Goal: Task Accomplishment & Management: Manage account settings

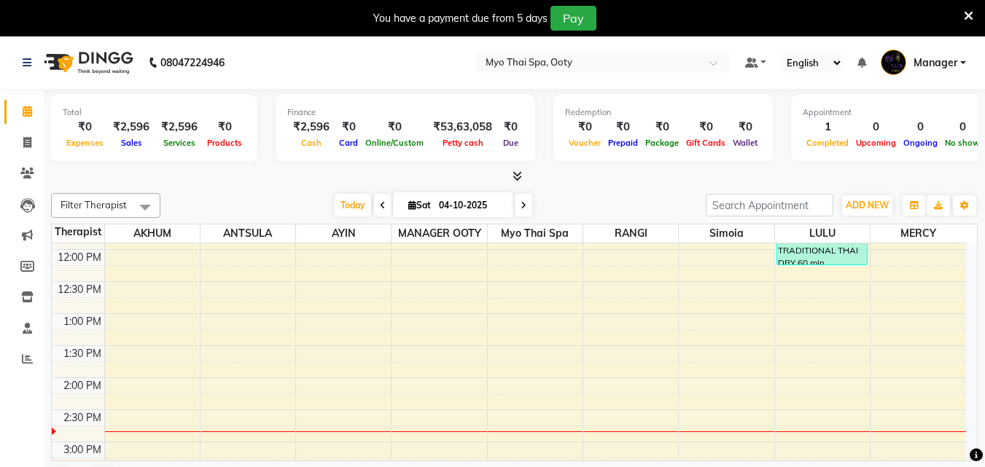
scroll to position [219, 0]
click at [894, 356] on div "9:00 AM 9:30 AM 10:00 AM 10:30 AM 11:00 AM 11:30 AM 12:00 PM 12:30 PM 1:00 PM 1…" at bounding box center [509, 441] width 914 height 833
select select "86044"
select select "tentative"
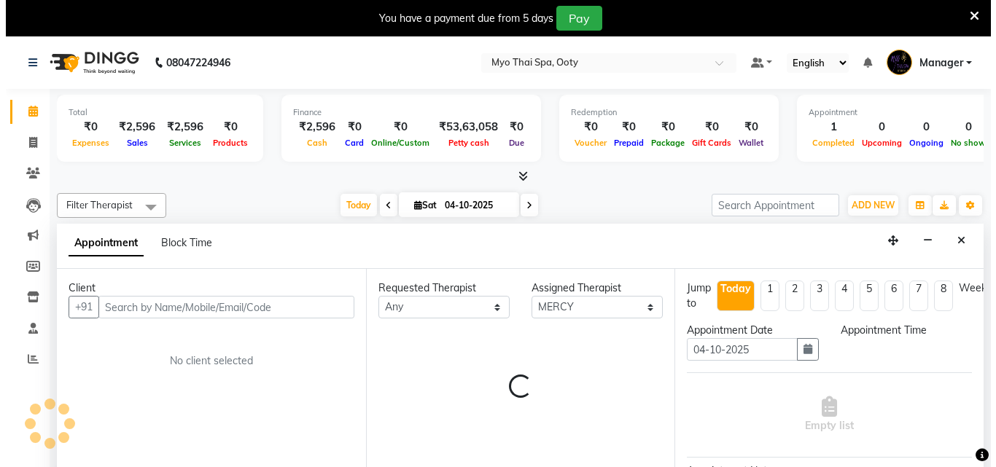
scroll to position [37, 0]
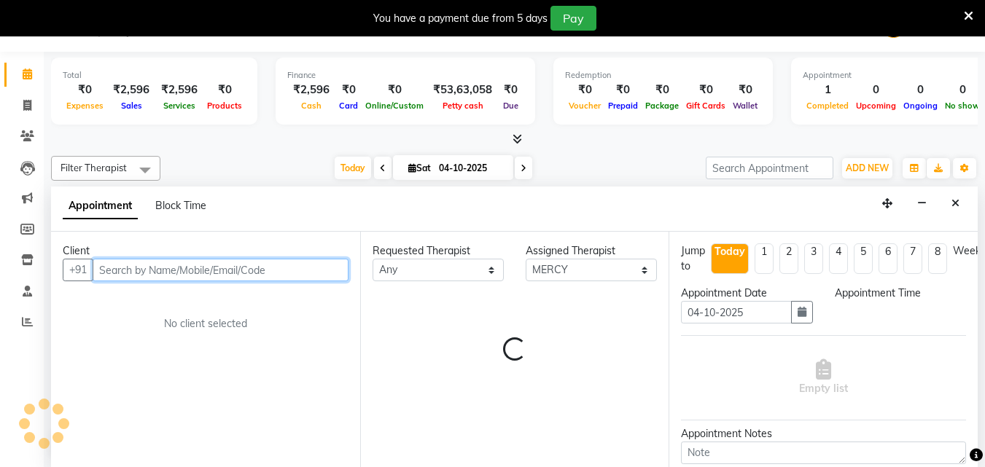
select select "840"
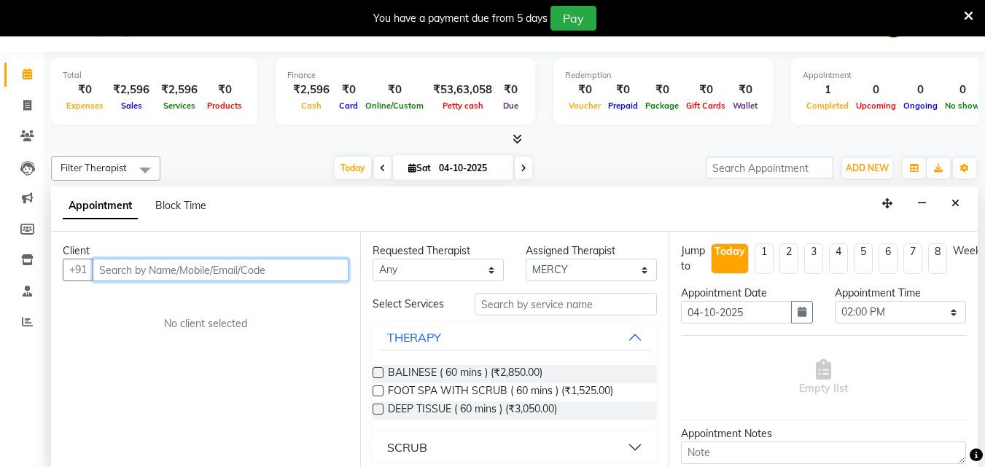
click at [239, 273] on input "text" at bounding box center [221, 270] width 256 height 23
click at [176, 273] on input "text" at bounding box center [221, 270] width 256 height 23
drag, startPoint x: 167, startPoint y: 271, endPoint x: 187, endPoint y: 273, distance: 19.7
click at [167, 272] on input "text" at bounding box center [221, 270] width 256 height 23
type input "9486856518"
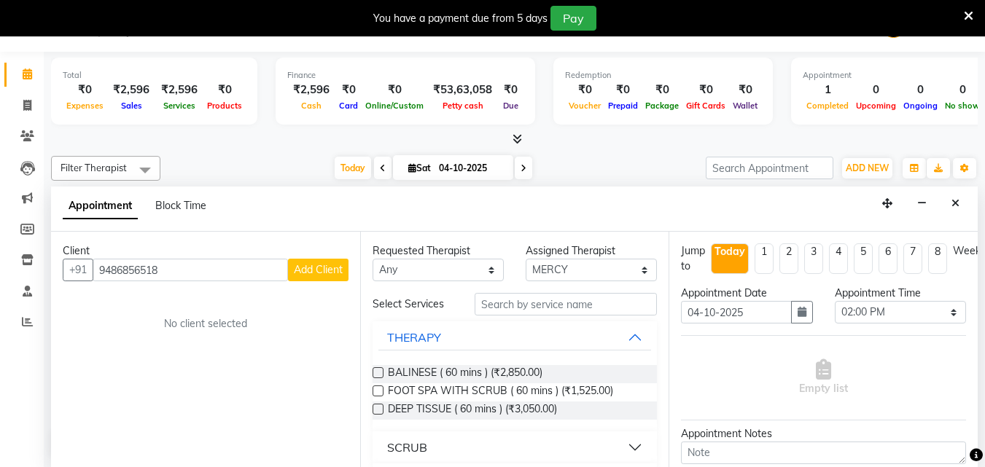
click at [319, 269] on span "Add Client" at bounding box center [318, 269] width 49 height 13
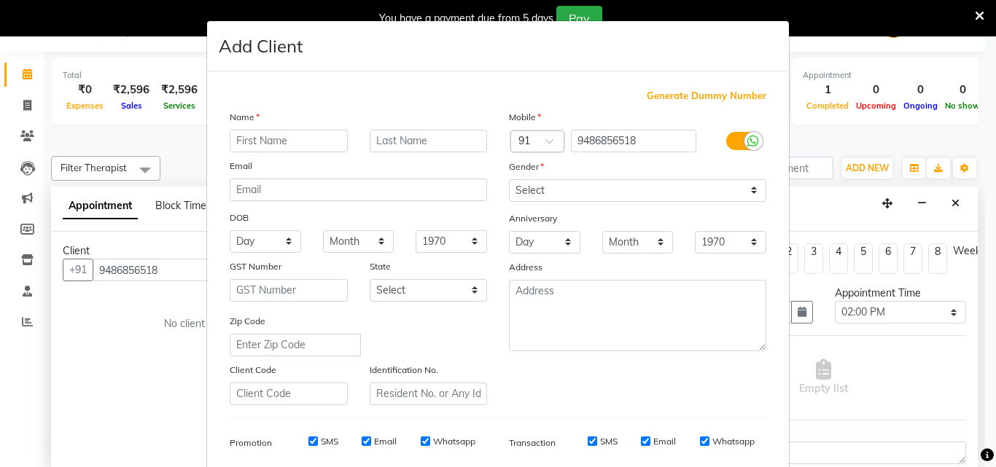
click at [294, 140] on input "text" at bounding box center [289, 141] width 118 height 23
type input "[DATE]"
click at [593, 197] on select "Select [DEMOGRAPHIC_DATA] [DEMOGRAPHIC_DATA] Other Prefer Not To Say" at bounding box center [637, 190] width 257 height 23
select select "[DEMOGRAPHIC_DATA]"
click at [509, 179] on select "Select [DEMOGRAPHIC_DATA] [DEMOGRAPHIC_DATA] Other Prefer Not To Say" at bounding box center [637, 190] width 257 height 23
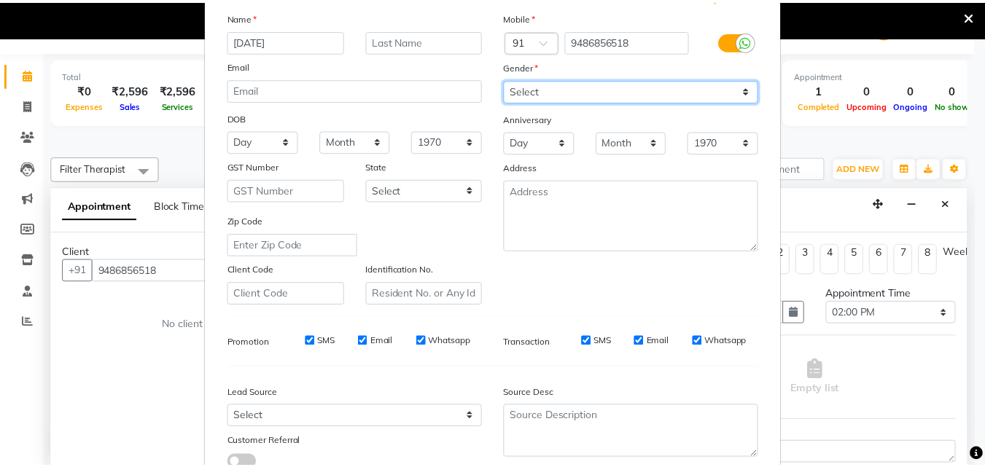
scroll to position [206, 0]
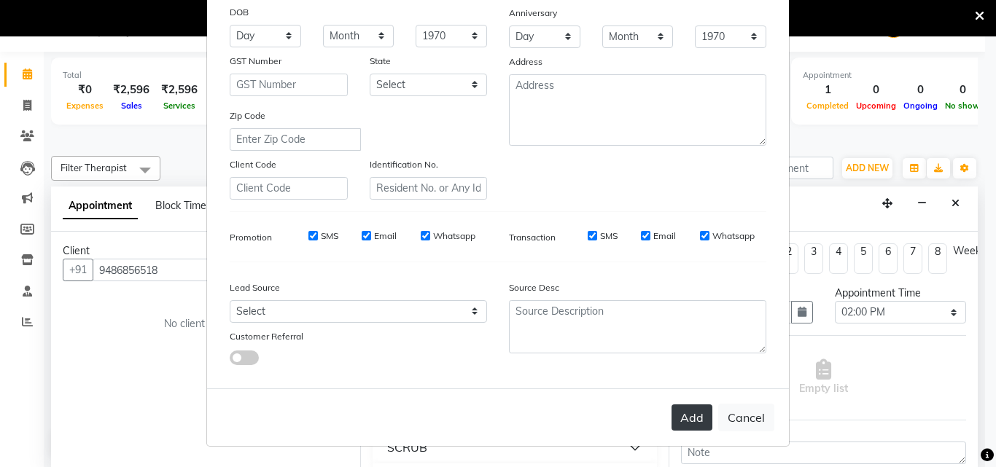
click at [687, 418] on button "Add" at bounding box center [691, 418] width 41 height 26
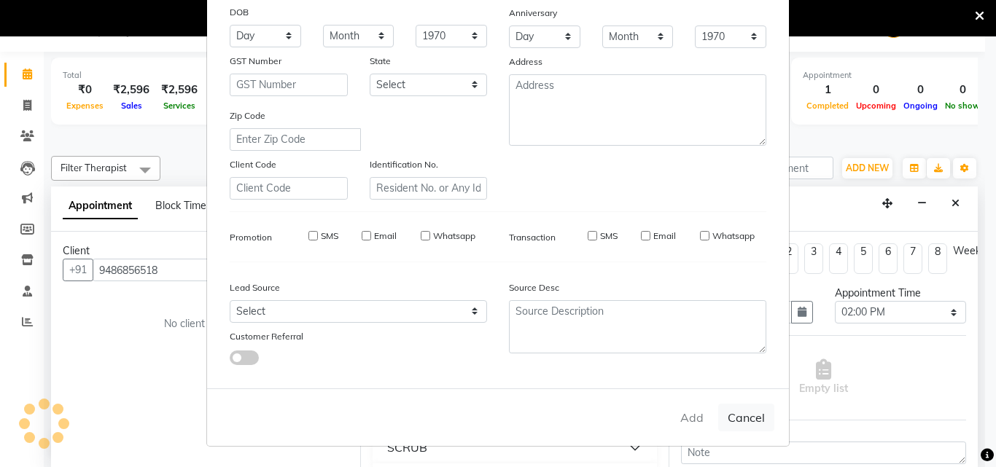
select select
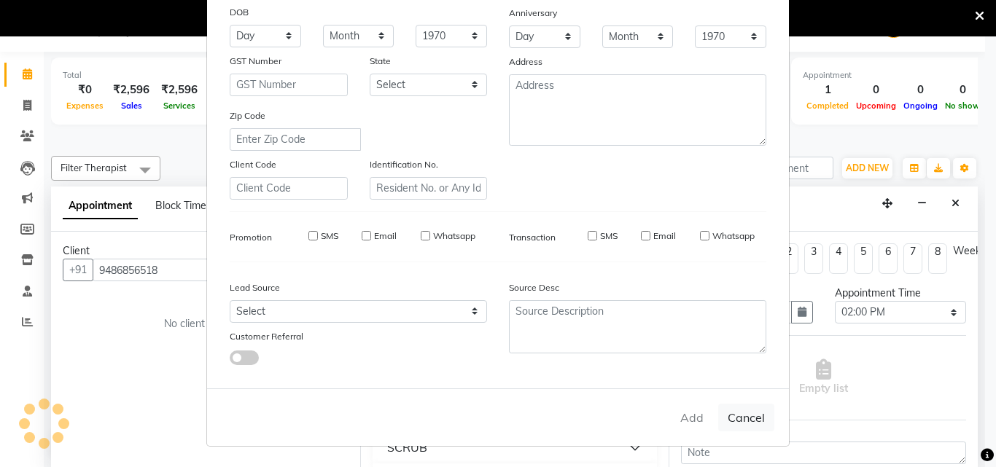
select select
checkbox input "false"
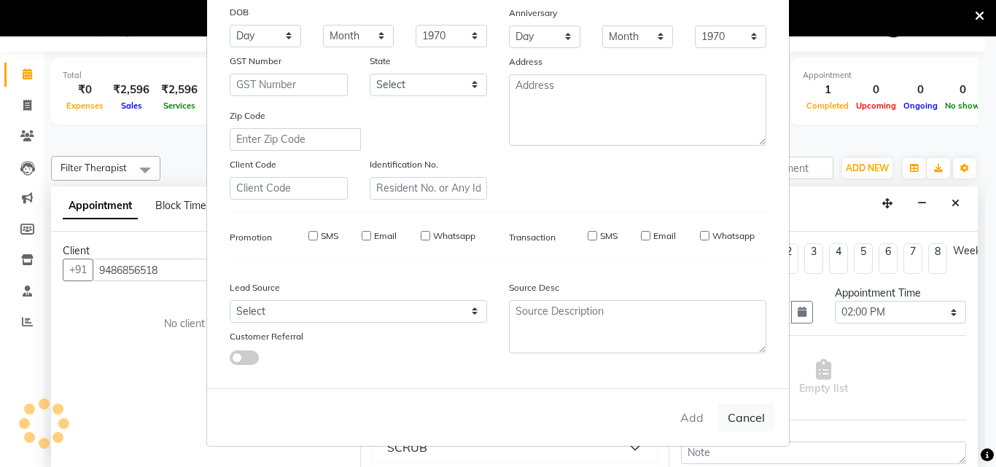
checkbox input "false"
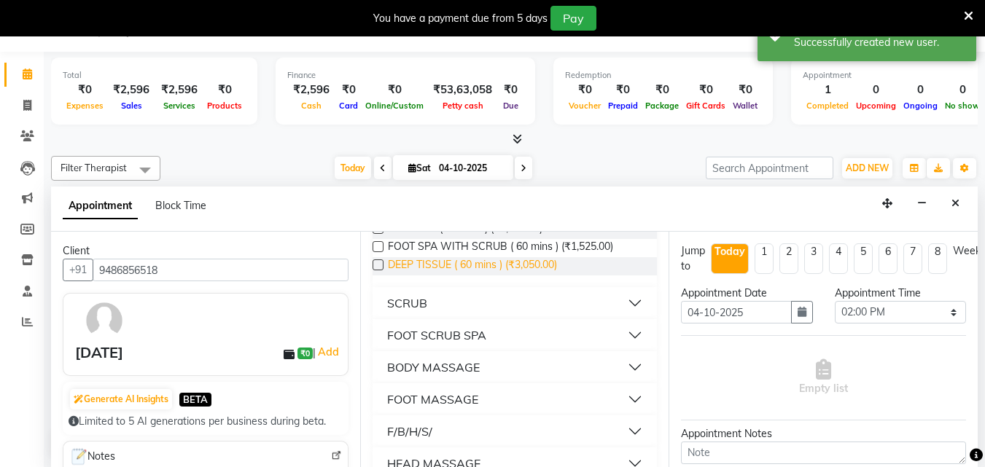
scroll to position [146, 0]
click at [622, 364] on button "BODY MASSAGE" at bounding box center [514, 366] width 273 height 26
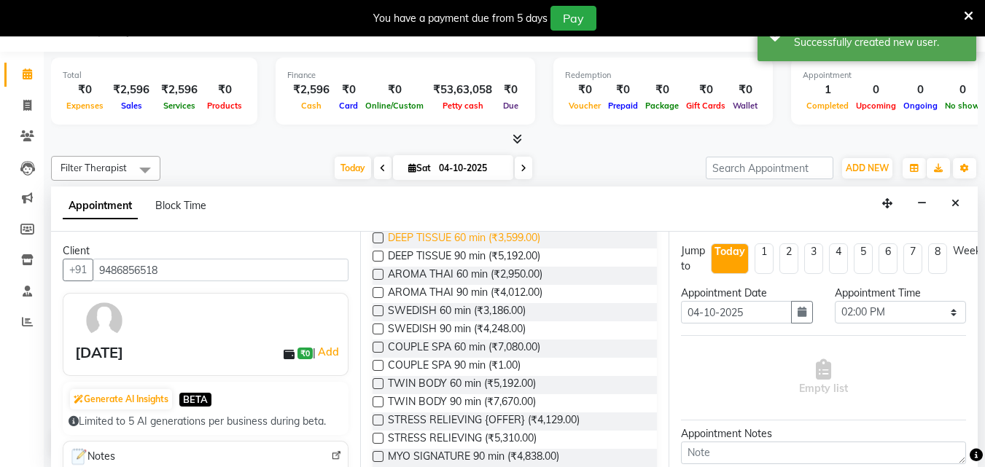
scroll to position [364, 0]
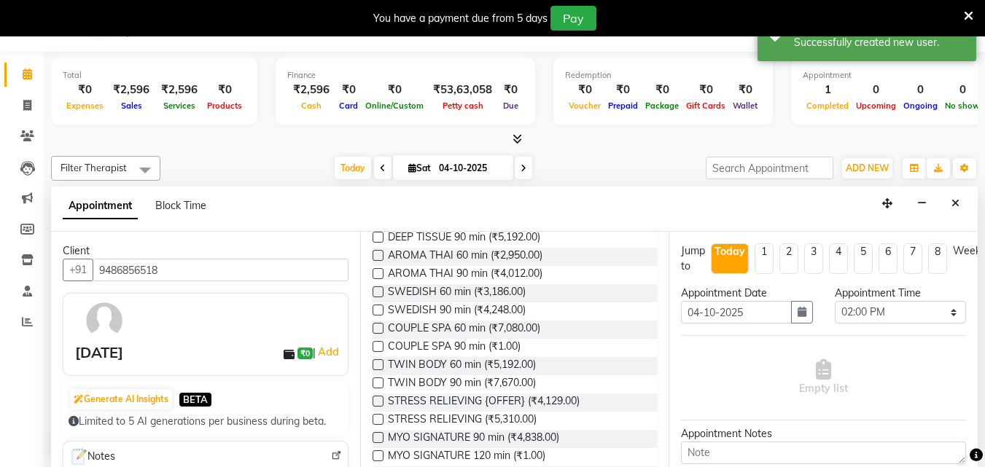
click at [526, 402] on span "STRESS RELIEVING {OFFER} (₹4,129.00)" at bounding box center [484, 403] width 192 height 18
checkbox input "false"
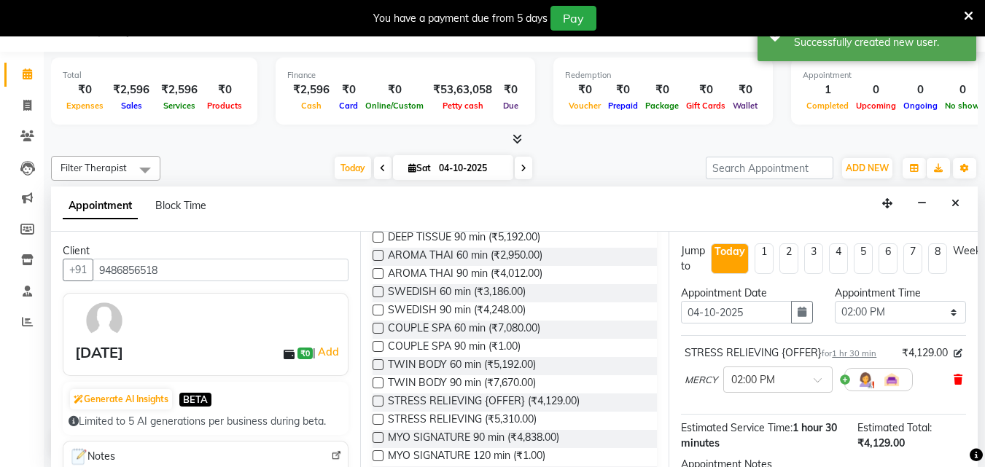
click at [953, 381] on icon at bounding box center [957, 380] width 9 height 10
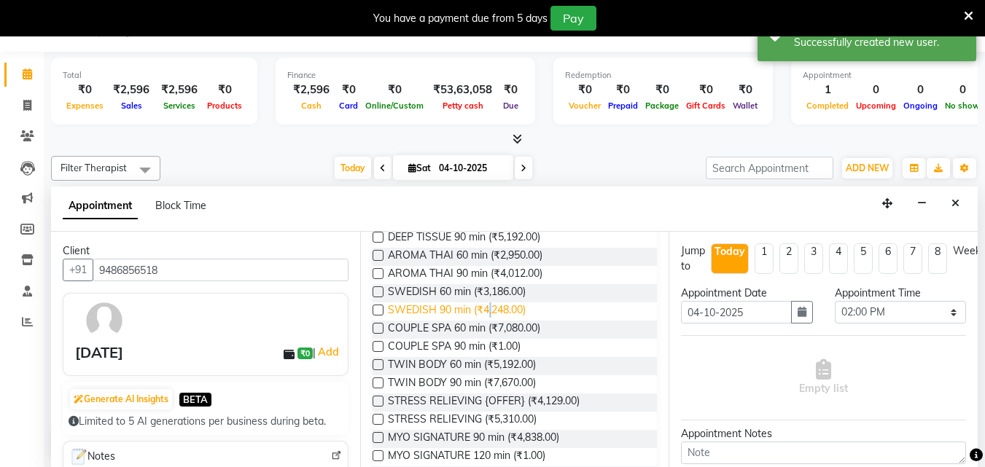
click at [490, 304] on span "SWEDISH 90 min (₹4,248.00)" at bounding box center [457, 312] width 138 height 18
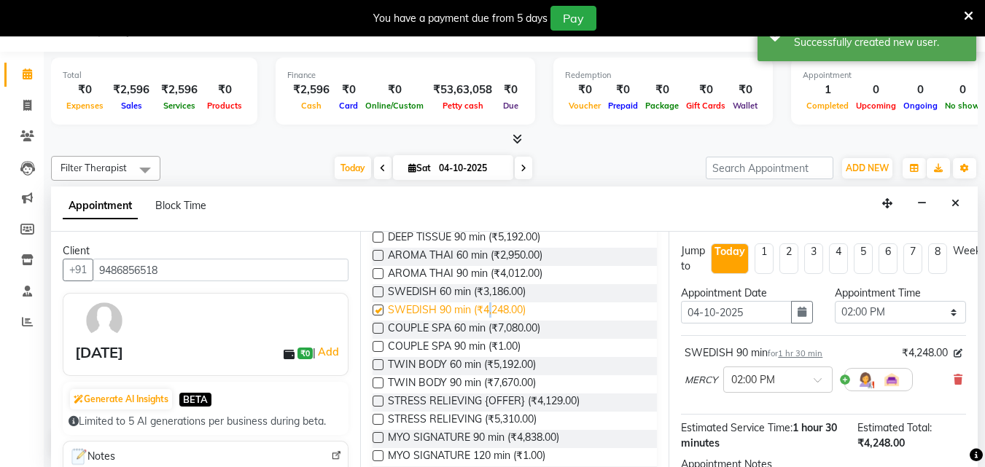
checkbox input "false"
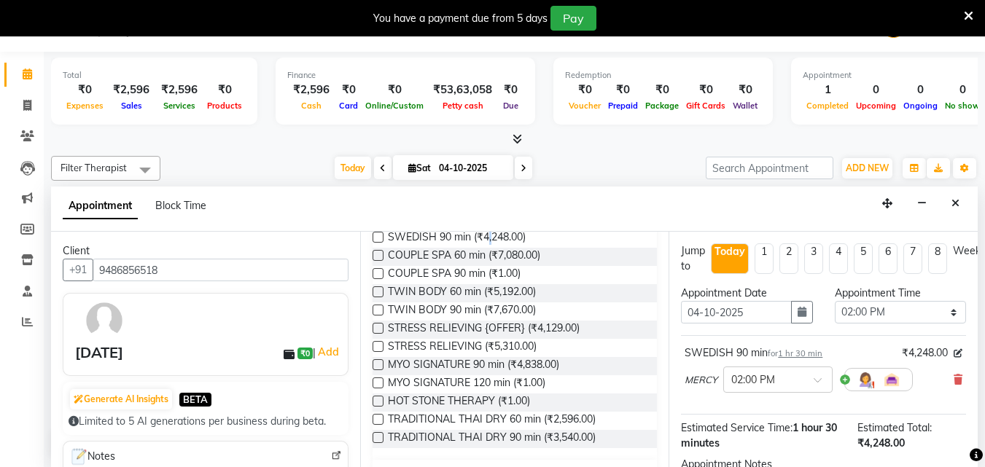
scroll to position [174, 0]
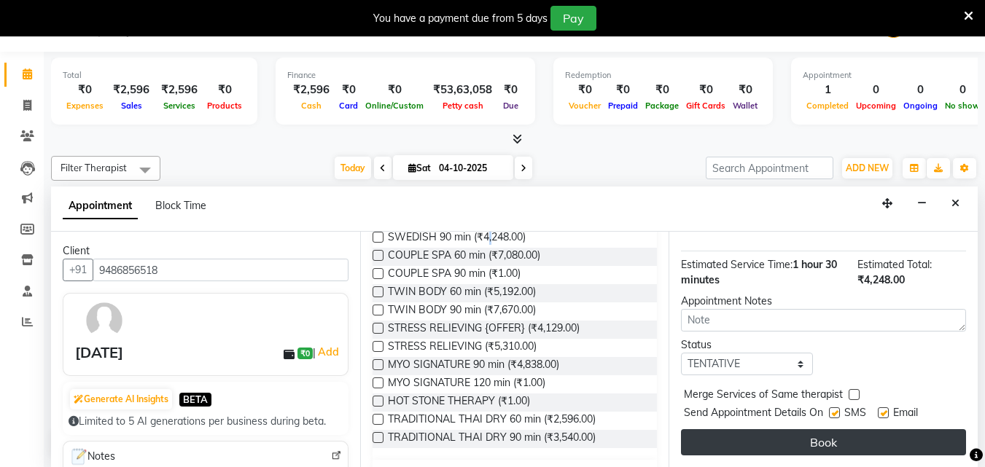
click at [824, 434] on button "Book" at bounding box center [823, 442] width 285 height 26
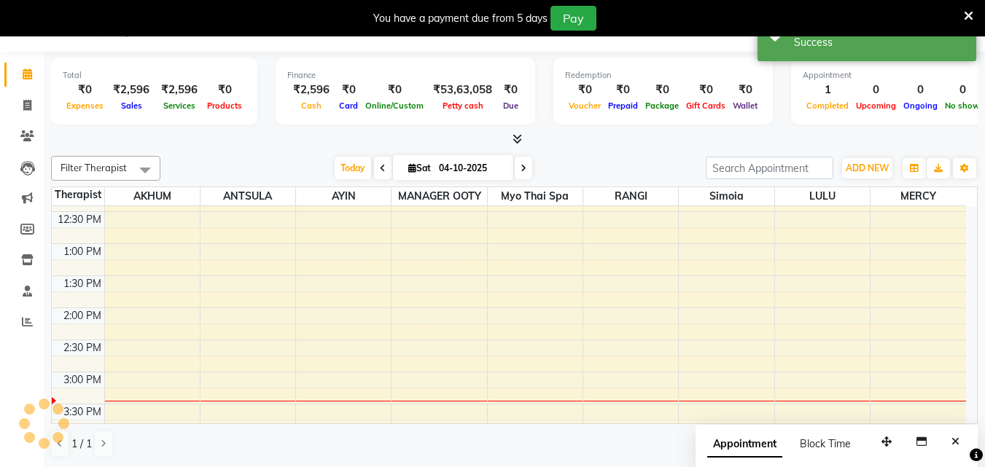
scroll to position [0, 0]
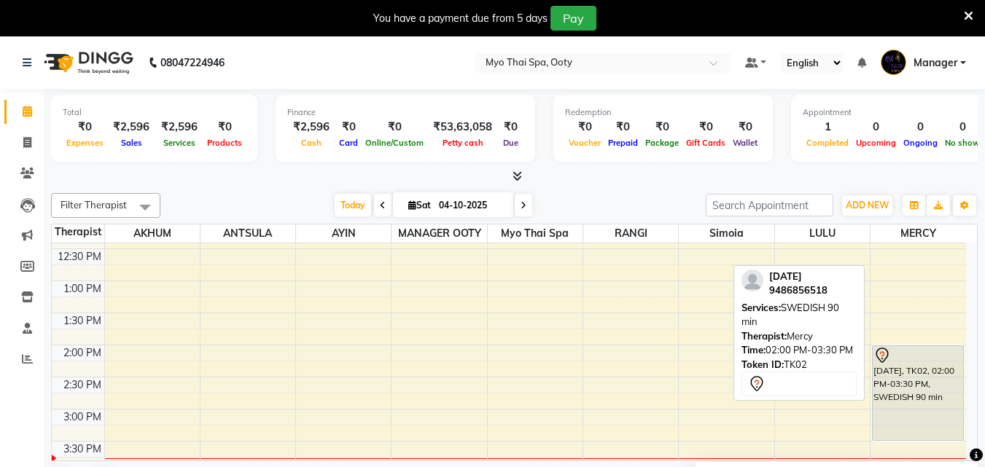
click at [916, 404] on div "[DATE], TK02, 02:00 PM-03:30 PM, SWEDISH 90 min" at bounding box center [918, 393] width 90 height 94
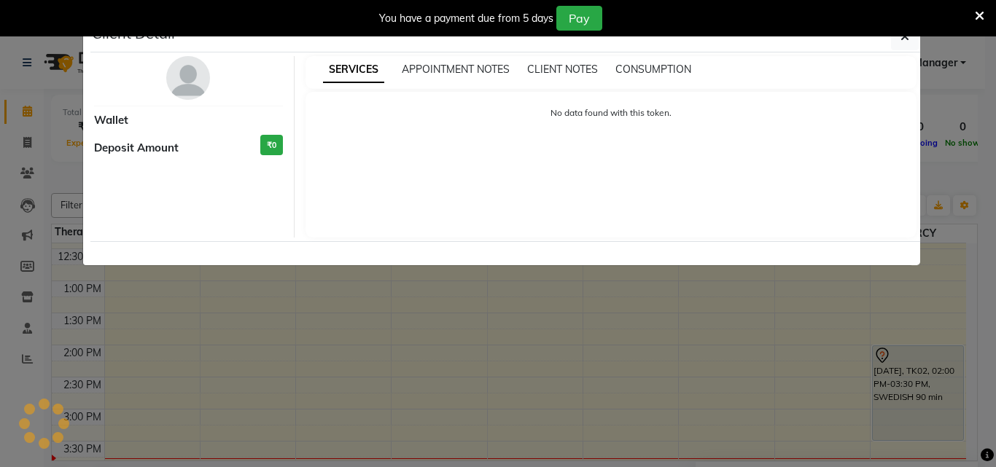
select select "7"
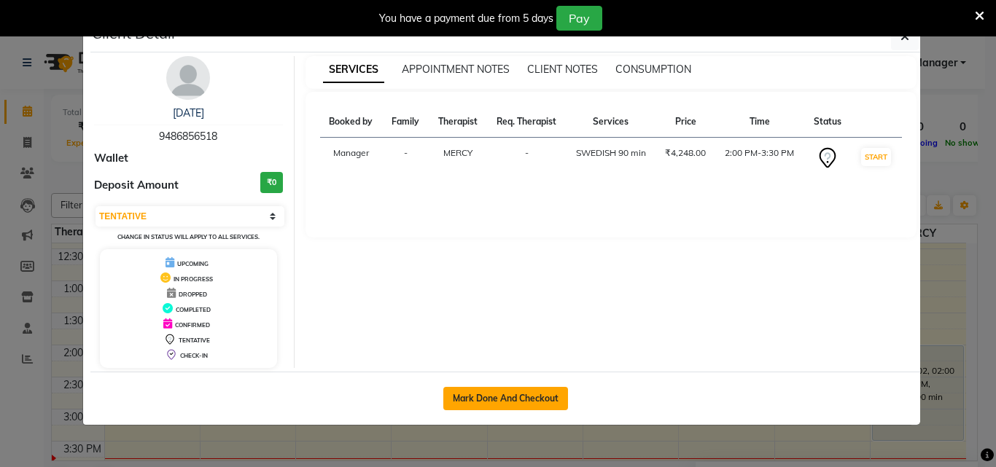
click at [542, 391] on button "Mark Done And Checkout" at bounding box center [505, 398] width 125 height 23
select select "558"
select select "service"
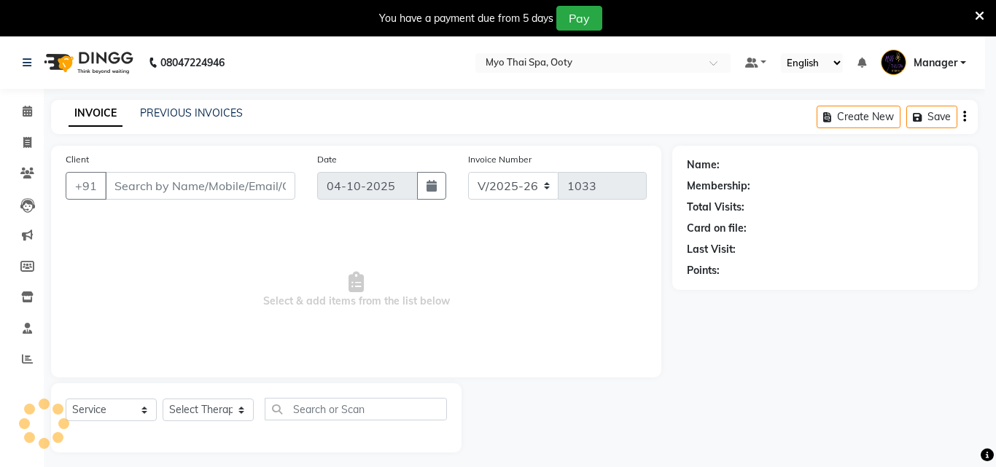
select select "3"
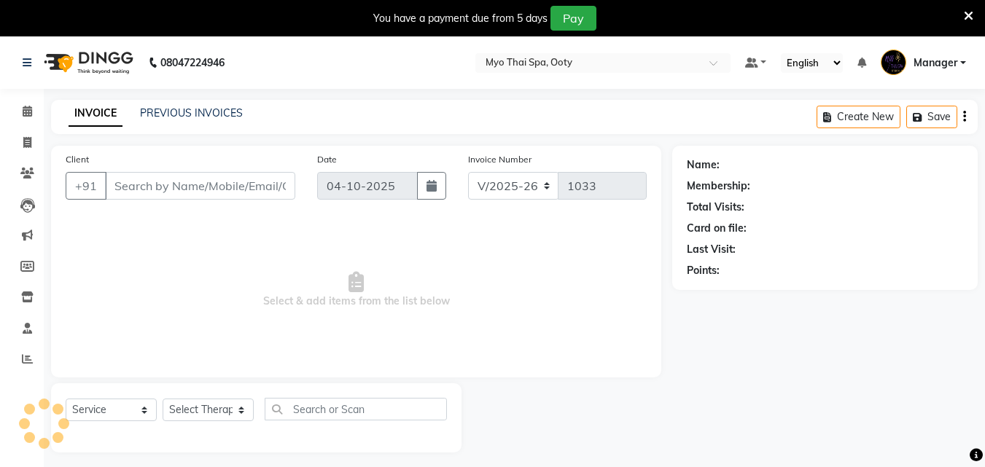
type input "9486856518"
select select "86044"
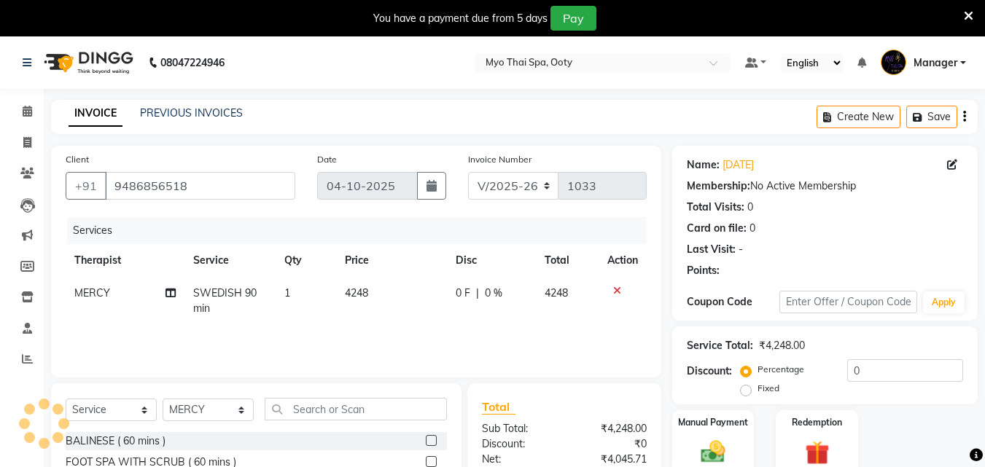
scroll to position [153, 0]
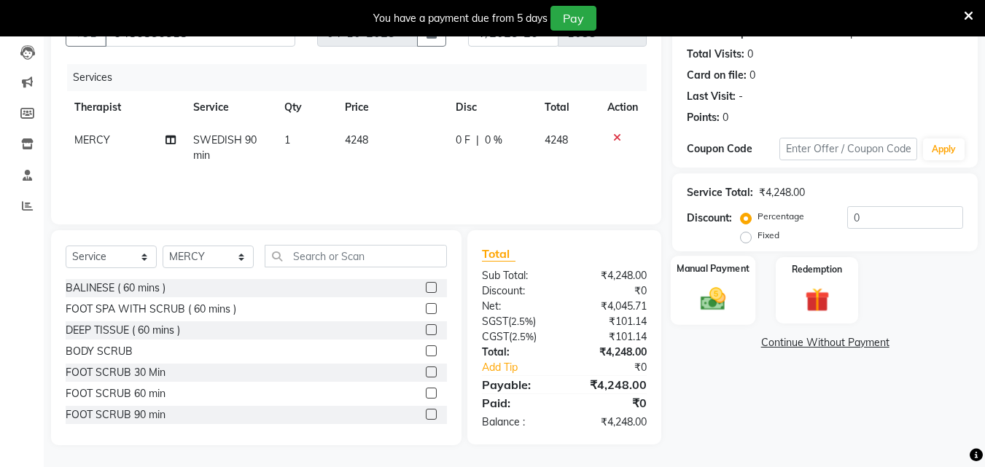
click at [726, 283] on div "Manual Payment" at bounding box center [713, 290] width 85 height 69
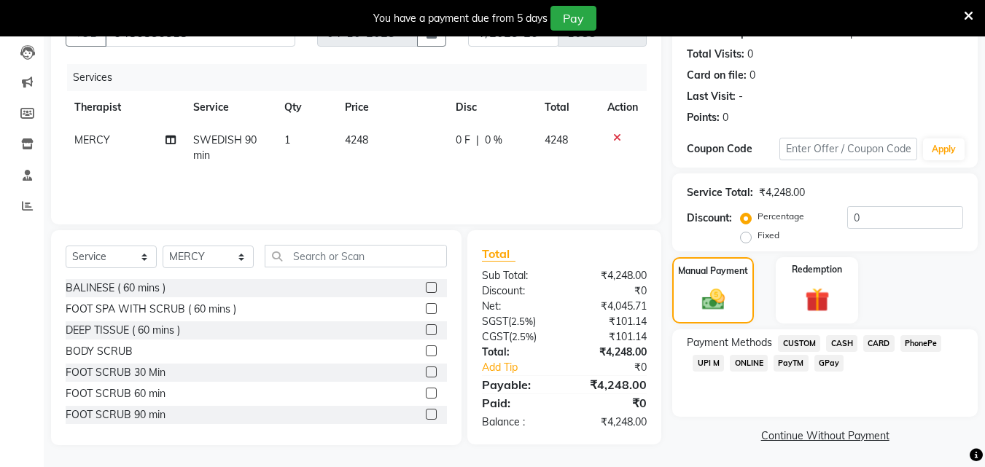
click at [710, 362] on span "UPI M" at bounding box center [708, 363] width 31 height 17
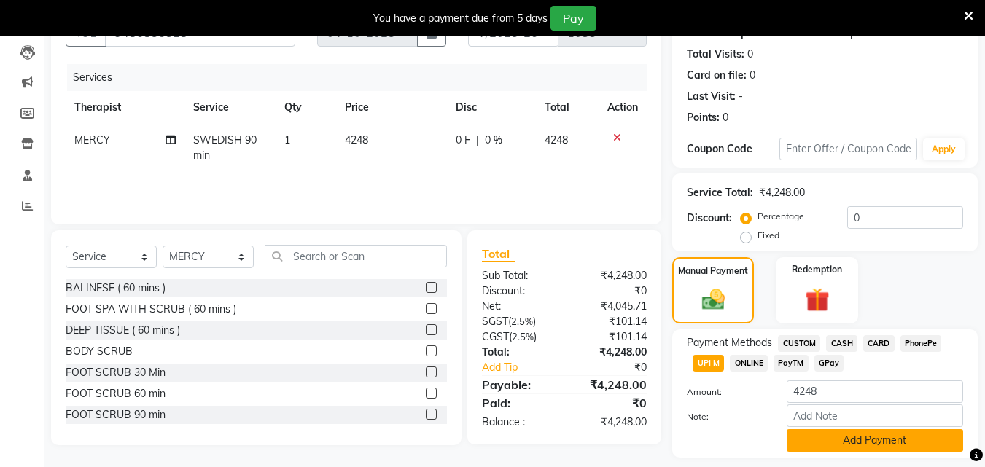
click at [832, 432] on button "Add Payment" at bounding box center [875, 440] width 176 height 23
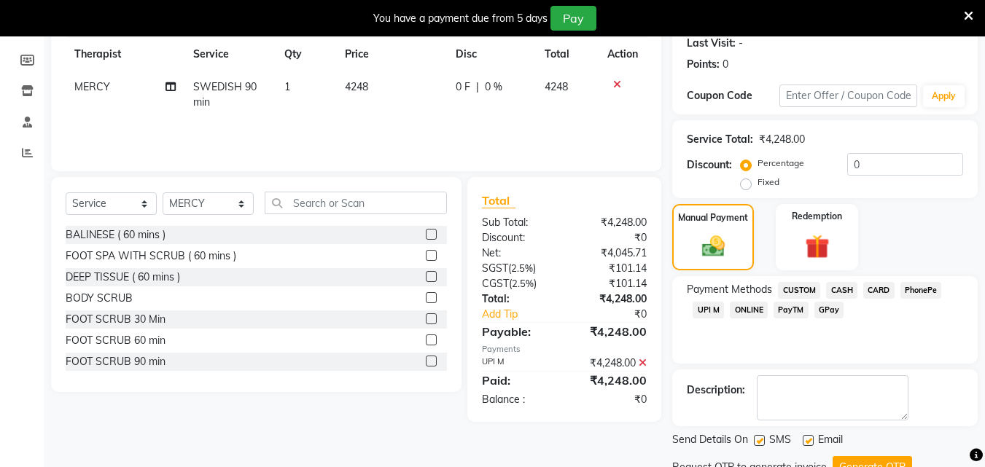
scroll to position [265, 0]
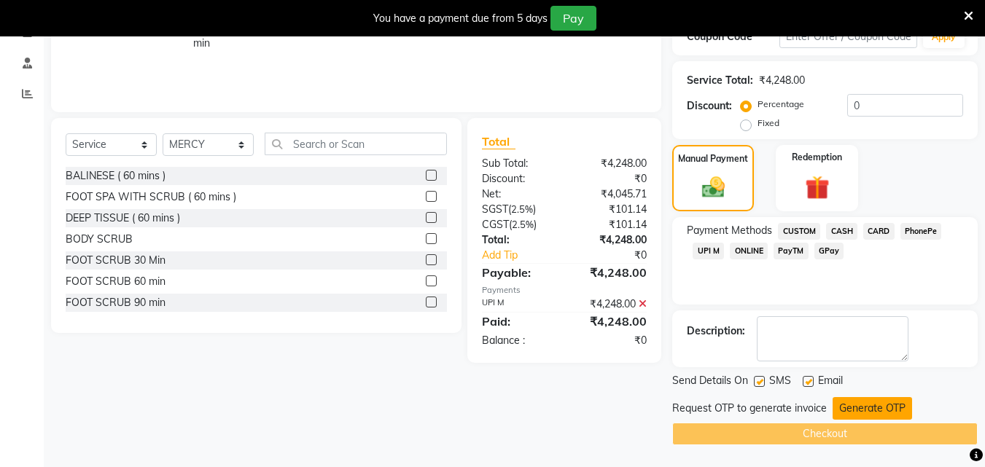
click at [847, 408] on button "Generate OTP" at bounding box center [871, 408] width 79 height 23
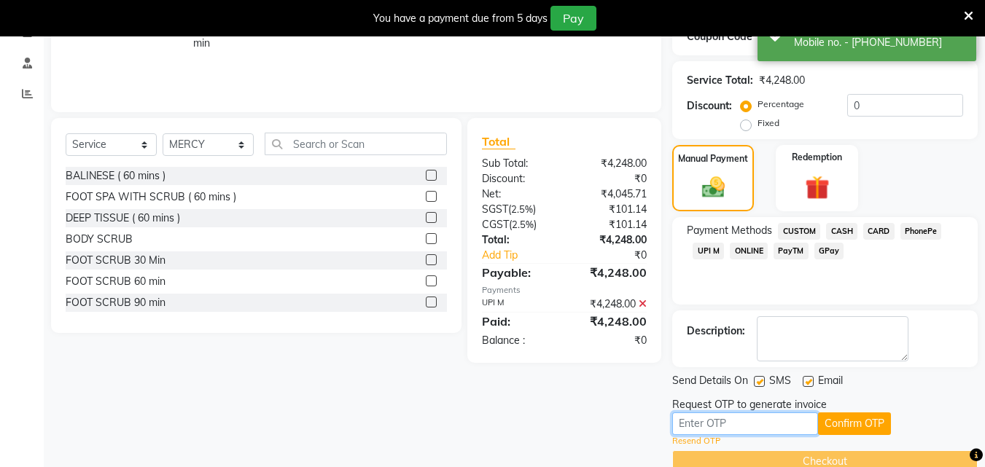
click at [795, 426] on input "text" at bounding box center [745, 424] width 146 height 23
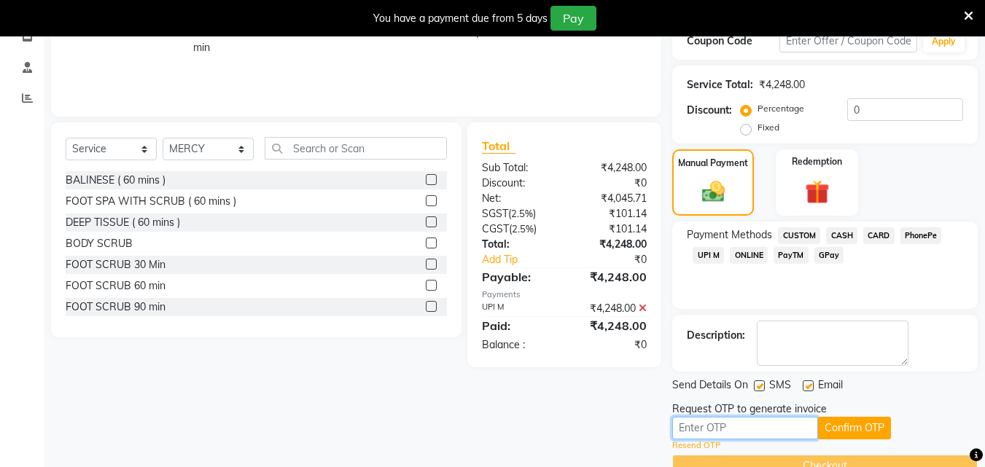
scroll to position [292, 0]
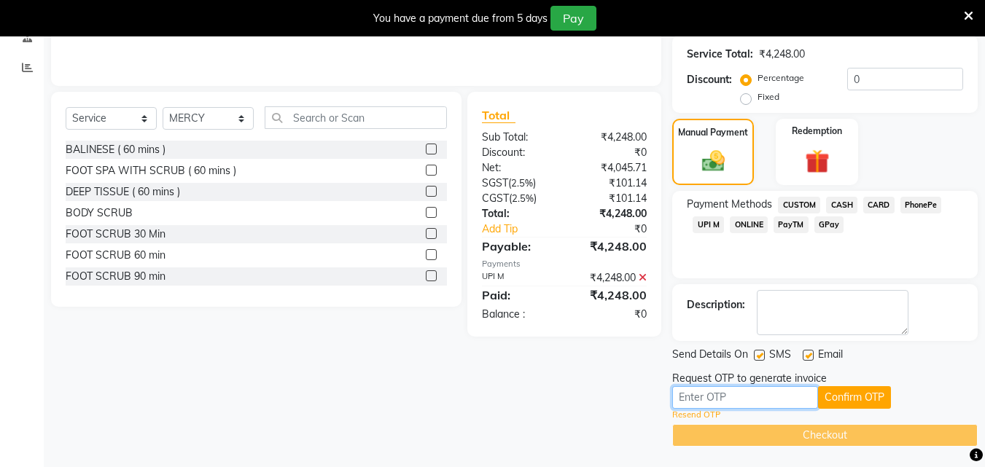
click at [721, 402] on input "text" at bounding box center [745, 397] width 146 height 23
type input "6086"
click at [890, 399] on button "Confirm OTP" at bounding box center [854, 397] width 73 height 23
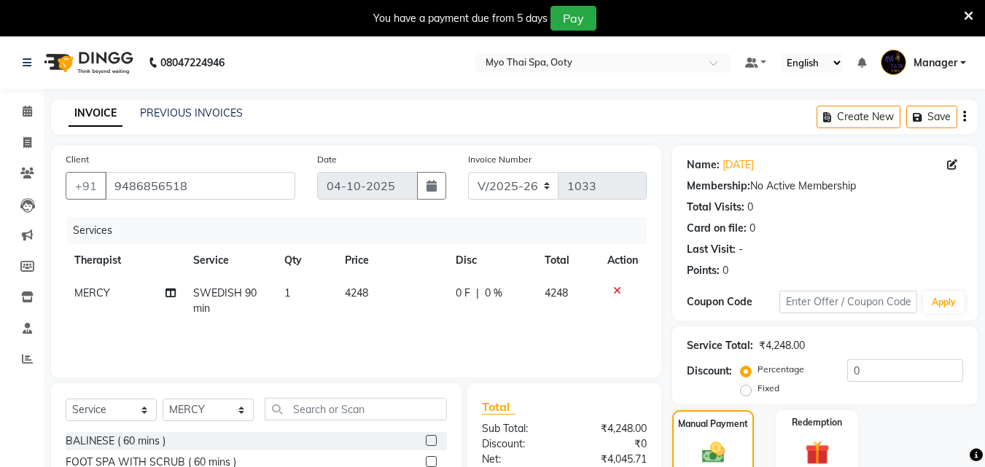
scroll to position [237, 0]
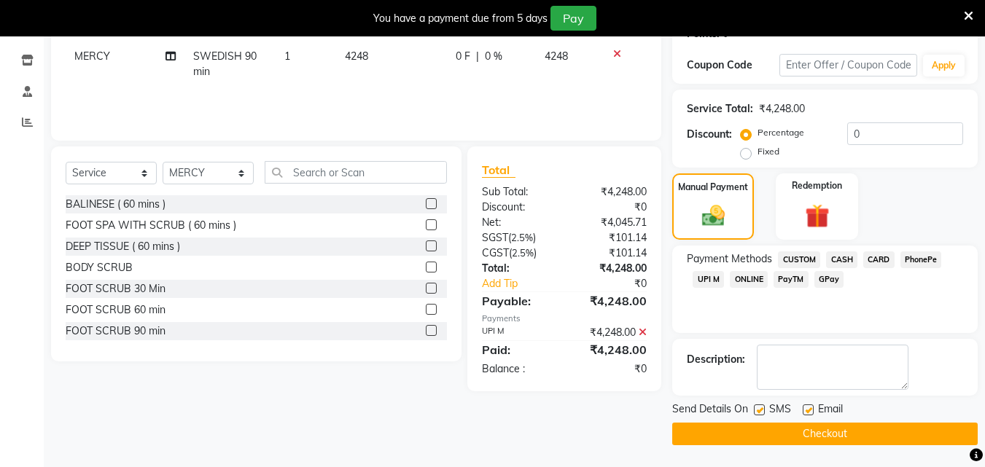
click at [815, 428] on button "Checkout" at bounding box center [824, 434] width 305 height 23
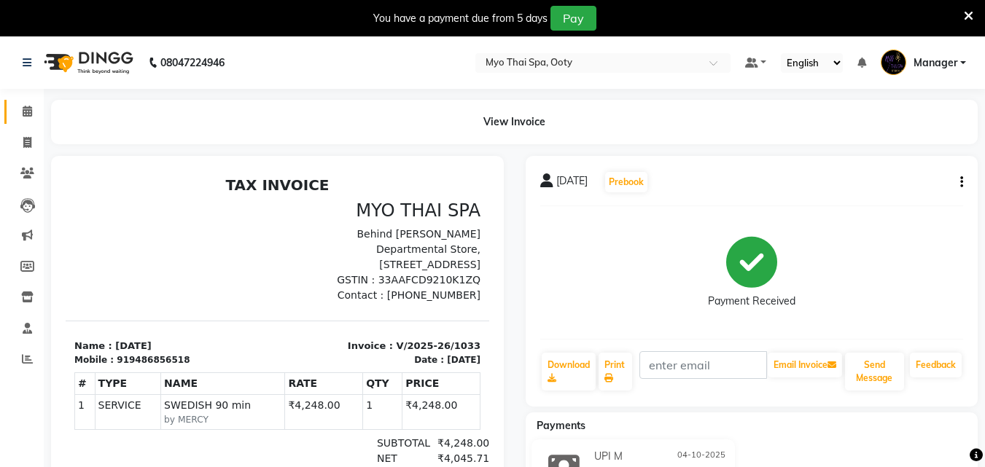
click at [17, 103] on link "Calendar" at bounding box center [21, 112] width 35 height 24
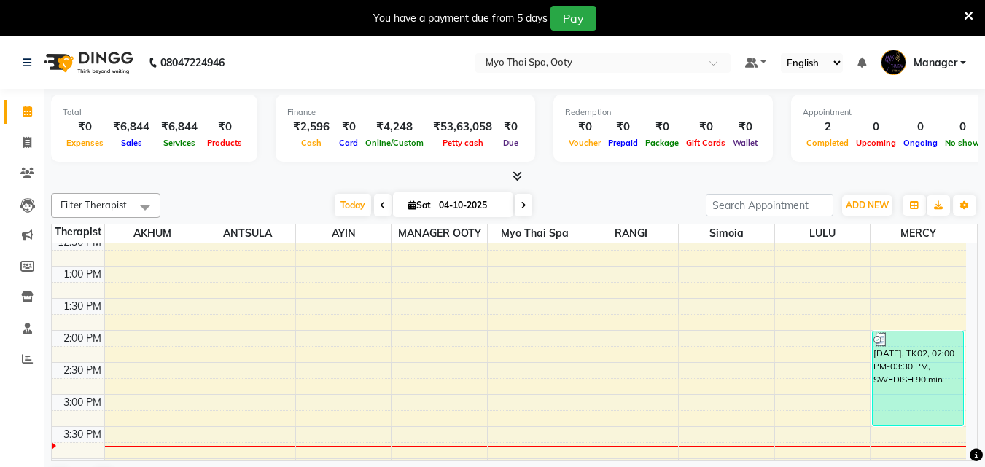
scroll to position [292, 0]
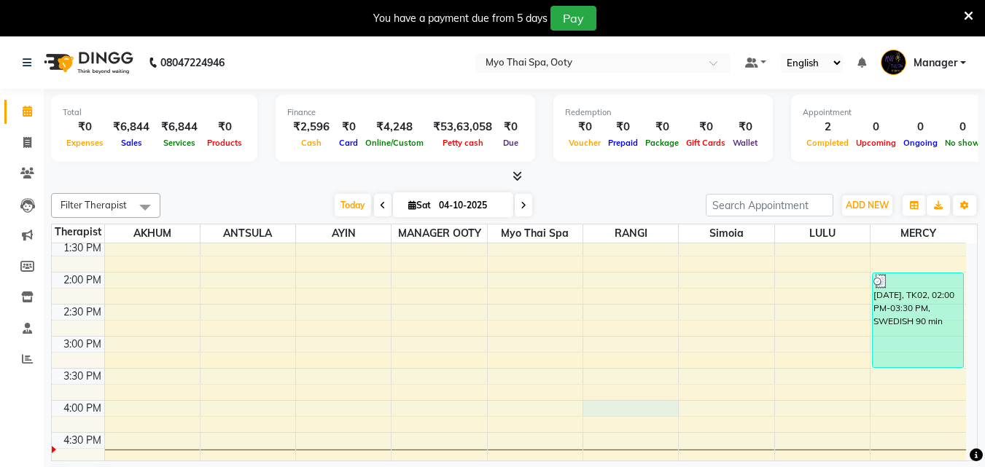
click at [617, 406] on div "9:00 AM 9:30 AM 10:00 AM 10:30 AM 11:00 AM 11:30 AM 12:00 PM 12:30 PM 1:00 PM 1…" at bounding box center [509, 368] width 914 height 833
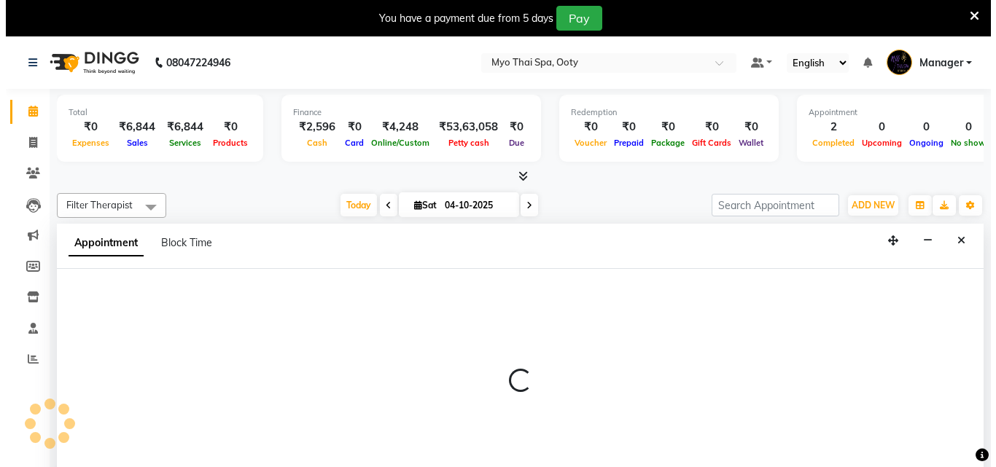
scroll to position [37, 0]
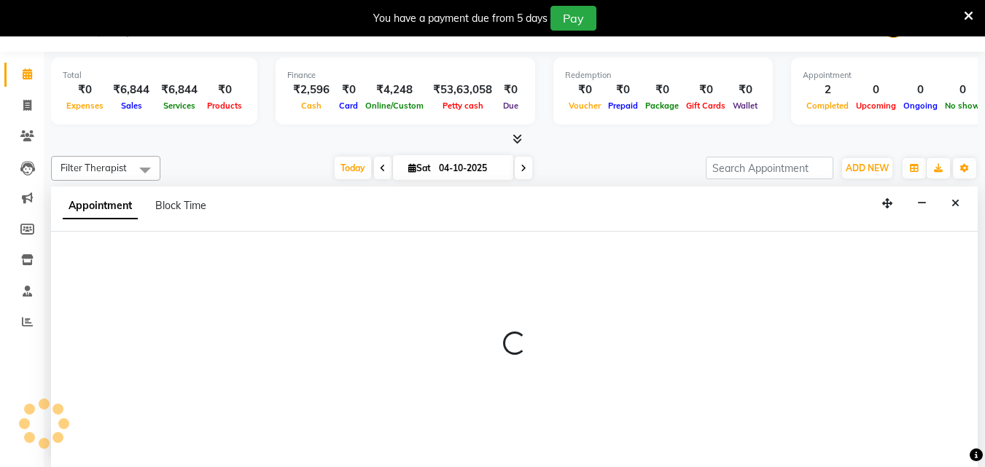
select select "50629"
select select "960"
select select "tentative"
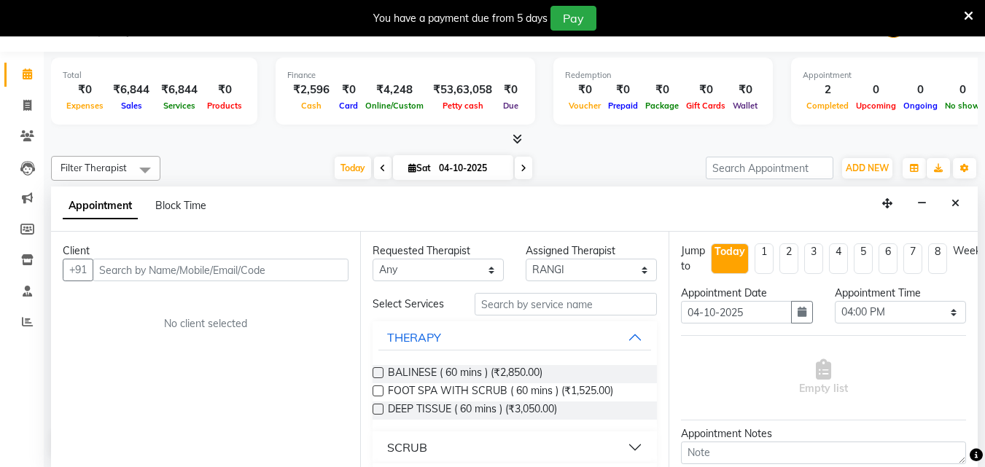
click at [311, 277] on input "text" at bounding box center [221, 270] width 256 height 23
type input "9946008169"
click at [324, 269] on span "Add Client" at bounding box center [318, 269] width 49 height 13
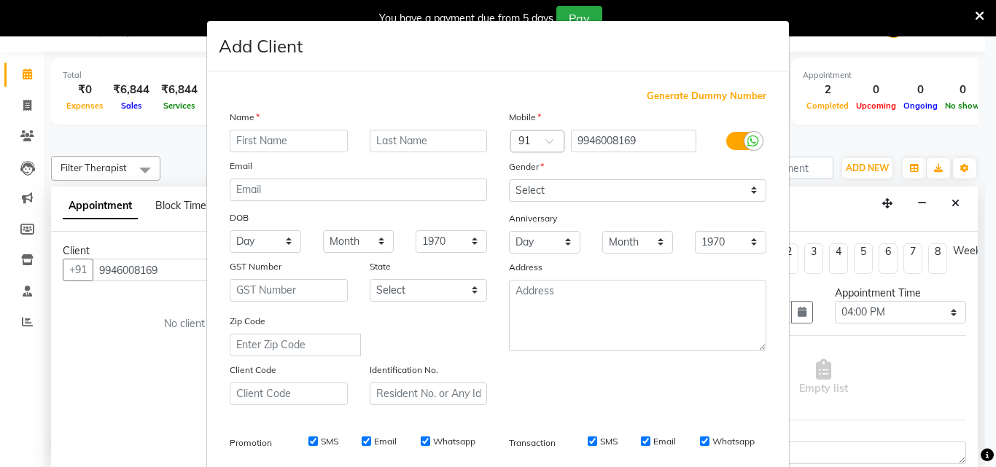
click at [271, 142] on input "text" at bounding box center [289, 141] width 118 height 23
type input "[PERSON_NAME]"
click at [671, 198] on select "Select [DEMOGRAPHIC_DATA] [DEMOGRAPHIC_DATA] Other Prefer Not To Say" at bounding box center [637, 190] width 257 height 23
select select "[DEMOGRAPHIC_DATA]"
click at [509, 179] on select "Select [DEMOGRAPHIC_DATA] [DEMOGRAPHIC_DATA] Other Prefer Not To Say" at bounding box center [637, 190] width 257 height 23
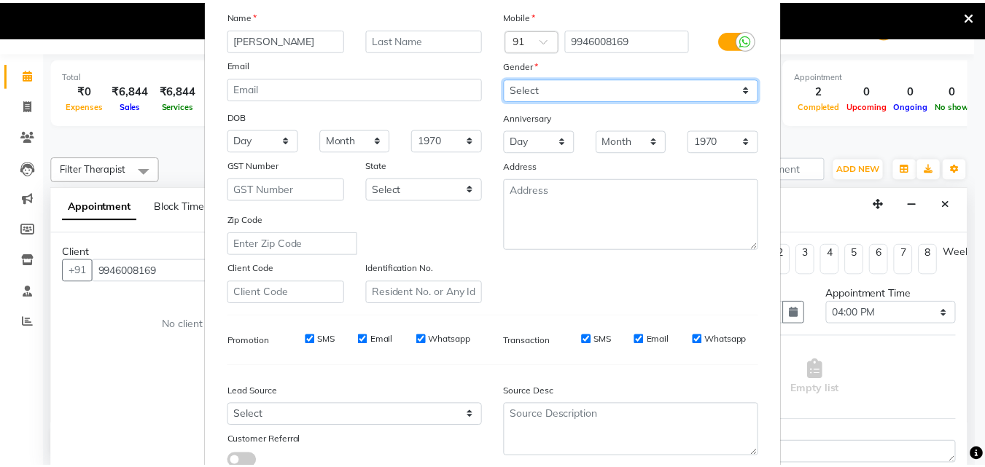
scroll to position [206, 0]
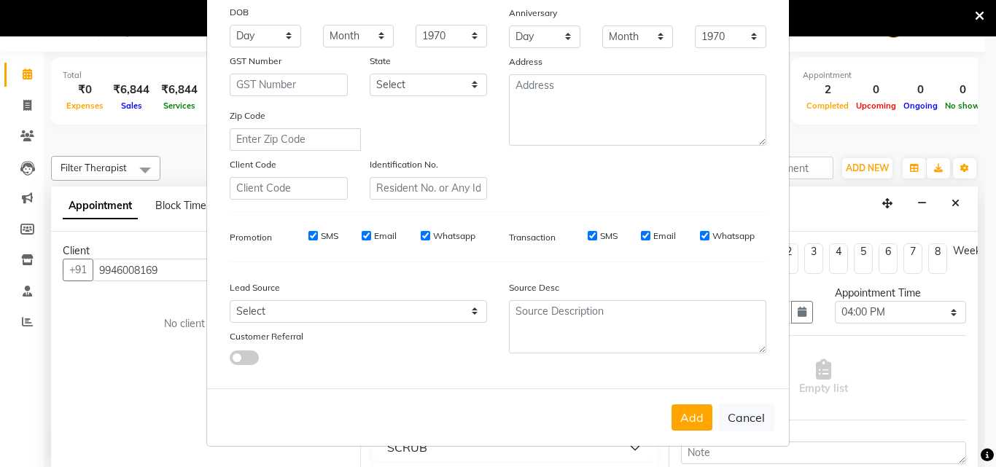
click at [695, 418] on button "Add" at bounding box center [691, 418] width 41 height 26
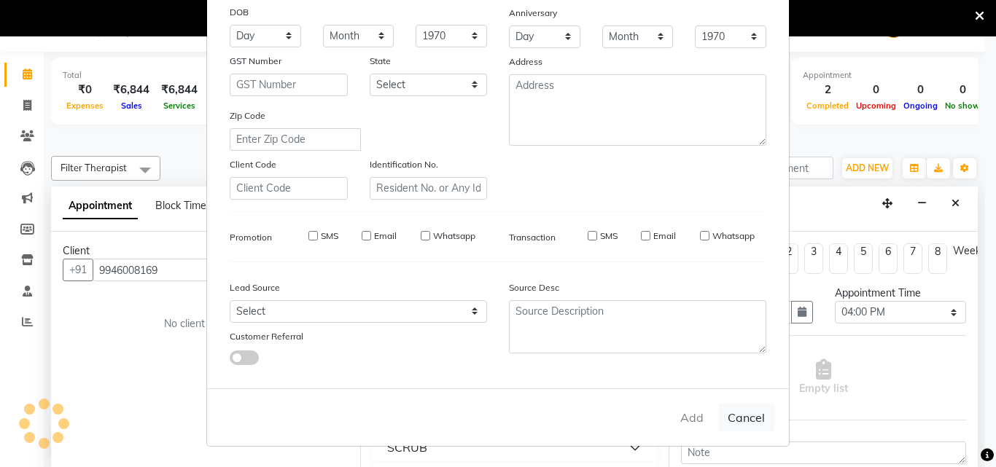
select select
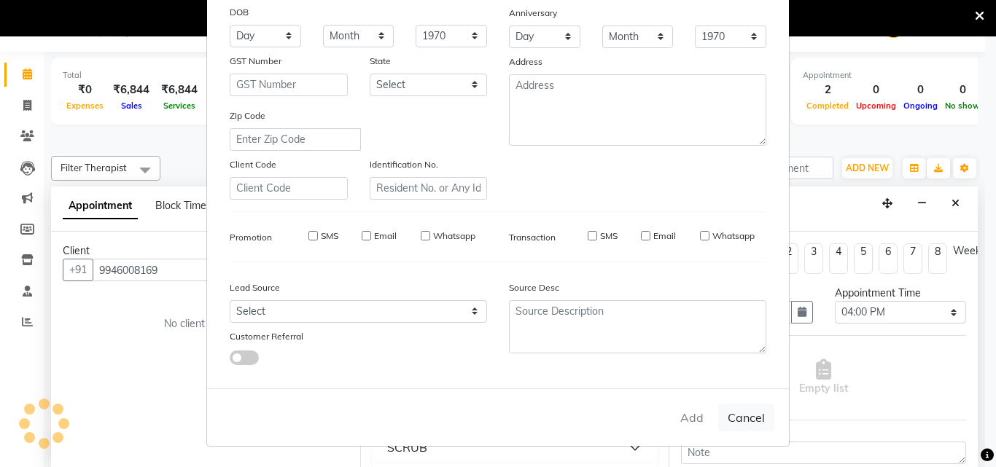
select select
checkbox input "false"
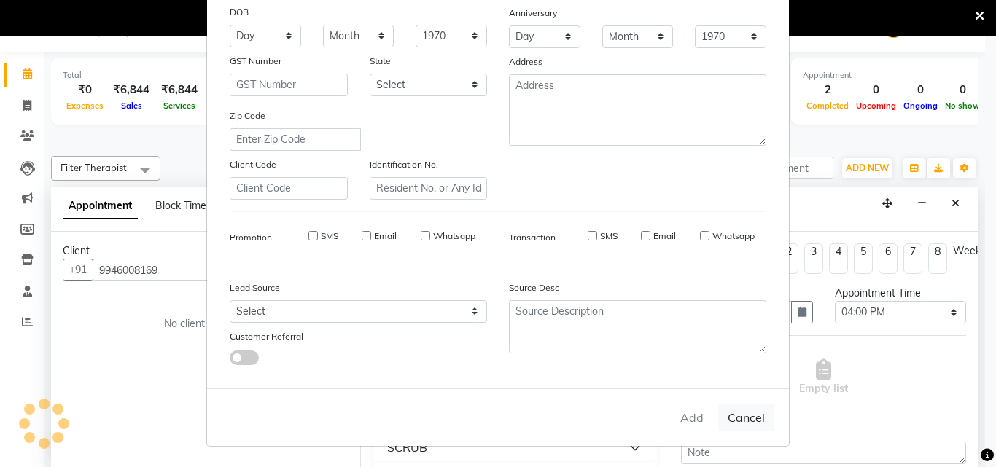
checkbox input "false"
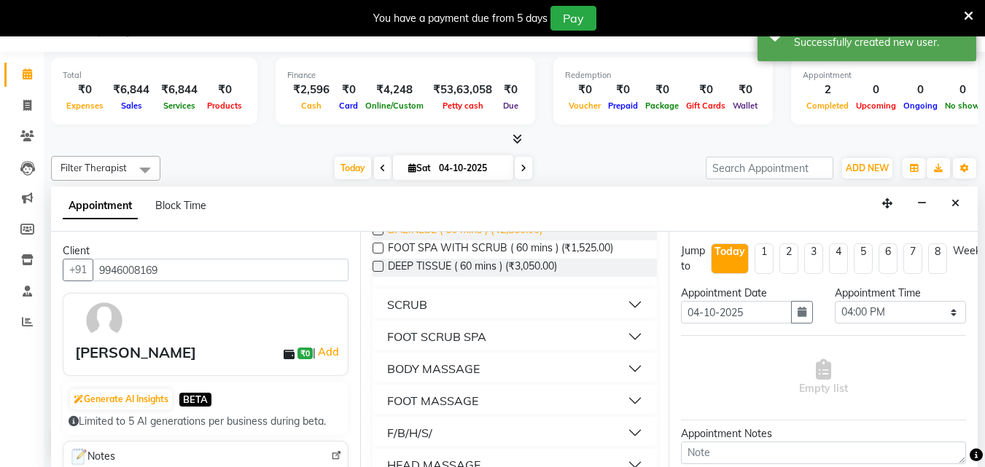
scroll to position [146, 0]
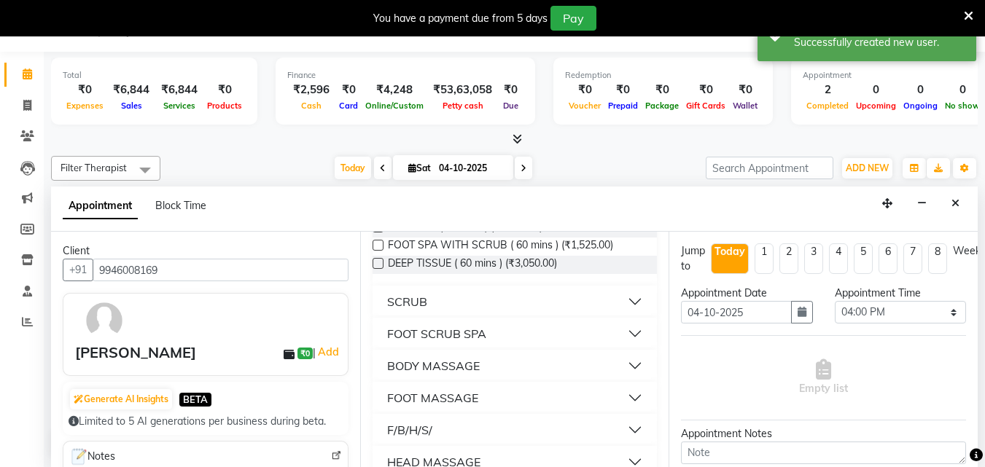
click at [618, 359] on button "BODY MASSAGE" at bounding box center [514, 366] width 273 height 26
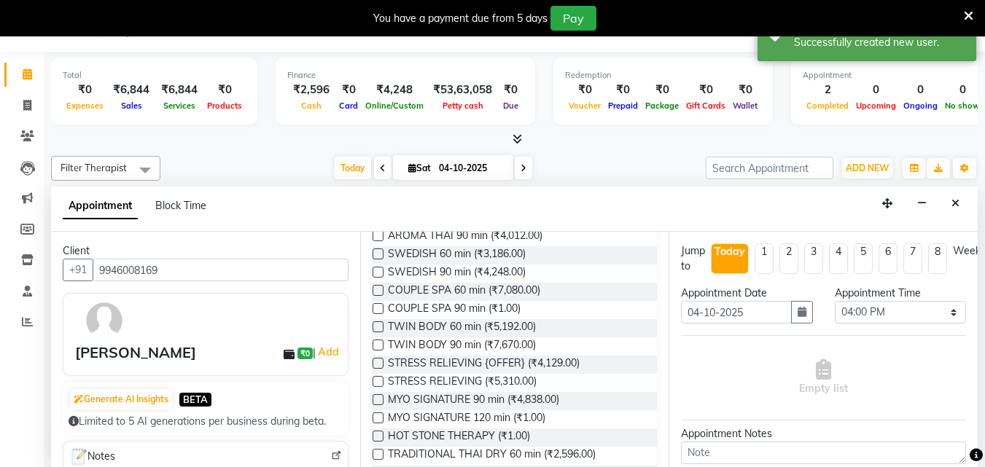
scroll to position [437, 0]
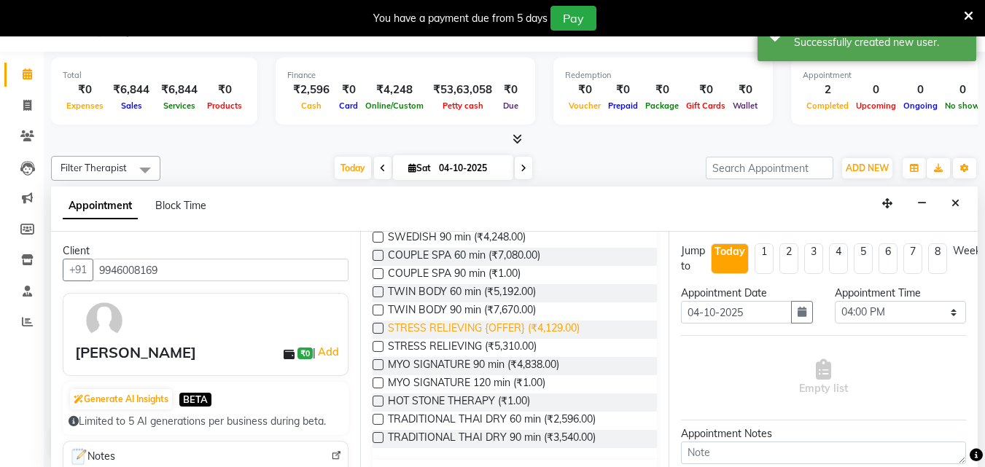
click at [545, 330] on span "STRESS RELIEVING {OFFER} (₹4,129.00)" at bounding box center [484, 330] width 192 height 18
checkbox input "false"
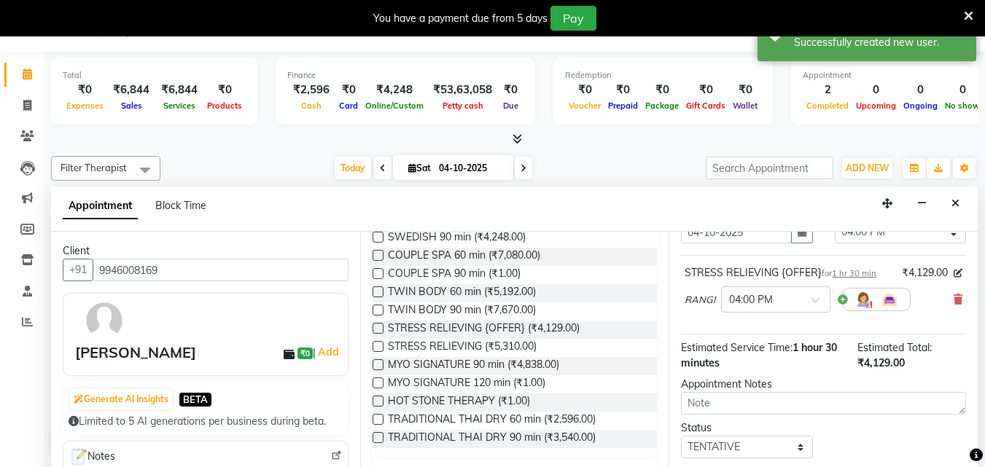
scroll to position [174, 0]
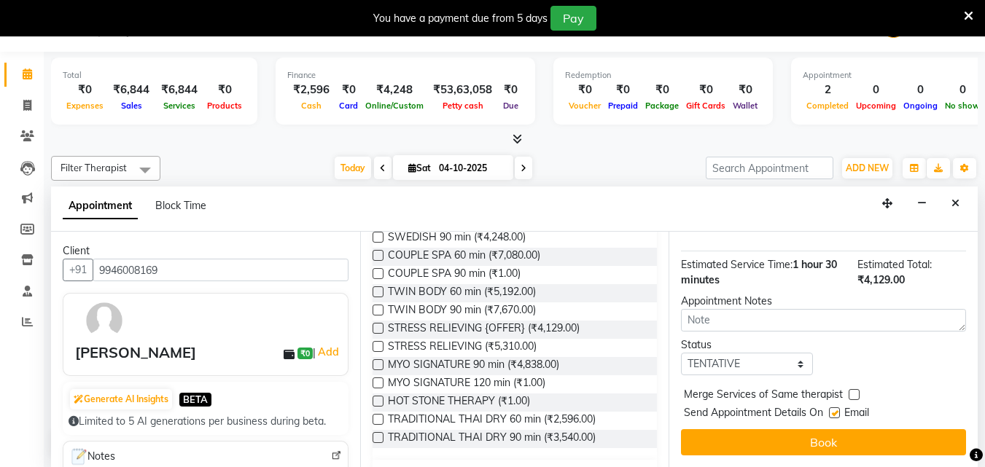
click at [779, 429] on button "Book" at bounding box center [823, 442] width 285 height 26
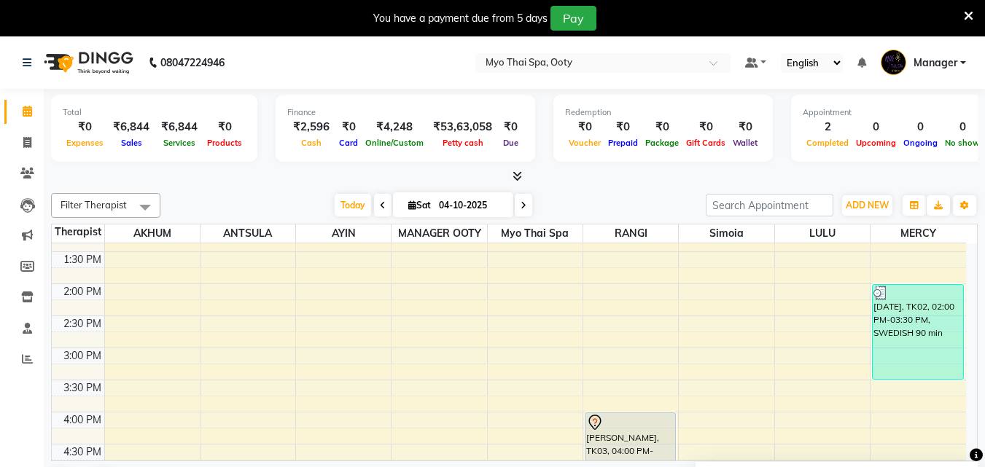
scroll to position [364, 0]
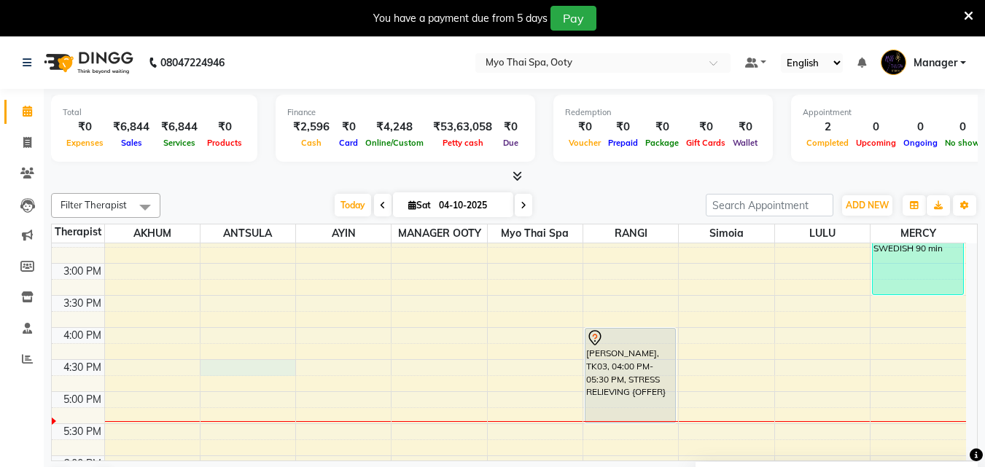
click at [237, 362] on div "9:00 AM 9:30 AM 10:00 AM 10:30 AM 11:00 AM 11:30 AM 12:00 PM 12:30 PM 1:00 PM 1…" at bounding box center [509, 295] width 914 height 833
select select "59515"
select select "tentative"
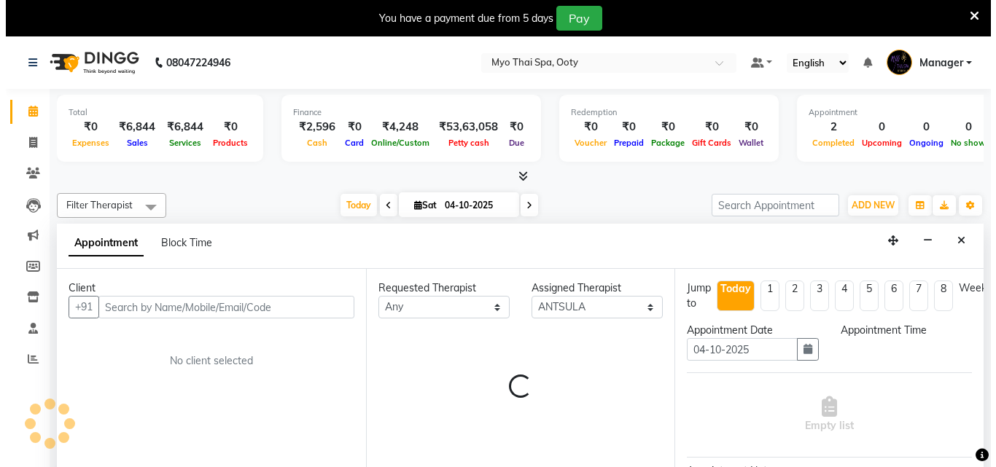
scroll to position [37, 0]
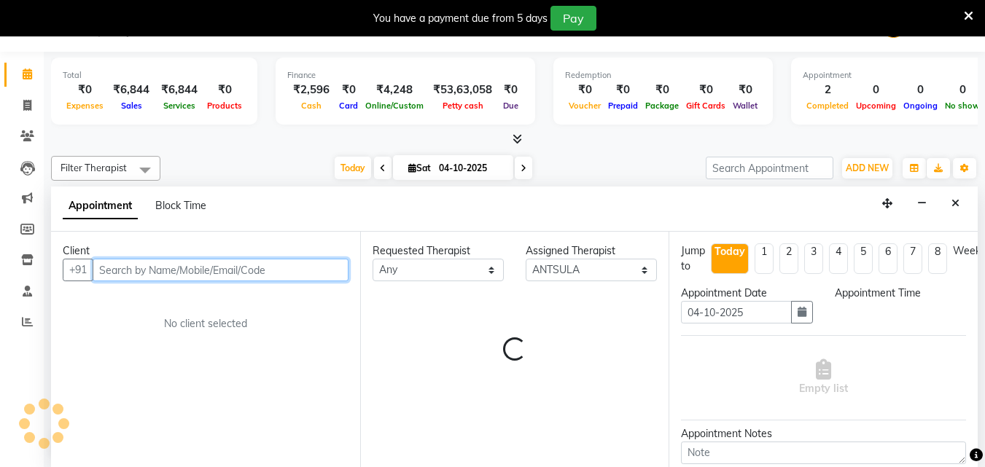
select select "990"
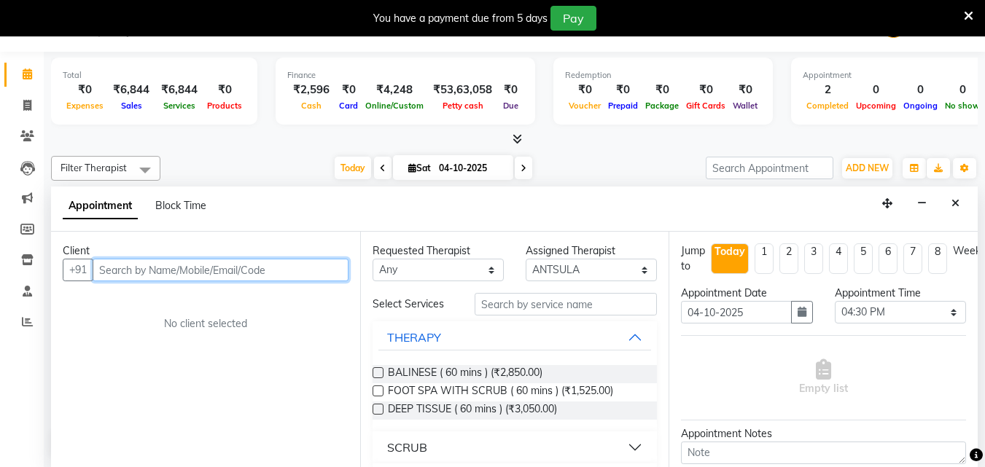
click at [155, 266] on input "text" at bounding box center [221, 270] width 256 height 23
type input "6282839914"
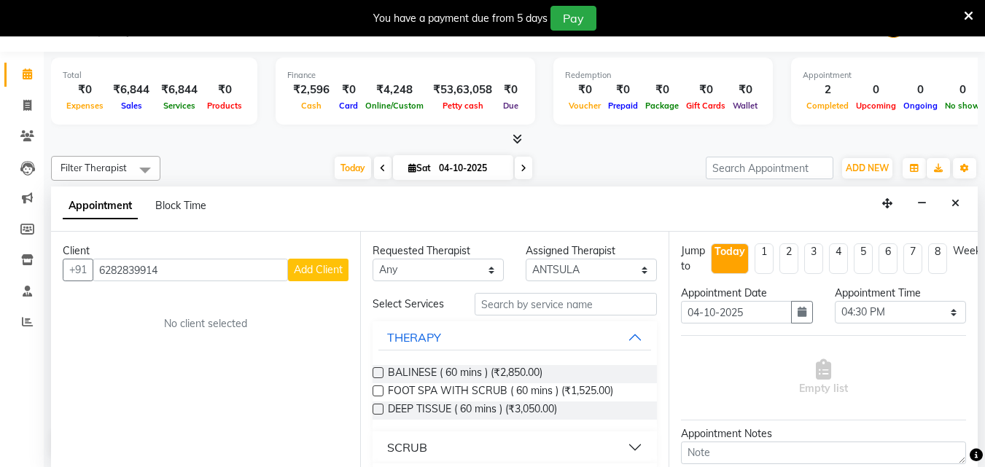
click at [322, 273] on span "Add Client" at bounding box center [318, 269] width 49 height 13
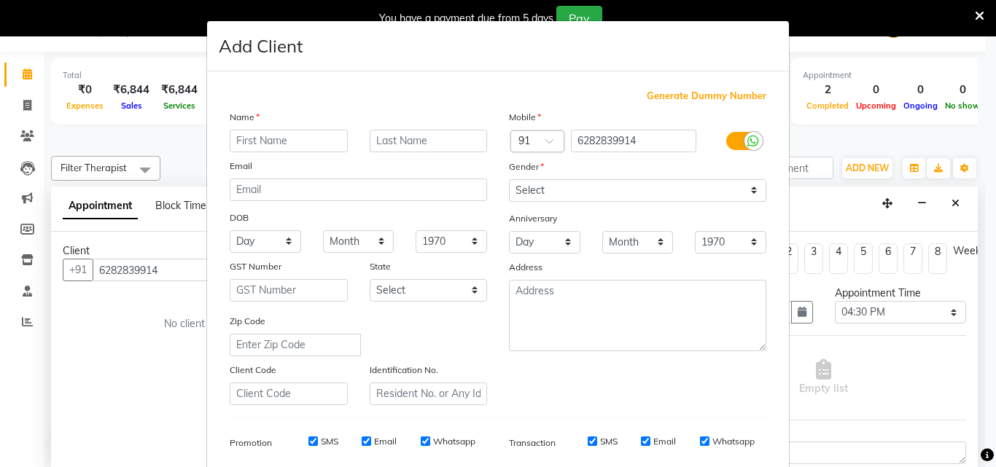
click at [281, 136] on input "text" at bounding box center [289, 141] width 118 height 23
type input "ROOFASE"
click at [609, 187] on select "Select [DEMOGRAPHIC_DATA] [DEMOGRAPHIC_DATA] Other Prefer Not To Say" at bounding box center [637, 190] width 257 height 23
select select "[DEMOGRAPHIC_DATA]"
click at [509, 179] on select "Select [DEMOGRAPHIC_DATA] [DEMOGRAPHIC_DATA] Other Prefer Not To Say" at bounding box center [637, 190] width 257 height 23
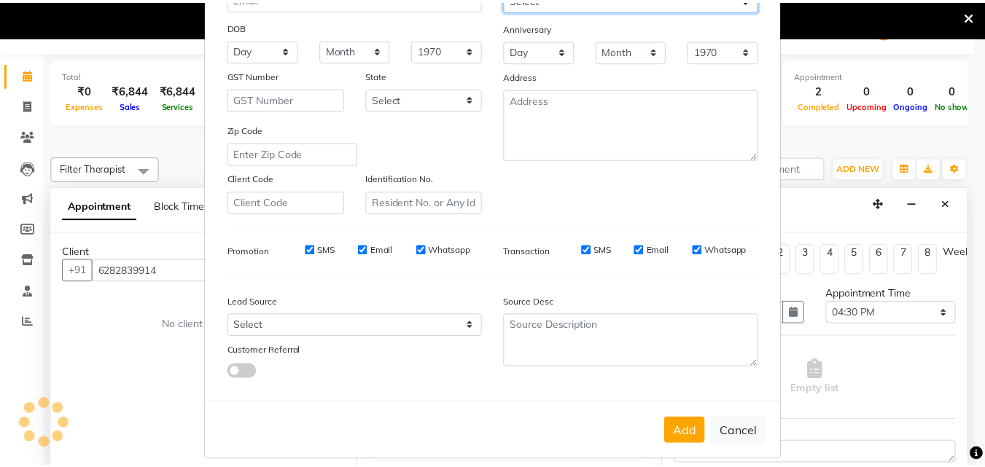
scroll to position [206, 0]
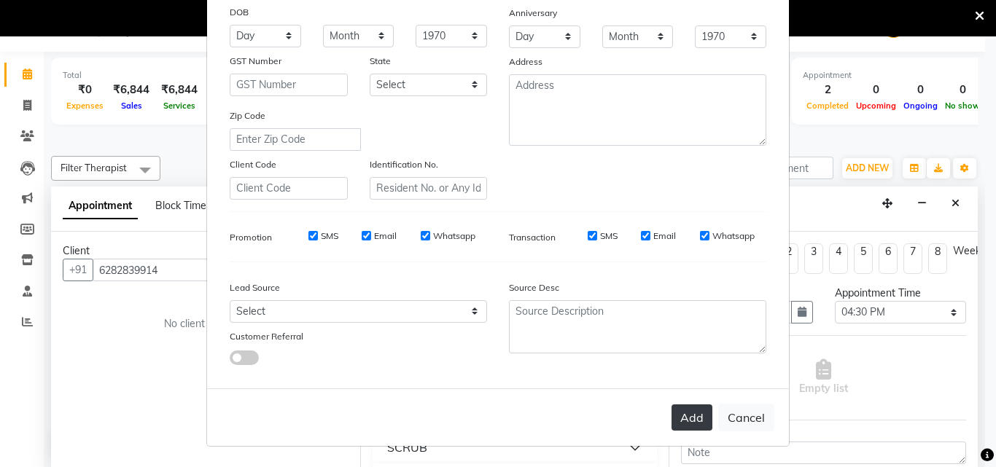
click at [695, 418] on button "Add" at bounding box center [691, 418] width 41 height 26
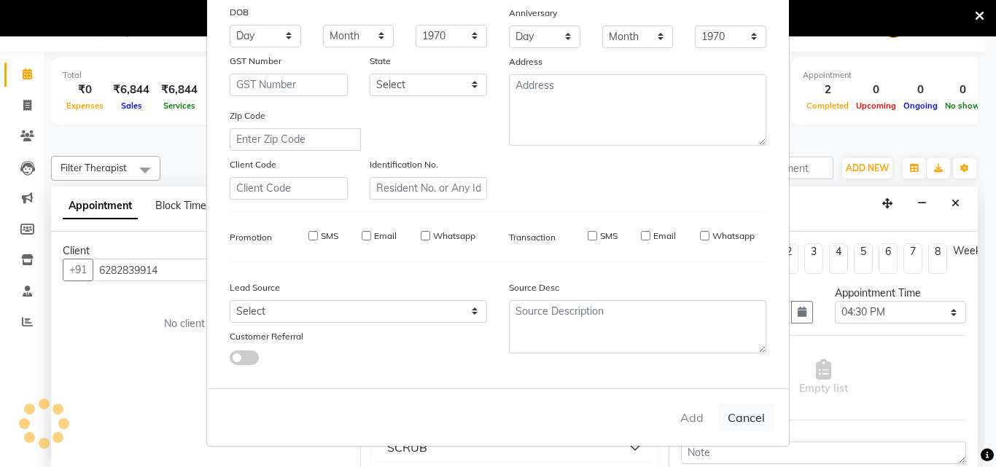
select select
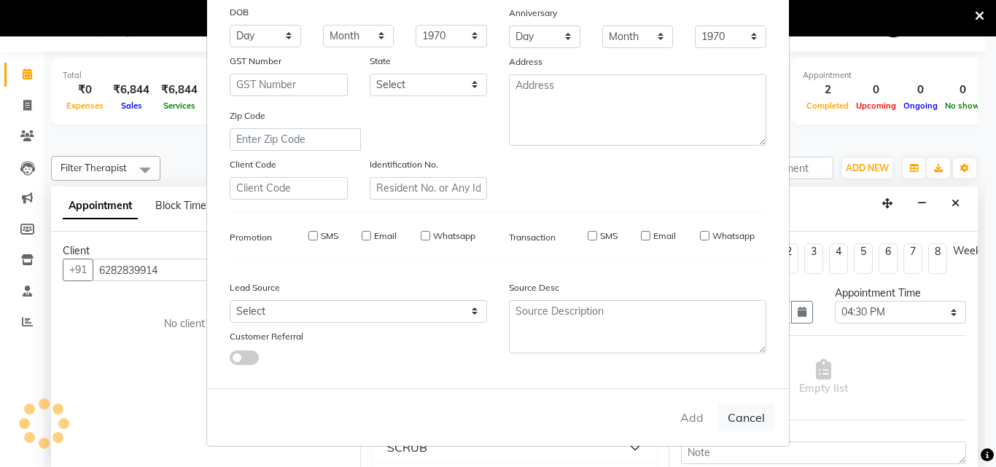
select select
checkbox input "false"
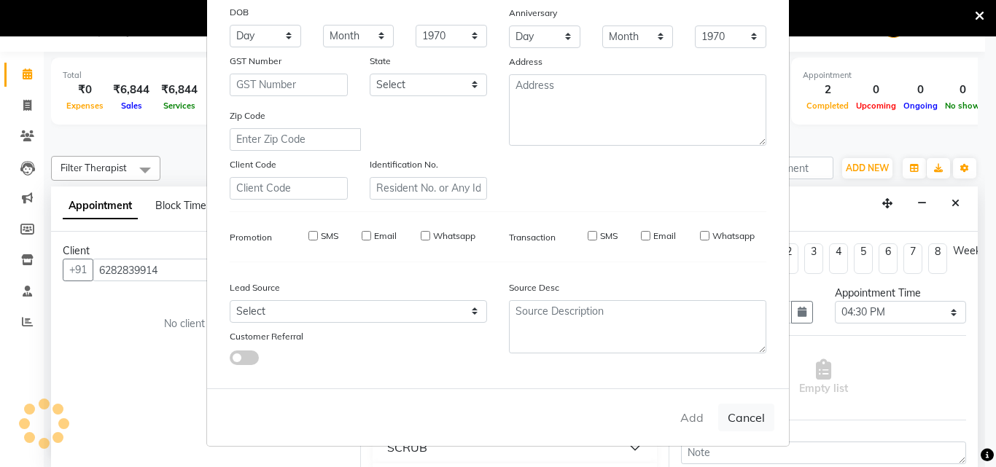
checkbox input "false"
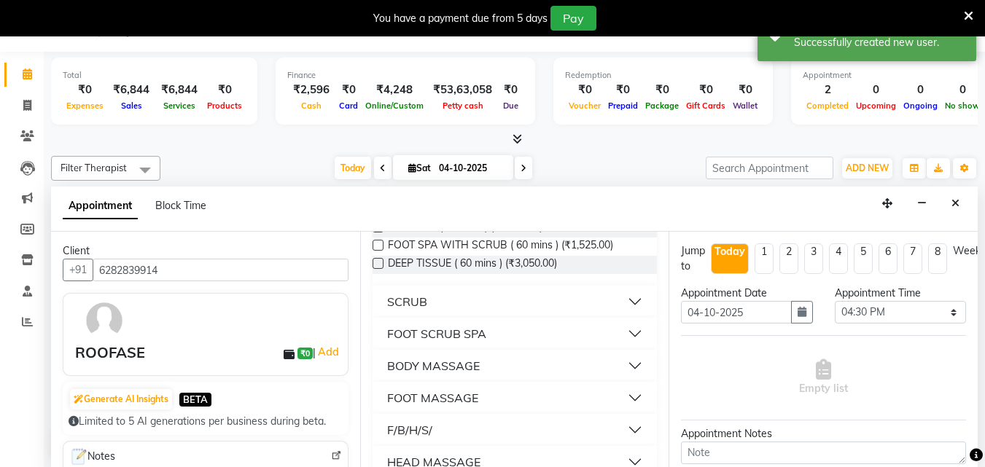
scroll to position [200, 0]
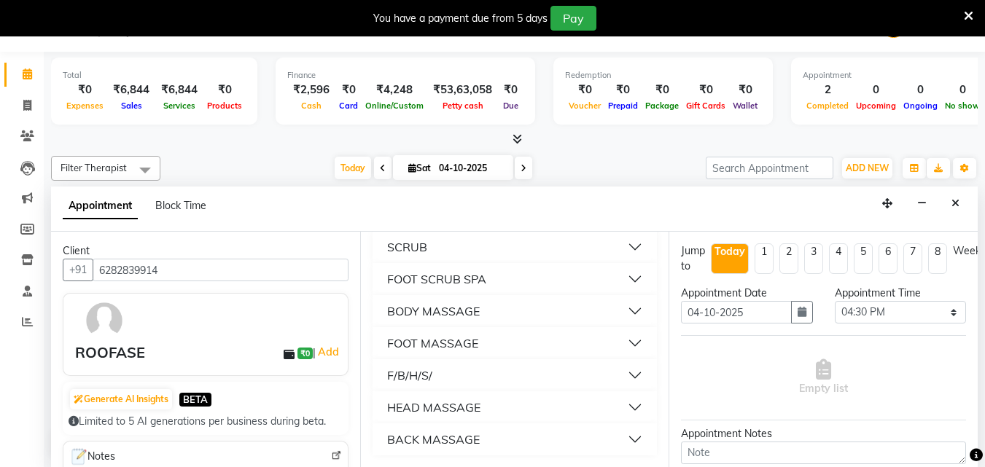
click at [617, 310] on button "BODY MASSAGE" at bounding box center [514, 311] width 273 height 26
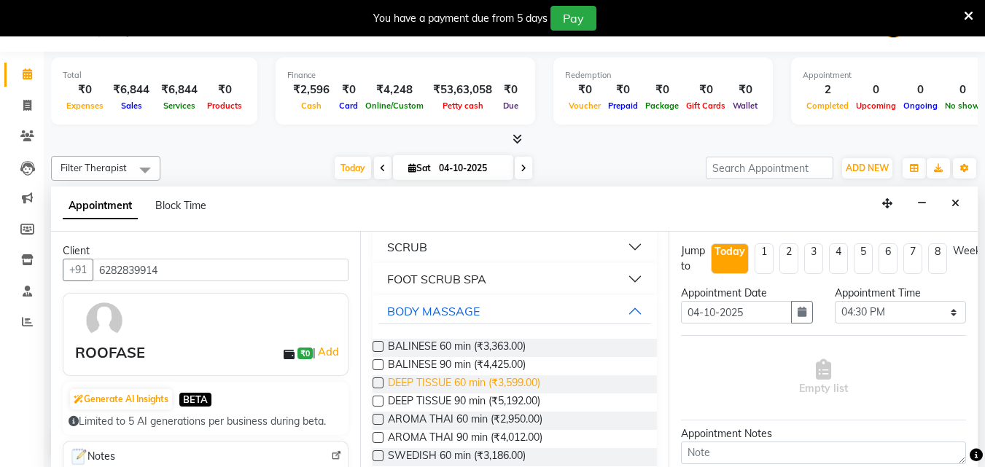
click at [537, 378] on span "DEEP TISSUE 60 min (₹3,599.00)" at bounding box center [464, 384] width 152 height 18
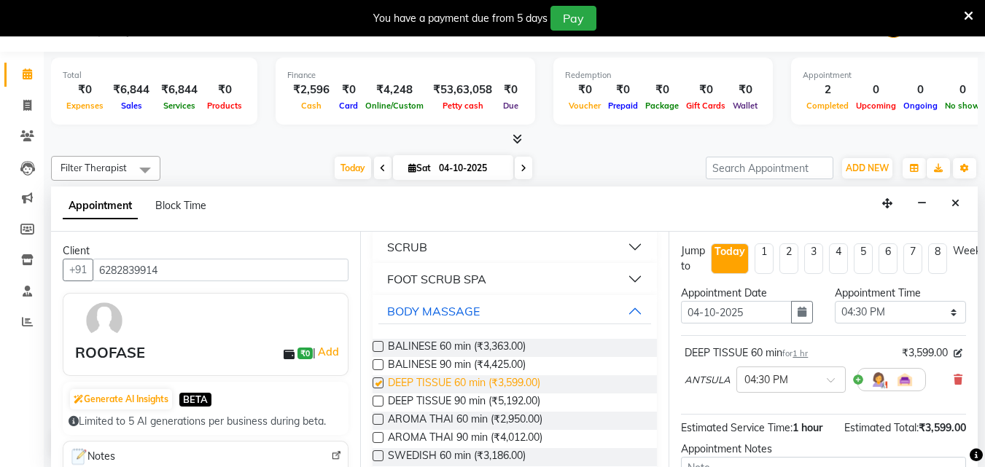
checkbox input "false"
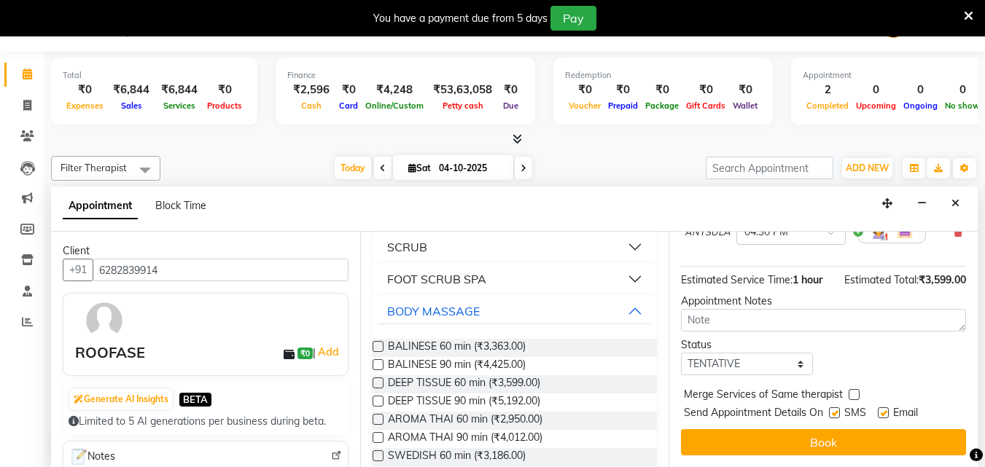
scroll to position [159, 0]
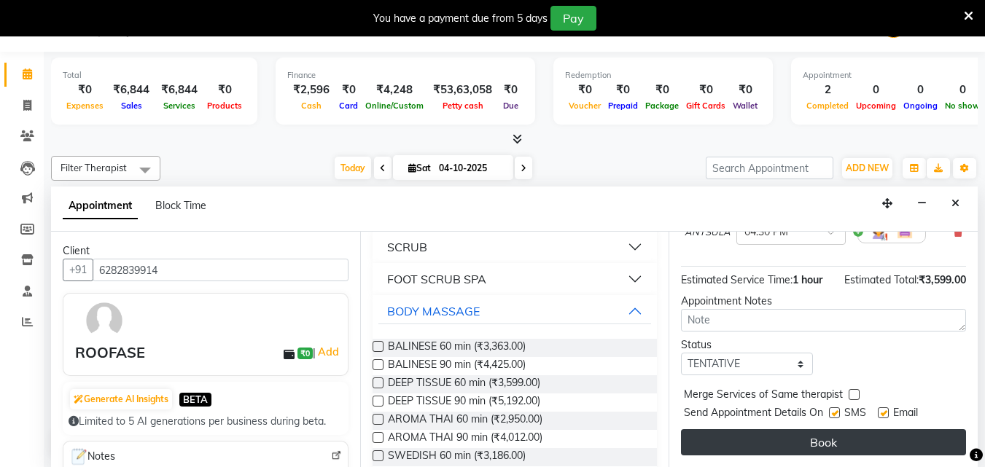
click at [792, 429] on button "Book" at bounding box center [823, 442] width 285 height 26
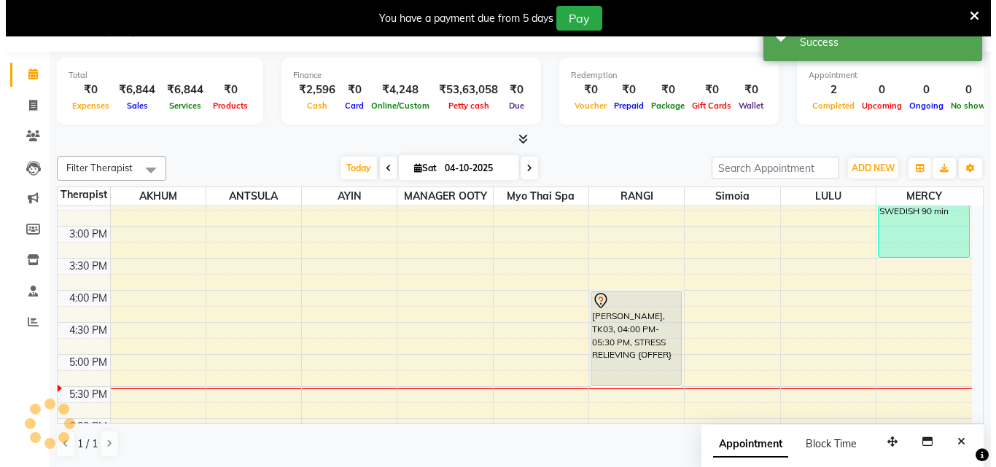
scroll to position [0, 0]
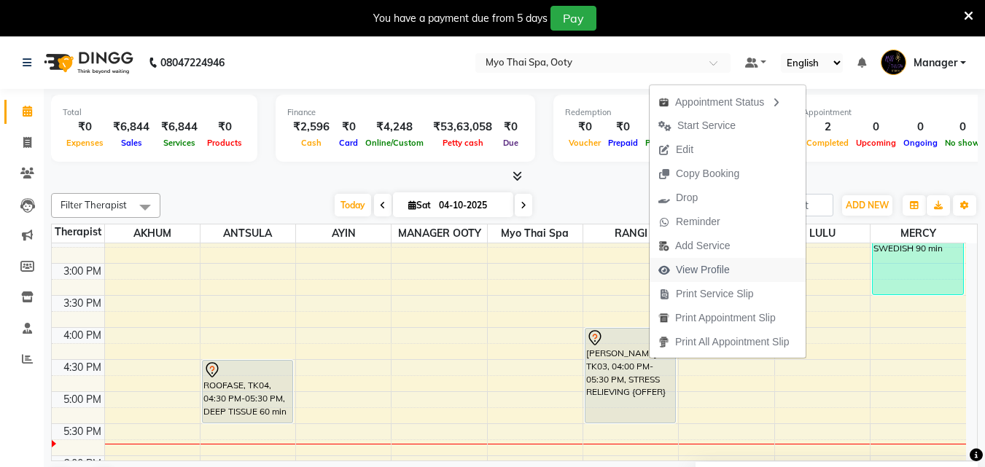
click at [724, 271] on span "View Profile" at bounding box center [703, 269] width 54 height 15
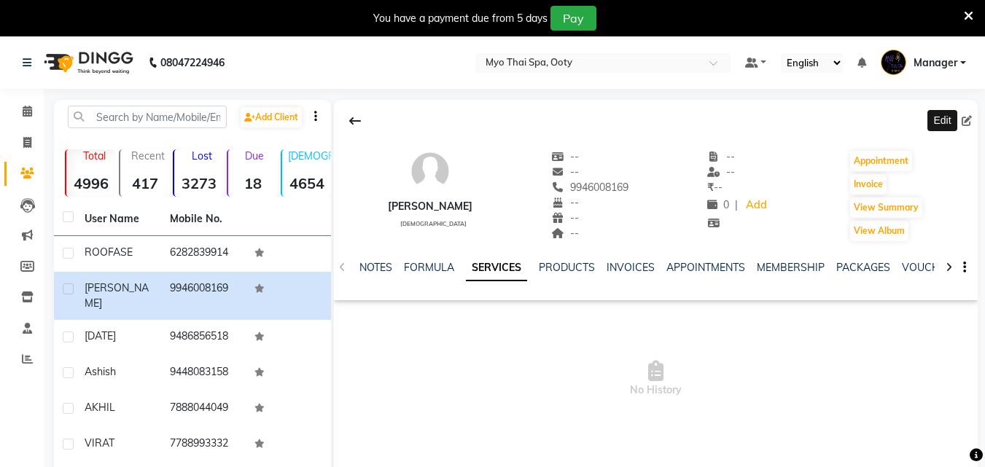
click at [964, 122] on icon at bounding box center [966, 121] width 10 height 10
select select "[DEMOGRAPHIC_DATA]"
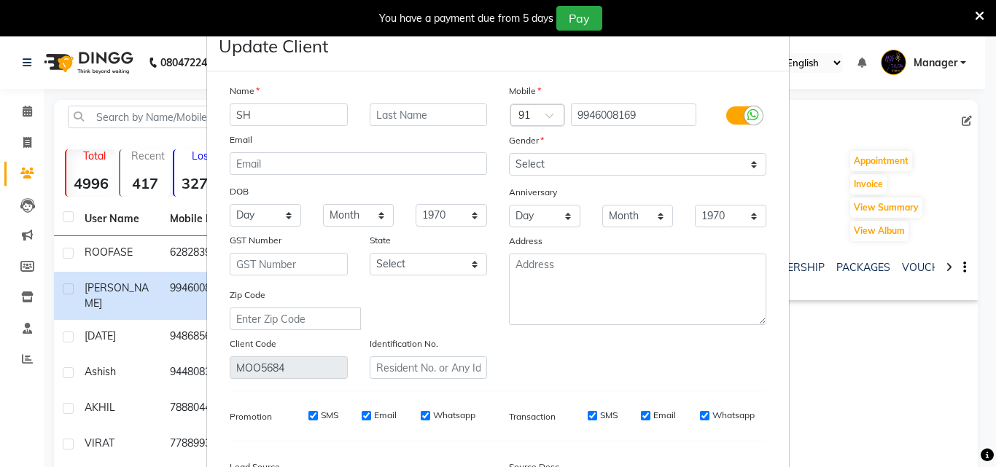
type input "S"
type input "[PERSON_NAME]"
click at [399, 120] on input "text" at bounding box center [429, 115] width 118 height 23
type input "SRIVASTAVA"
click at [639, 118] on input "9946008169" at bounding box center [634, 115] width 126 height 23
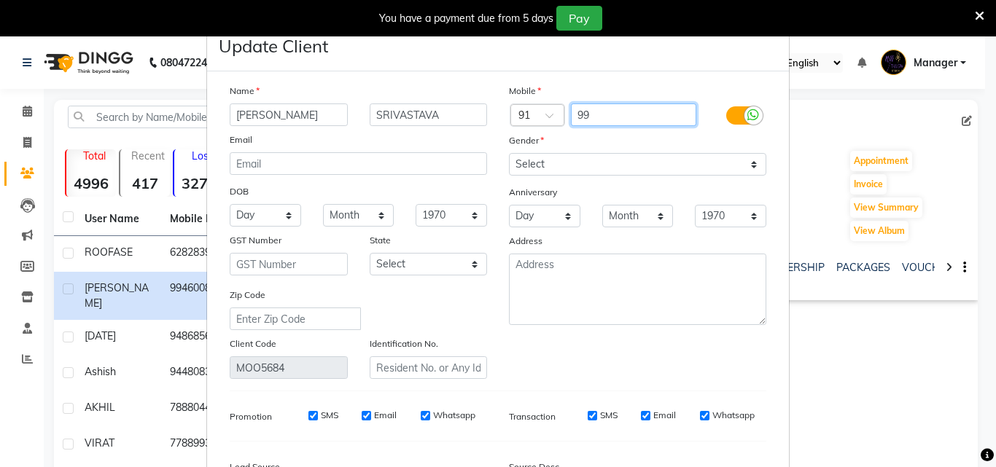
type input "9"
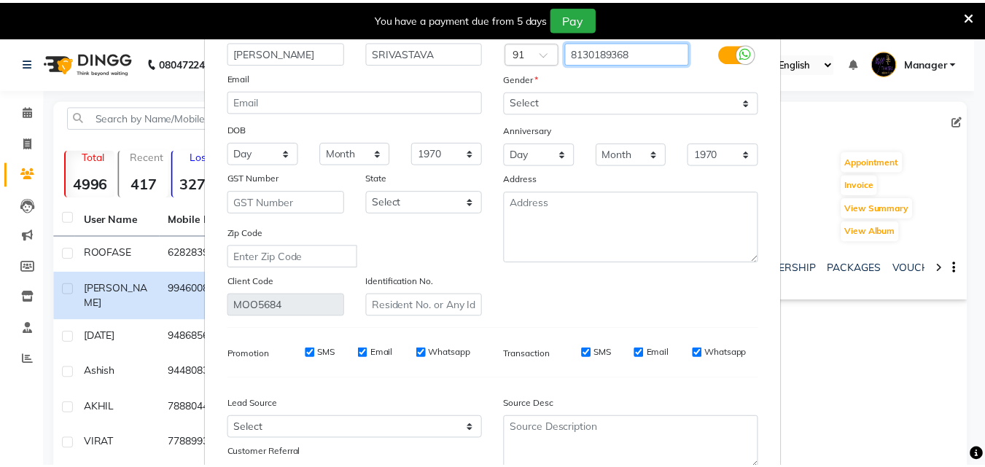
scroll to position [146, 0]
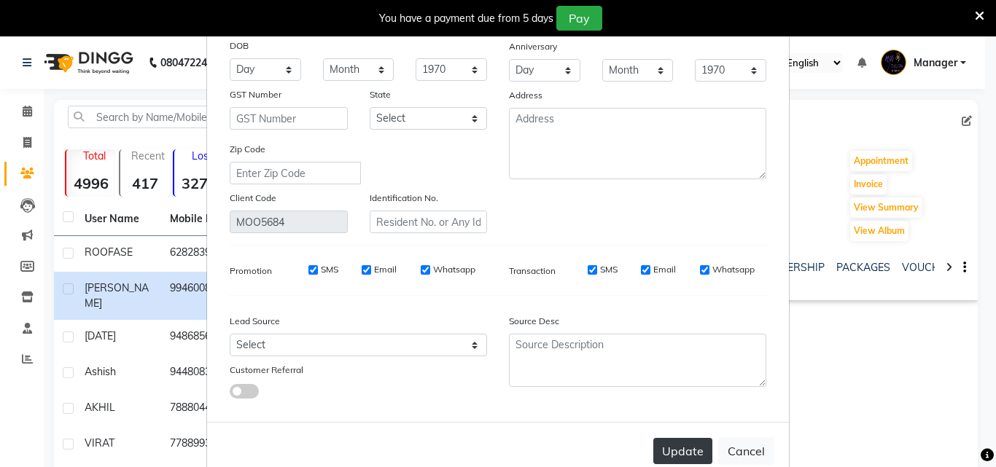
type input "8130189368"
click at [688, 455] on button "Update" at bounding box center [682, 451] width 59 height 26
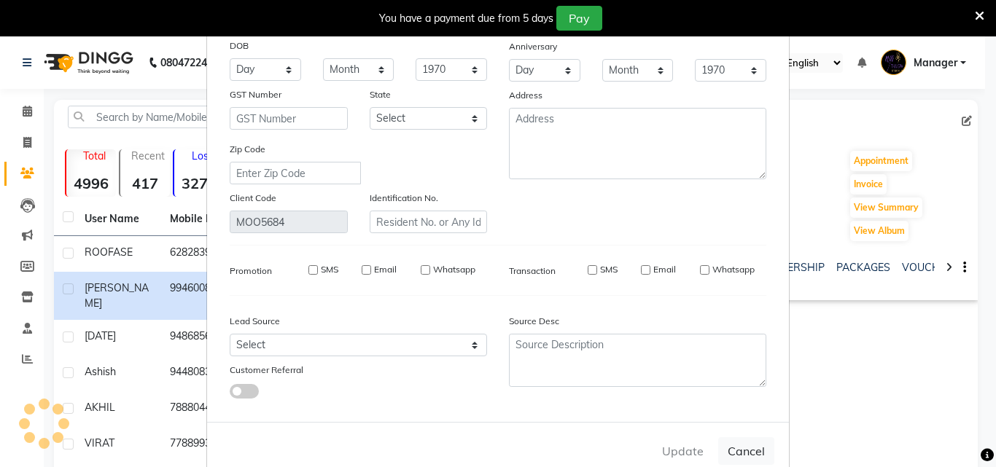
select select
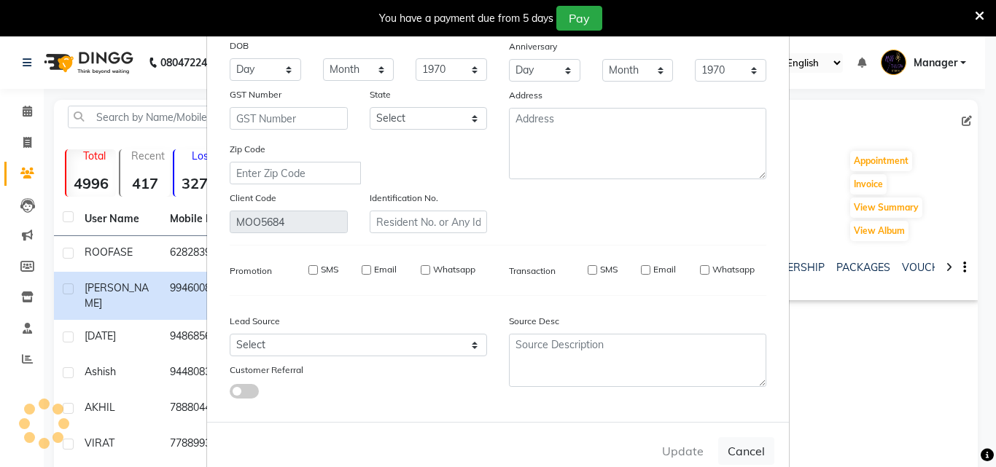
select select
checkbox input "false"
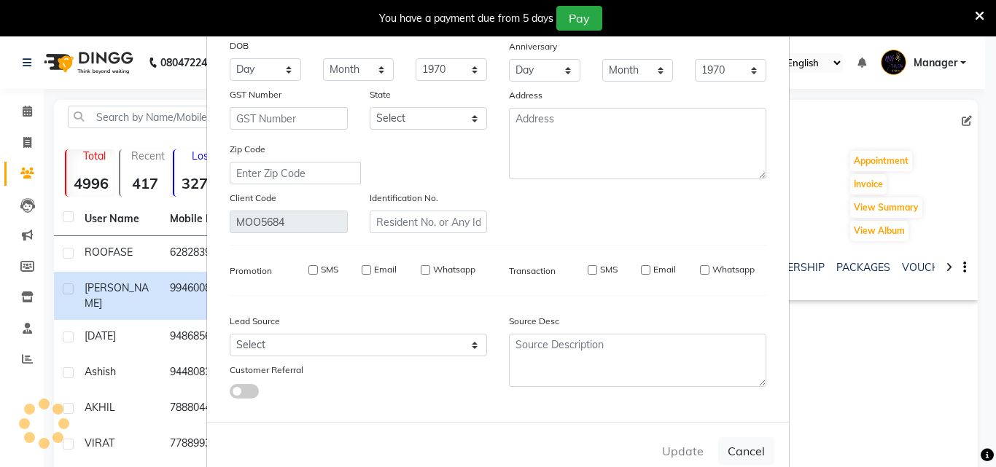
checkbox input "false"
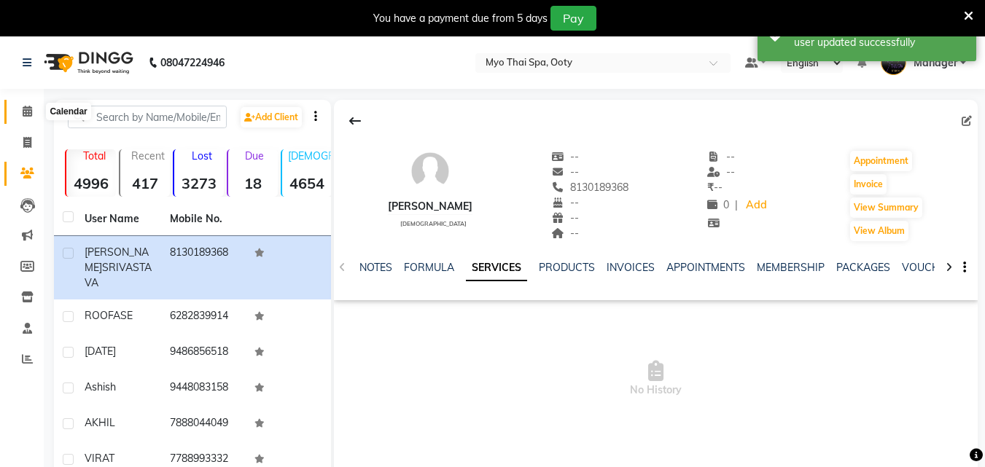
click at [25, 109] on icon at bounding box center [27, 111] width 9 height 11
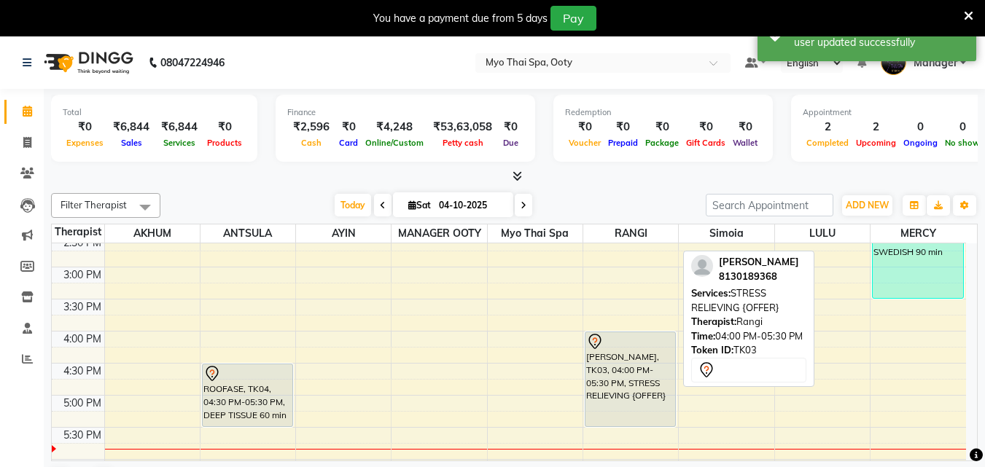
scroll to position [437, 0]
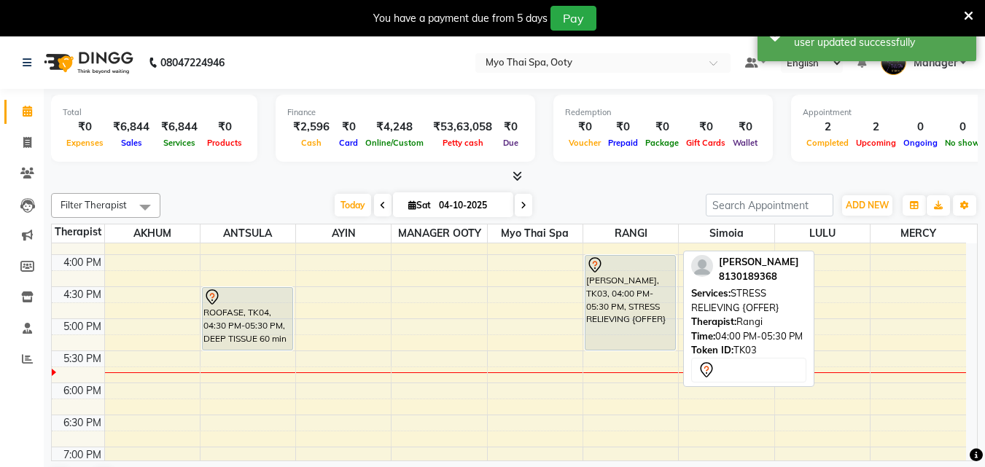
click at [630, 323] on div "[PERSON_NAME], TK03, 04:00 PM-05:30 PM, STRESS RELIEVING {OFFER}" at bounding box center [630, 303] width 90 height 94
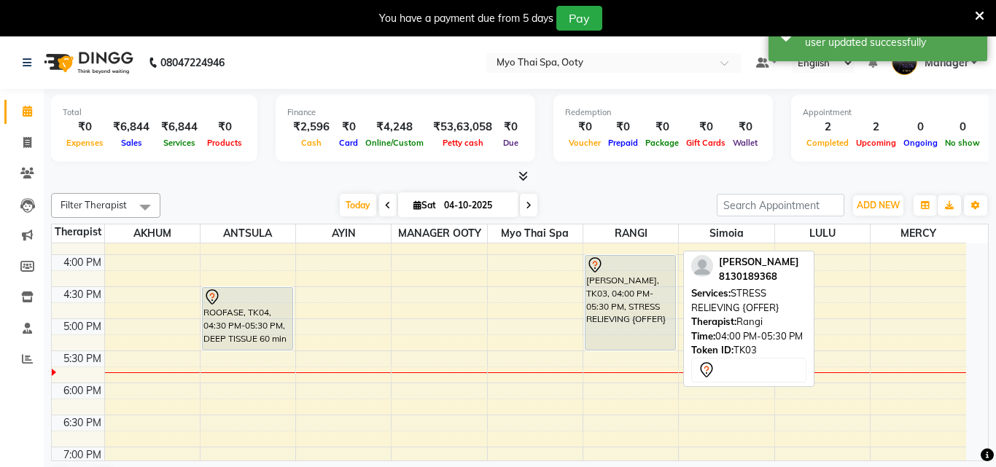
select select "7"
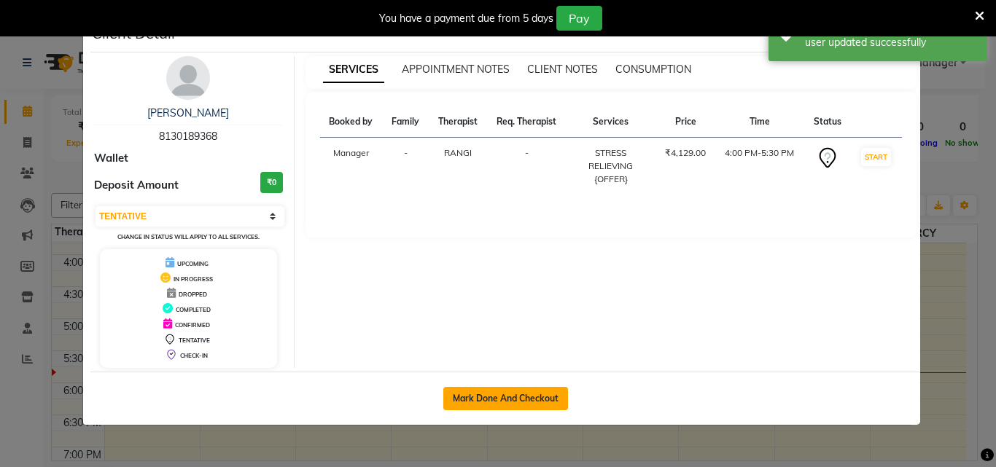
click at [521, 396] on button "Mark Done And Checkout" at bounding box center [505, 398] width 125 height 23
select select "service"
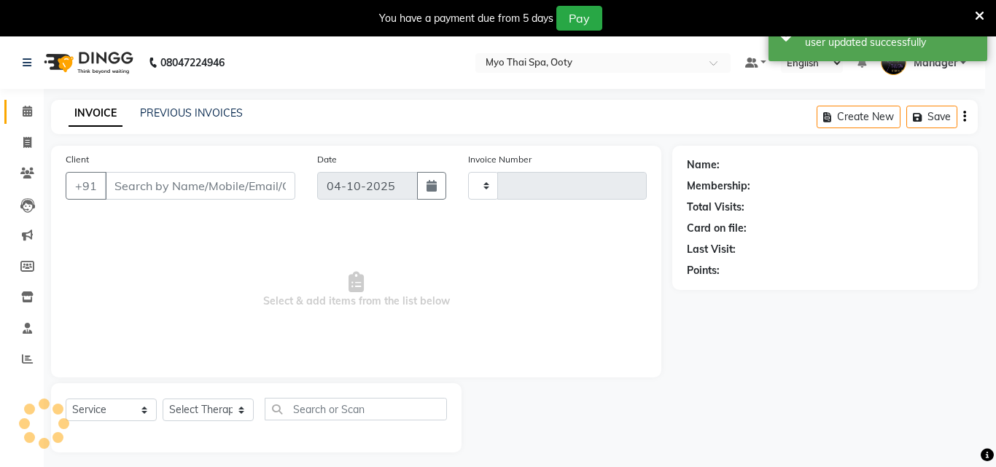
type input "1034"
select select "3"
select select "558"
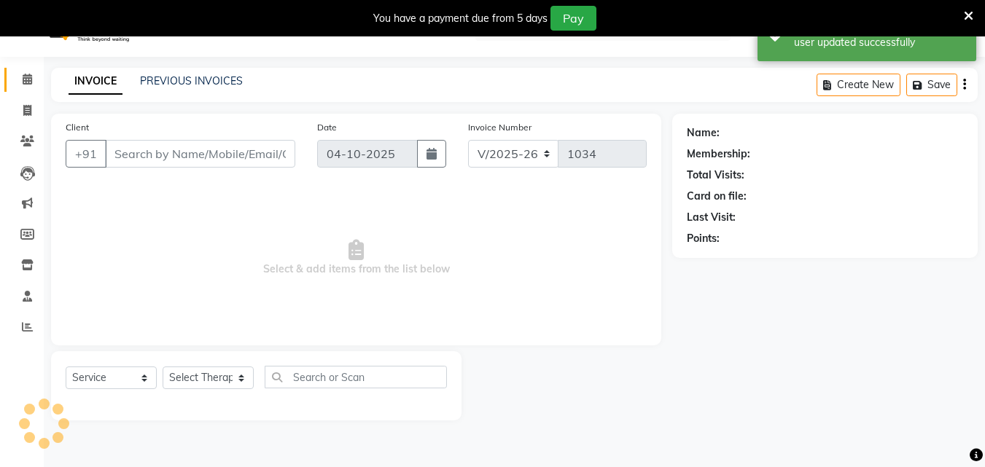
type input "8130189368"
select select "50629"
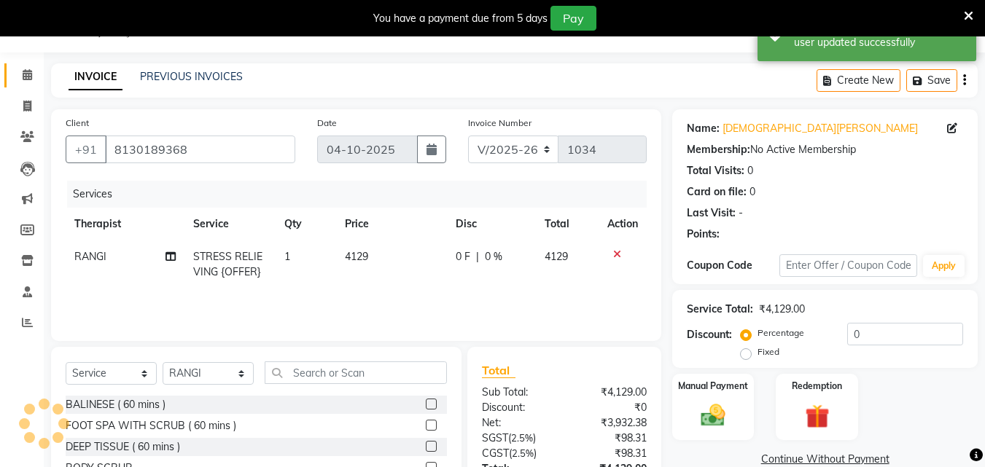
scroll to position [153, 0]
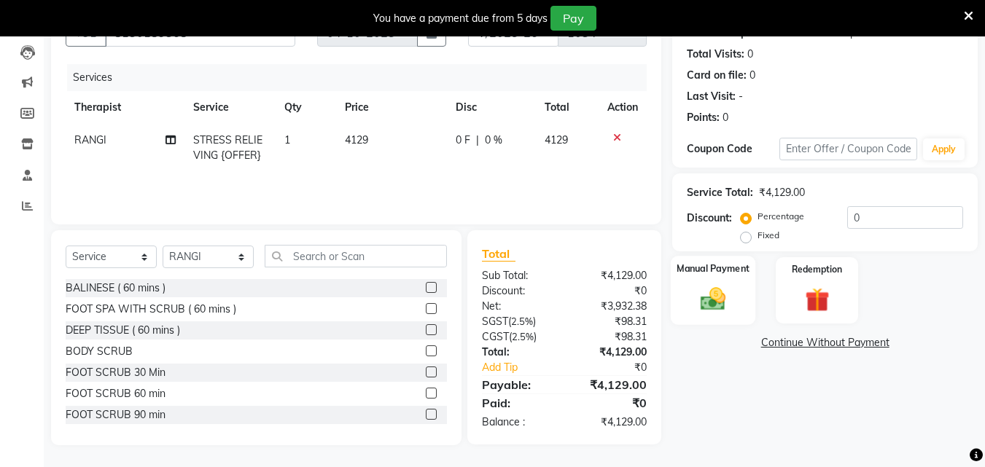
click at [736, 311] on div "Manual Payment" at bounding box center [713, 290] width 85 height 69
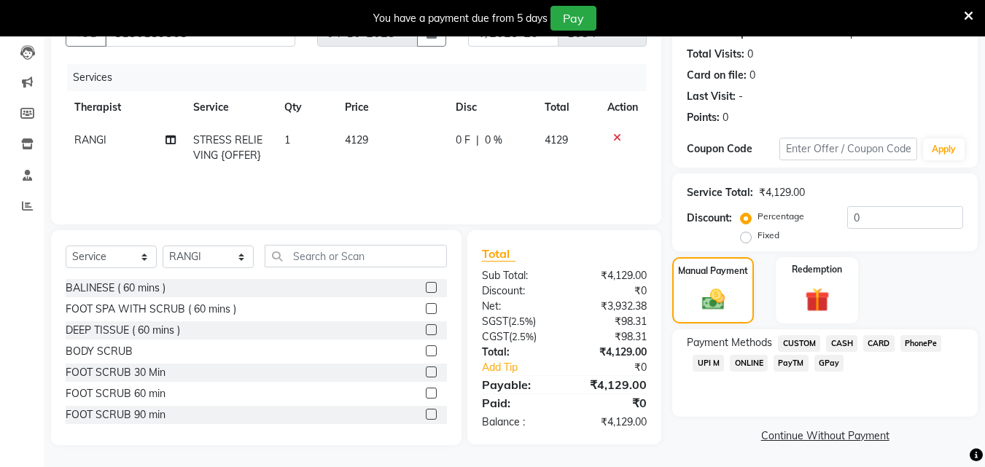
click at [707, 359] on span "UPI M" at bounding box center [708, 363] width 31 height 17
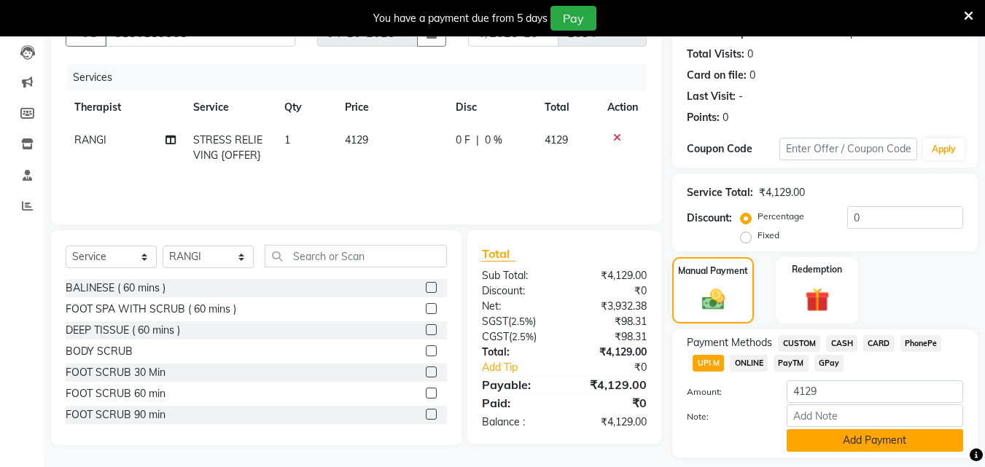
click at [817, 449] on button "Add Payment" at bounding box center [875, 440] width 176 height 23
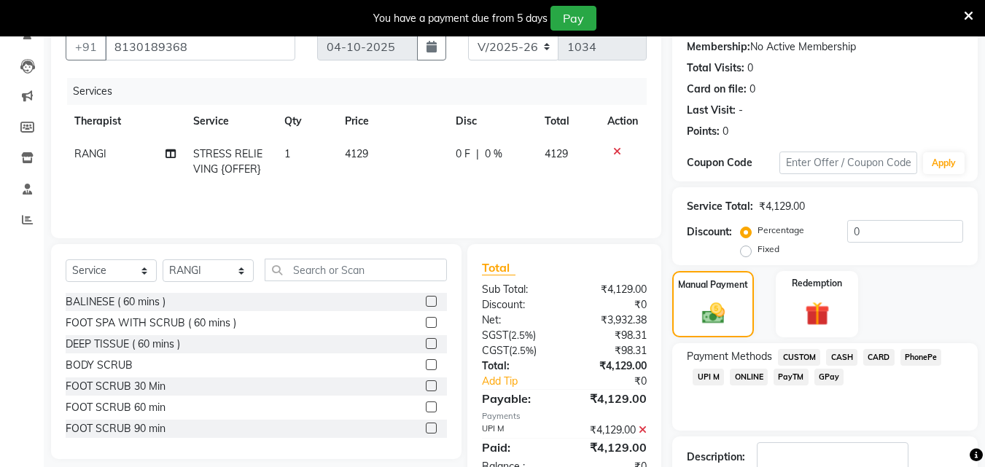
scroll to position [219, 0]
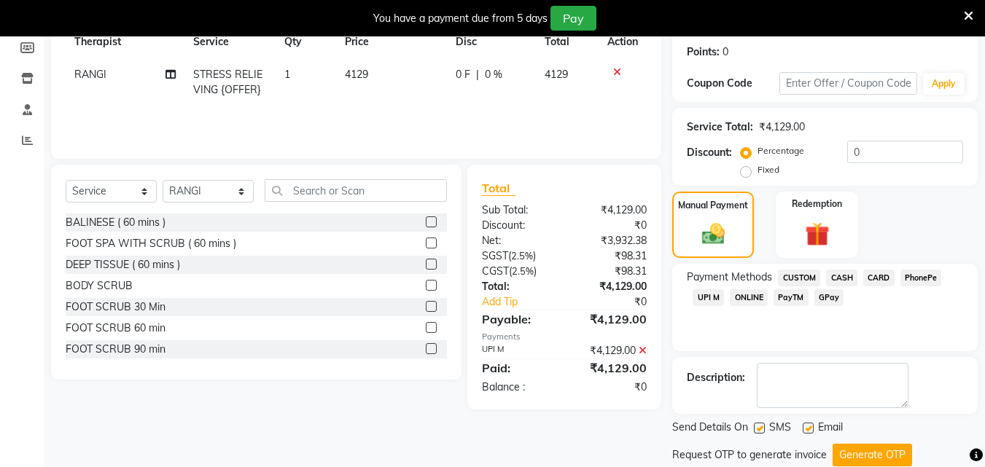
click at [643, 353] on icon at bounding box center [643, 351] width 8 height 10
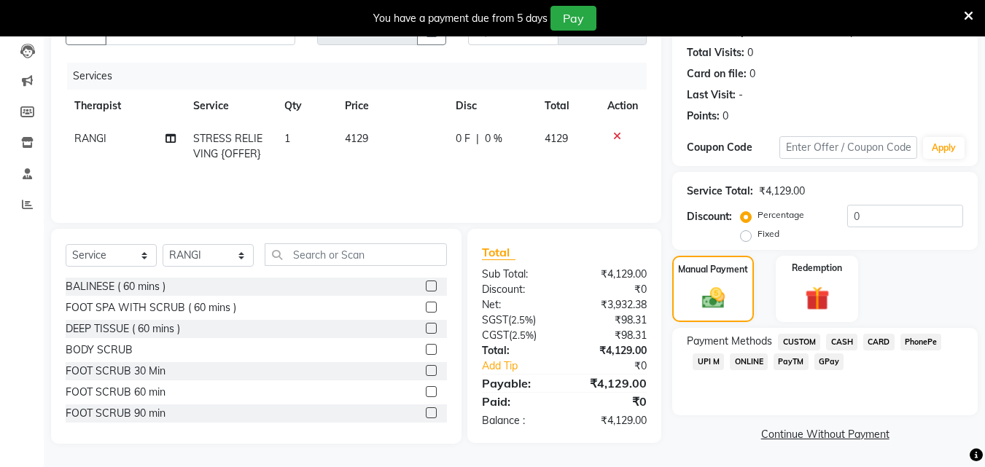
click at [714, 366] on span "UPI M" at bounding box center [708, 362] width 31 height 17
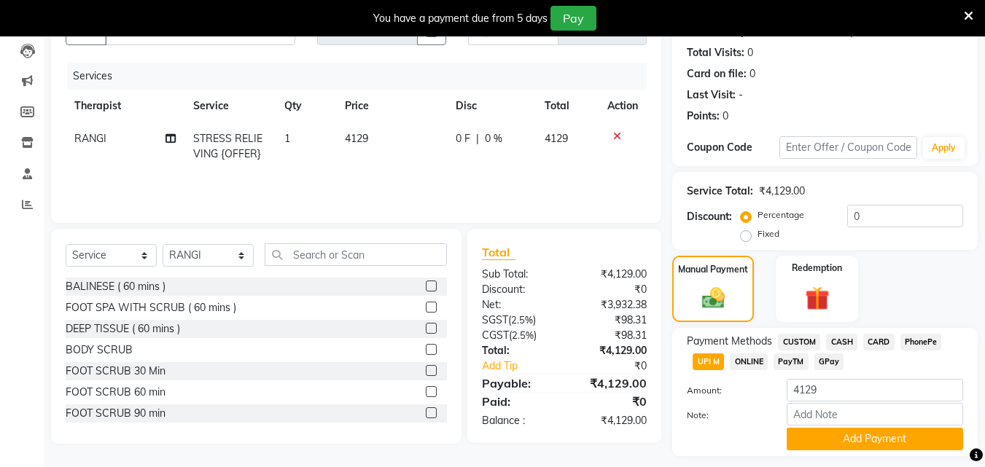
scroll to position [195, 0]
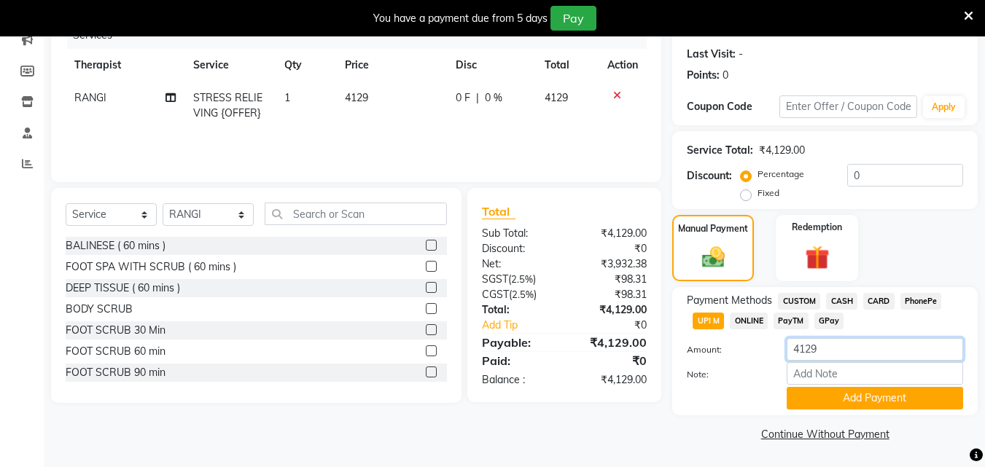
click at [837, 348] on input "4129" at bounding box center [875, 349] width 176 height 23
type input "4000"
click at [822, 398] on button "Add Payment" at bounding box center [875, 398] width 176 height 23
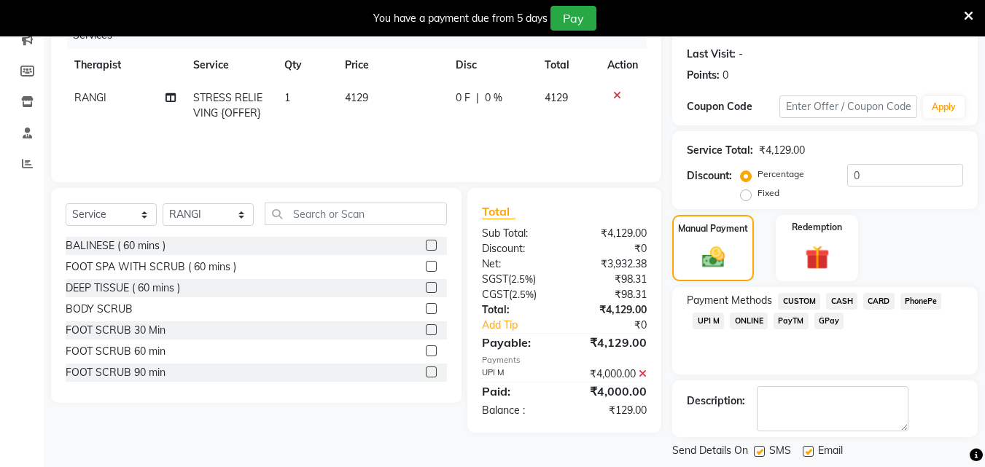
scroll to position [265, 0]
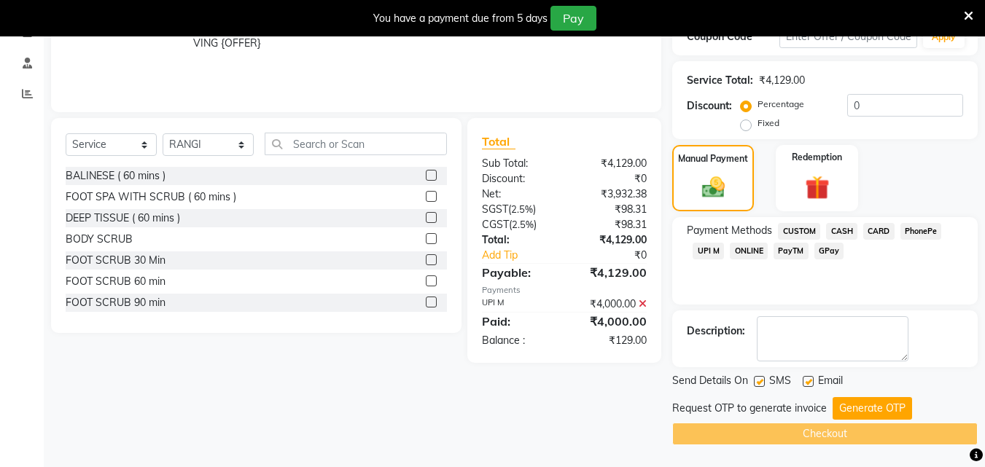
click at [848, 405] on button "Generate OTP" at bounding box center [871, 408] width 79 height 23
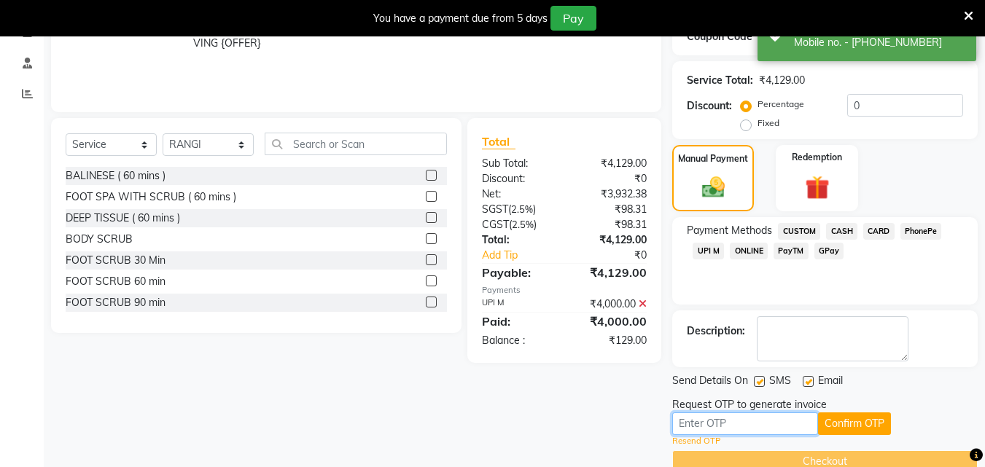
click at [757, 416] on input "text" at bounding box center [745, 424] width 146 height 23
type input "8366"
click at [864, 421] on button "Confirm OTP" at bounding box center [854, 424] width 73 height 23
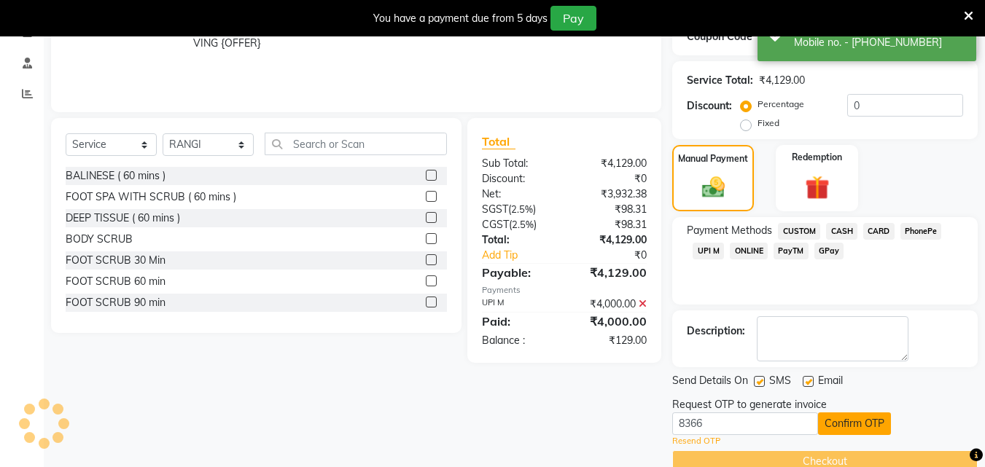
scroll to position [237, 0]
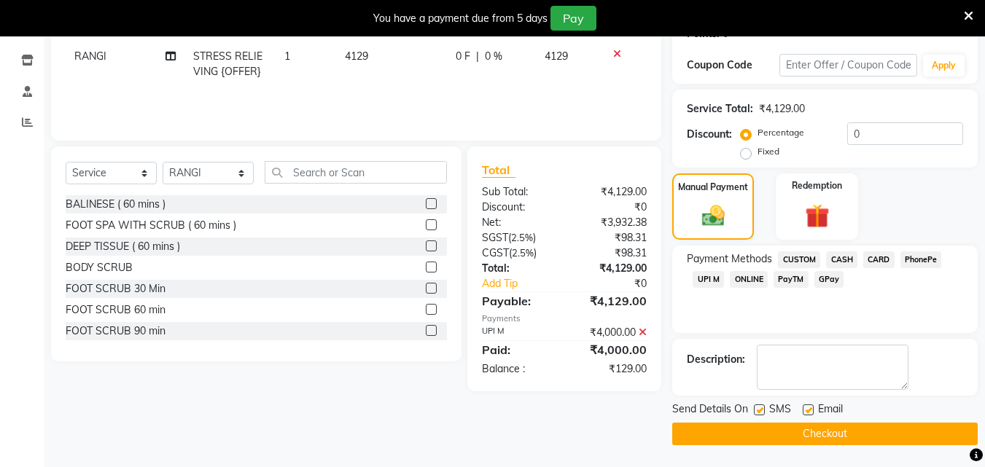
click at [644, 334] on icon at bounding box center [643, 332] width 8 height 10
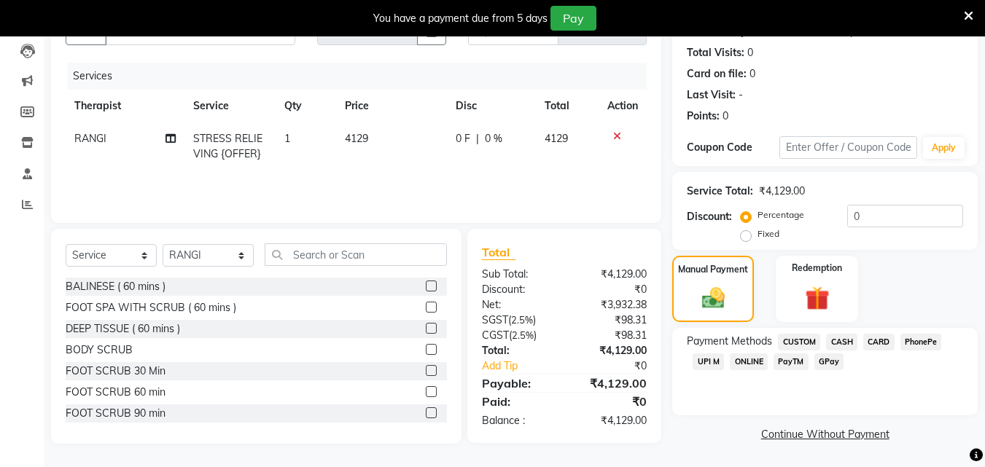
click at [703, 356] on span "UPI M" at bounding box center [708, 362] width 31 height 17
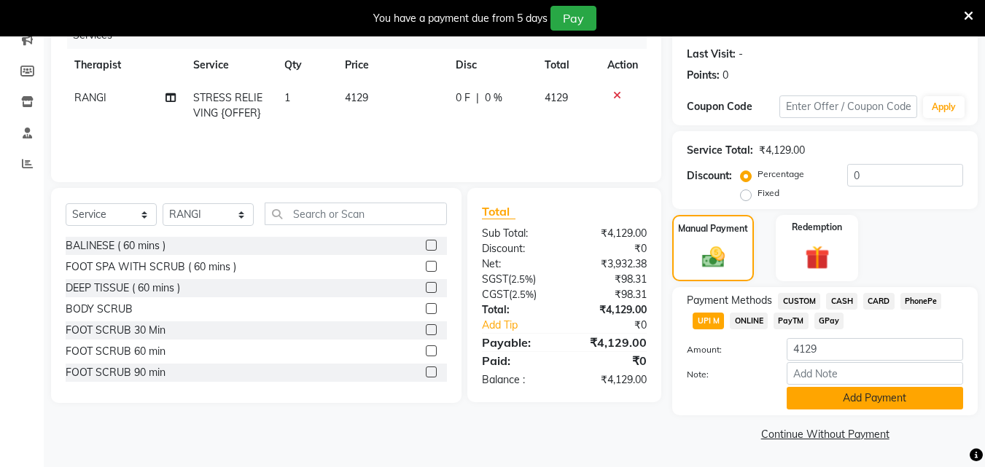
click at [837, 392] on button "Add Payment" at bounding box center [875, 398] width 176 height 23
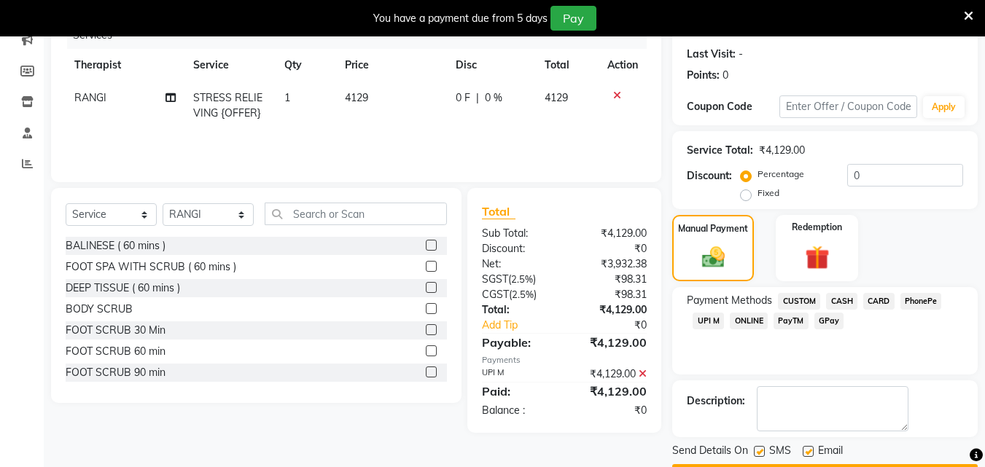
scroll to position [237, 0]
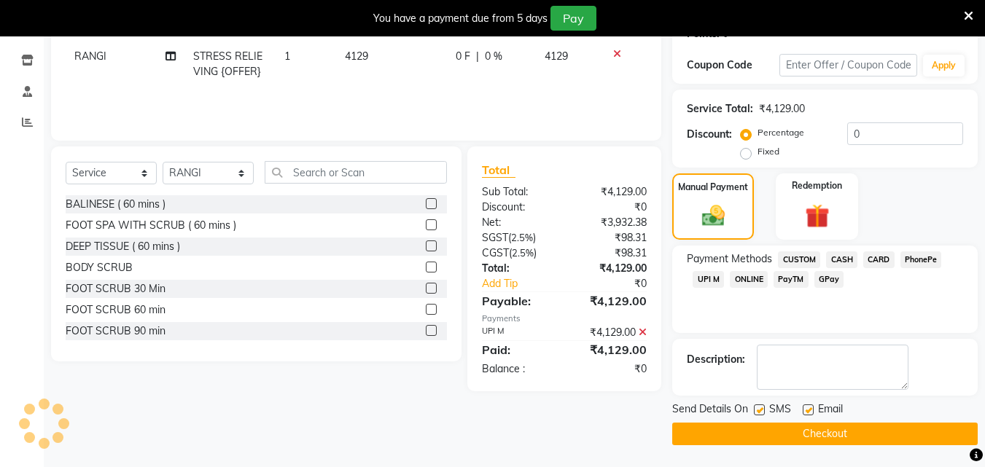
click at [799, 430] on button "Checkout" at bounding box center [824, 434] width 305 height 23
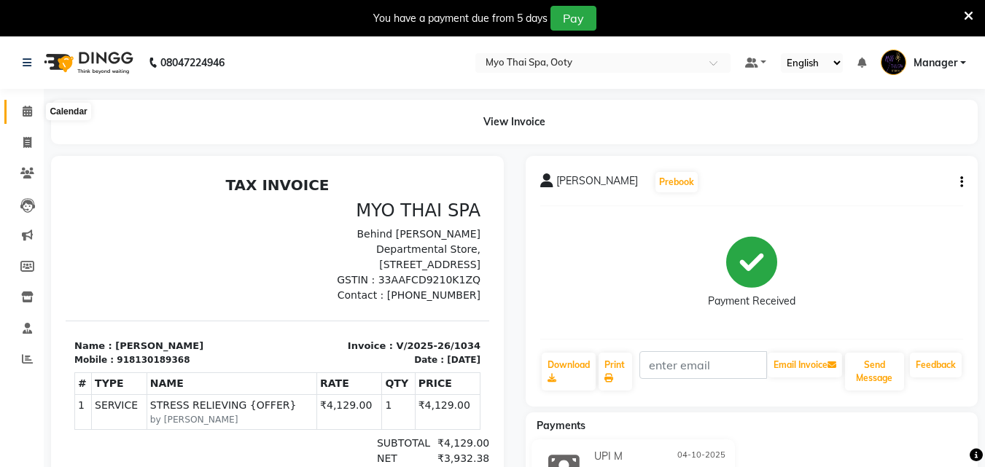
click at [28, 117] on span at bounding box center [28, 112] width 26 height 17
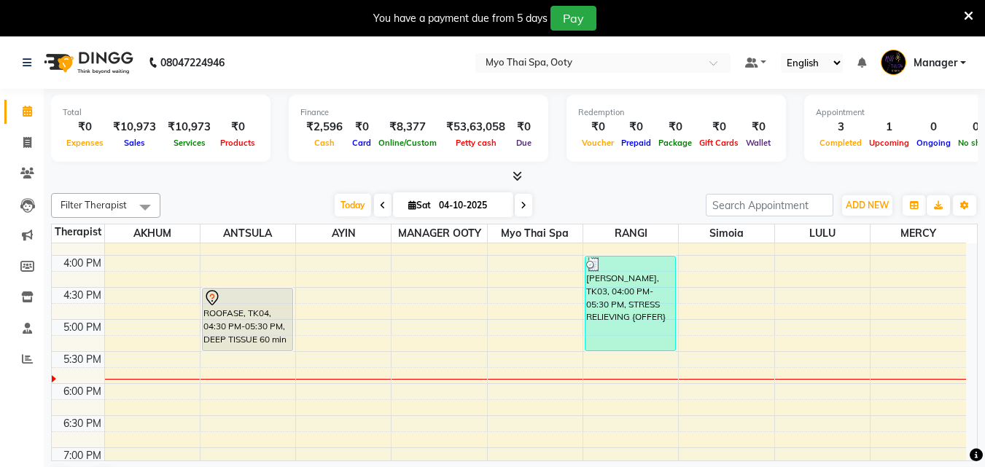
scroll to position [437, 0]
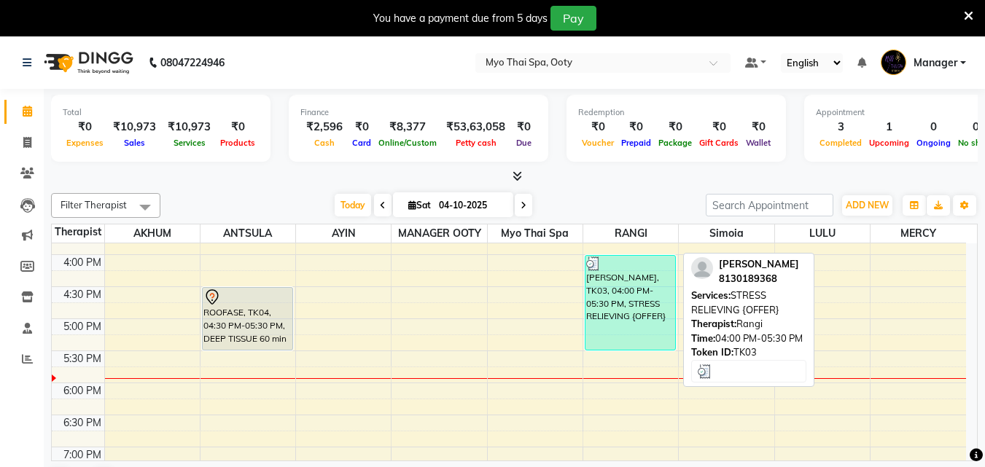
click at [633, 320] on div "[PERSON_NAME], TK03, 04:00 PM-05:30 PM, STRESS RELIEVING {OFFER}" at bounding box center [630, 303] width 90 height 94
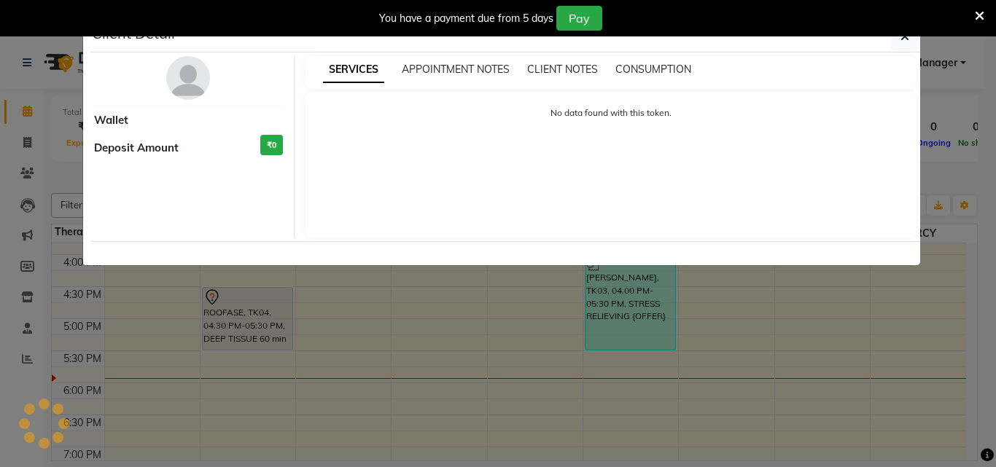
select select "3"
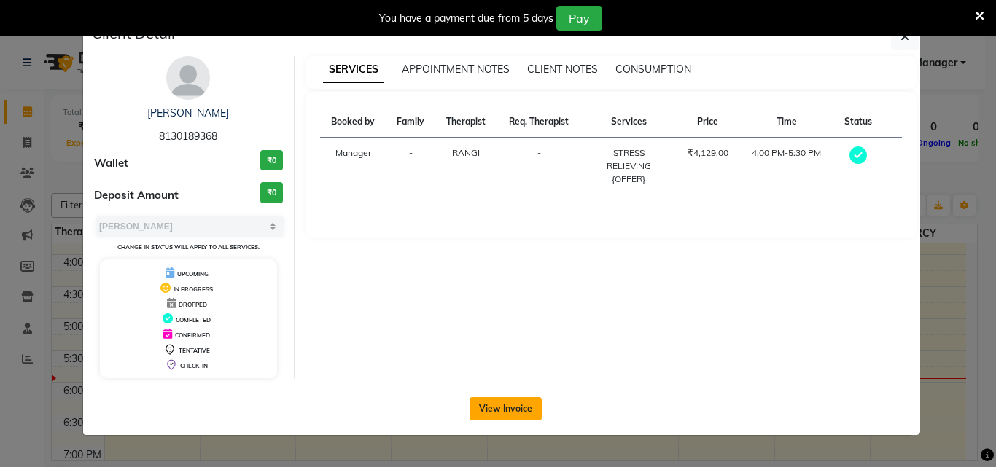
click at [512, 397] on button "View Invoice" at bounding box center [505, 408] width 72 height 23
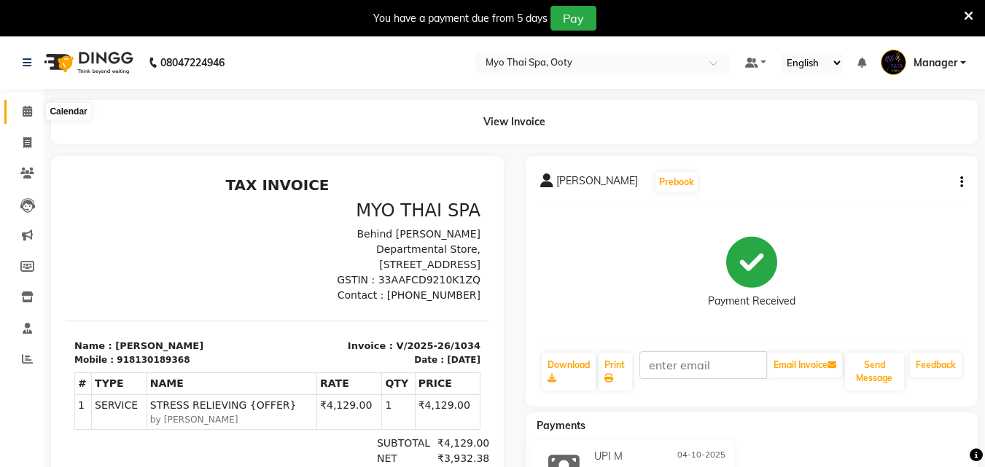
click at [29, 114] on icon at bounding box center [27, 111] width 9 height 11
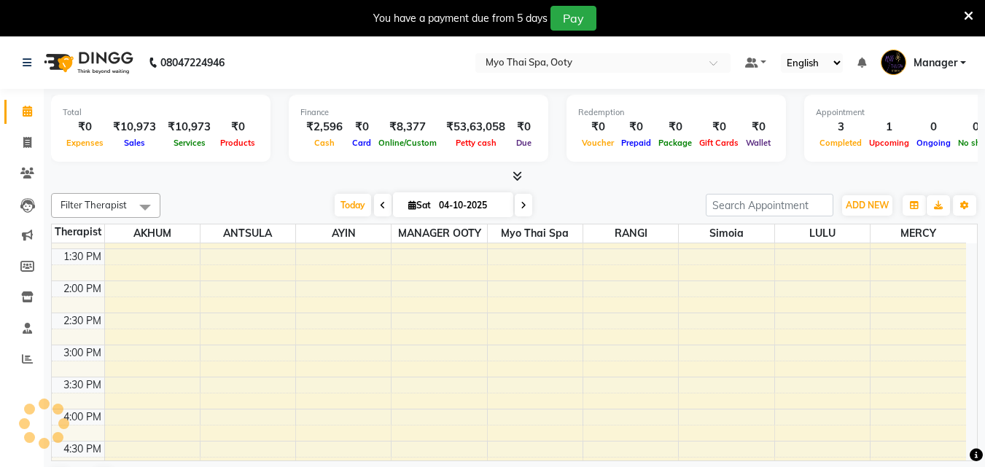
scroll to position [292, 0]
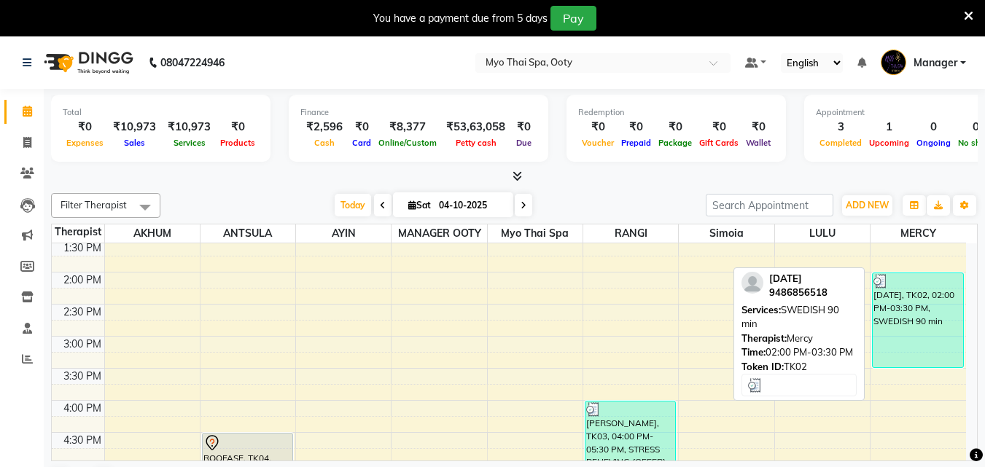
click at [889, 340] on div "[DATE], TK02, 02:00 PM-03:30 PM, SWEDISH 90 min" at bounding box center [918, 320] width 90 height 94
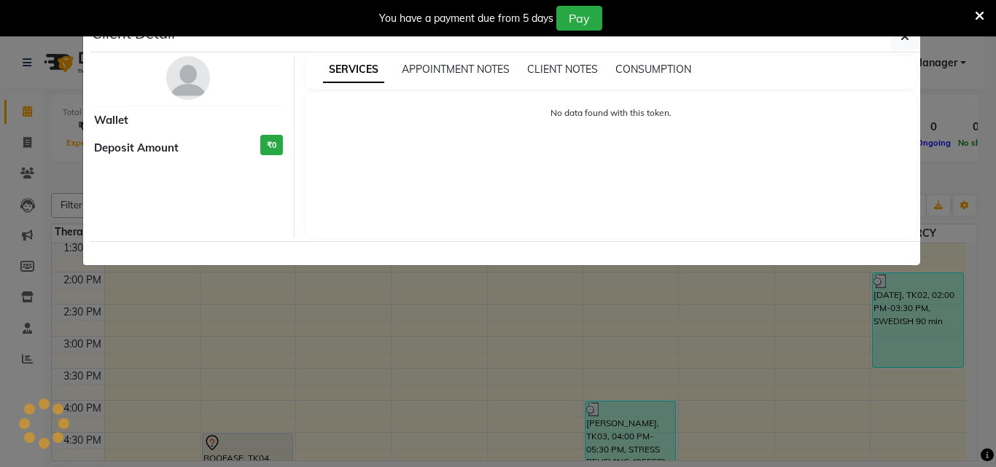
select select "3"
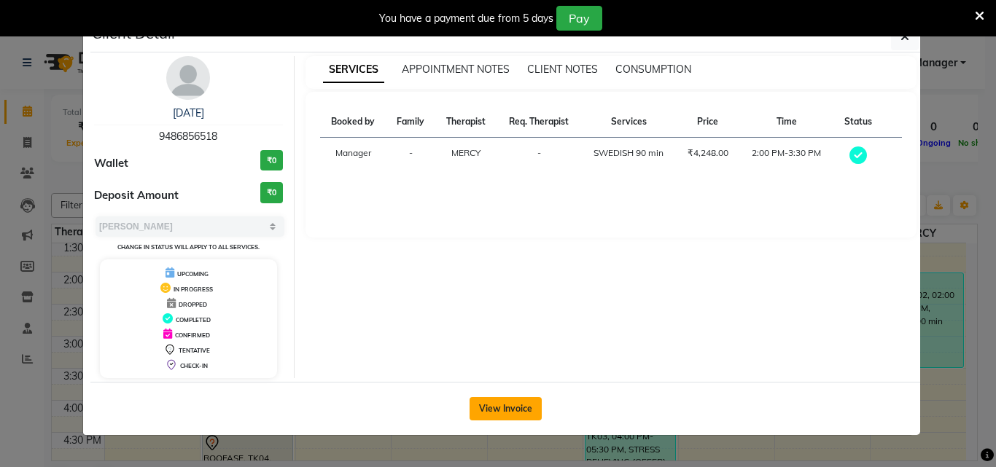
click at [494, 409] on button "View Invoice" at bounding box center [505, 408] width 72 height 23
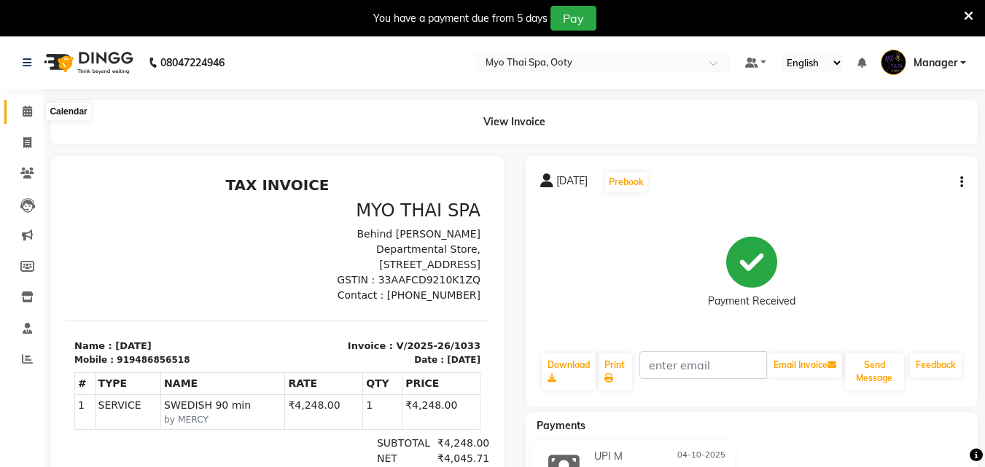
click at [20, 111] on span at bounding box center [28, 112] width 26 height 17
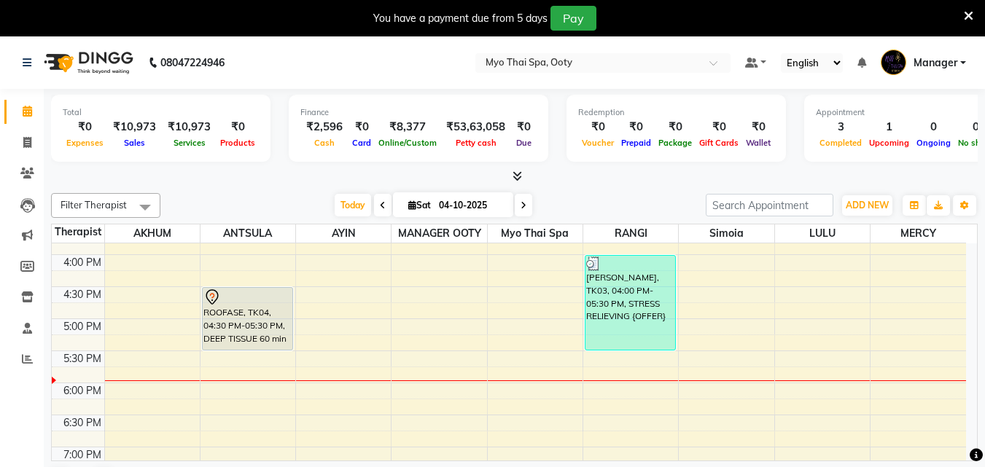
scroll to position [364, 0]
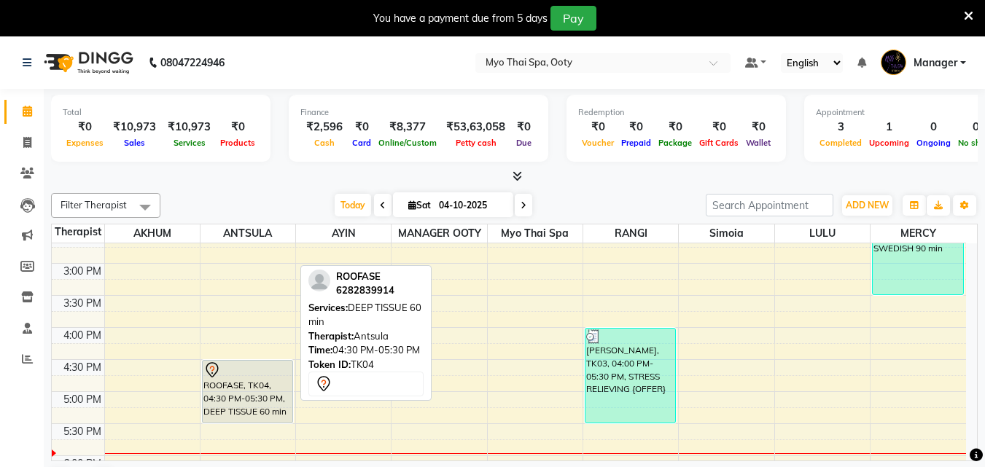
click at [251, 384] on div "ROOFASE, TK04, 04:30 PM-05:30 PM, DEEP TISSUE 60 min" at bounding box center [248, 392] width 90 height 62
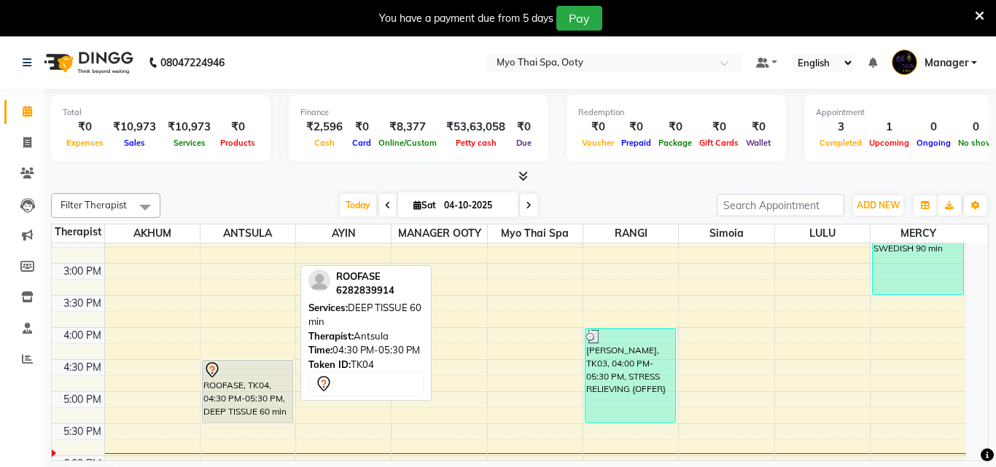
select select "7"
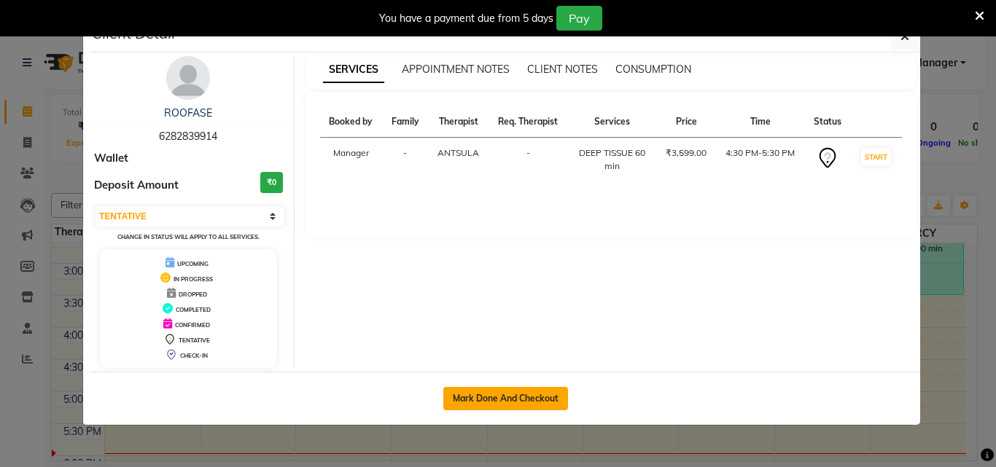
click at [497, 394] on button "Mark Done And Checkout" at bounding box center [505, 398] width 125 height 23
select select "service"
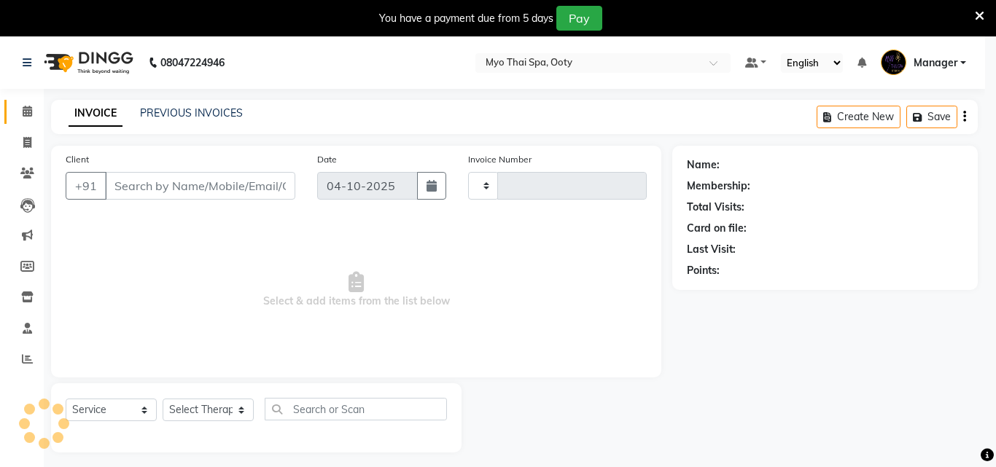
type input "1035"
select select "558"
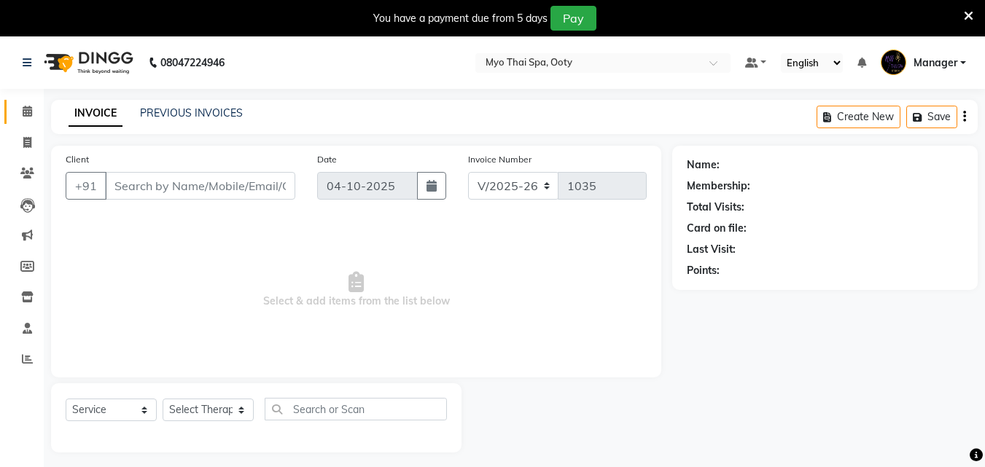
type input "6282839914"
select select "59515"
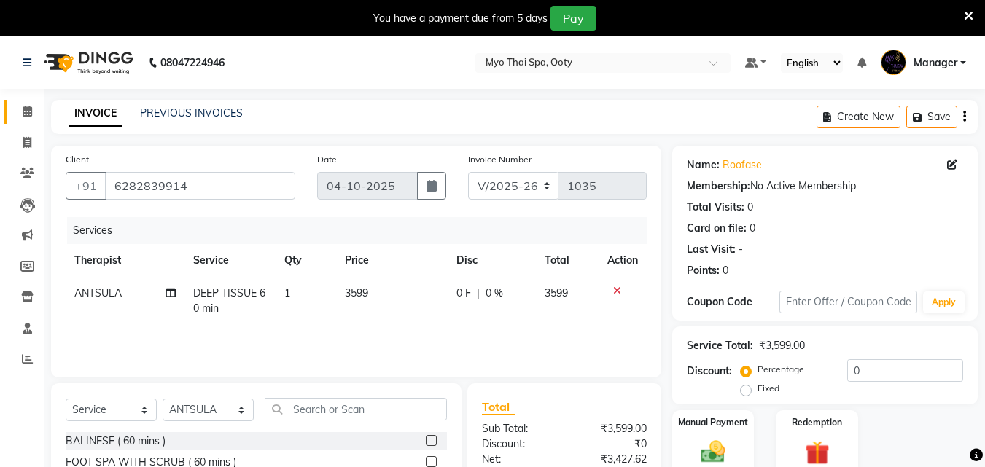
scroll to position [153, 0]
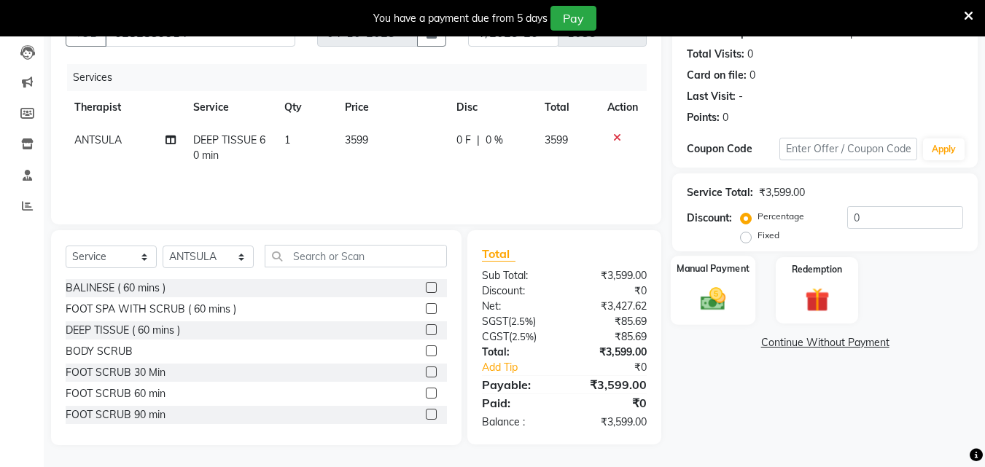
click at [719, 297] on img at bounding box center [713, 298] width 41 height 29
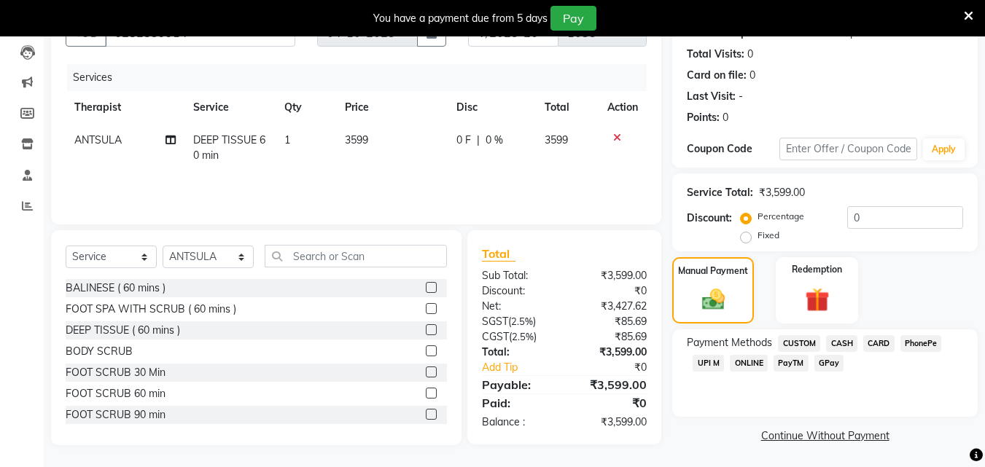
click at [707, 364] on span "UPI M" at bounding box center [708, 363] width 31 height 17
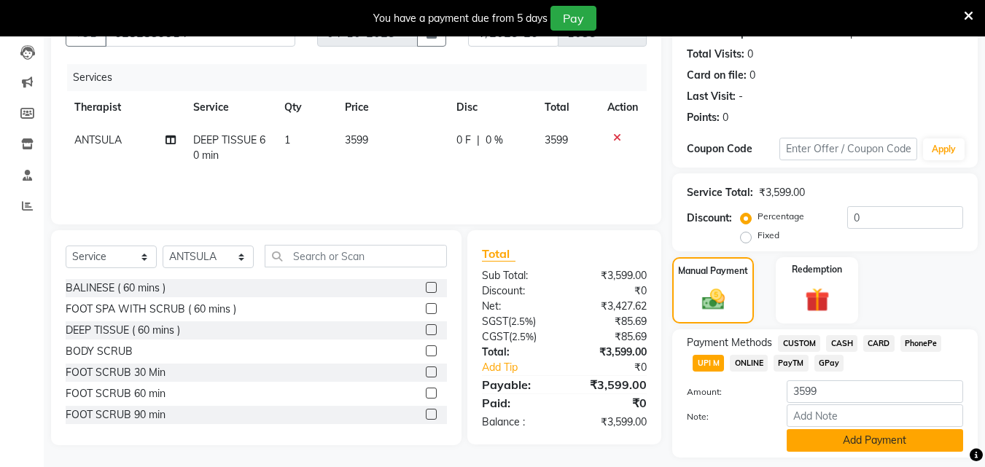
click at [796, 432] on button "Add Payment" at bounding box center [875, 440] width 176 height 23
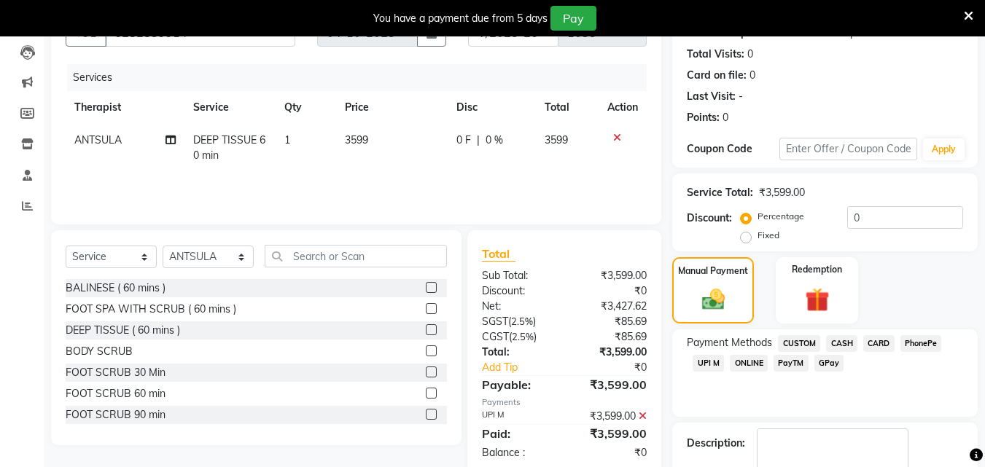
scroll to position [265, 0]
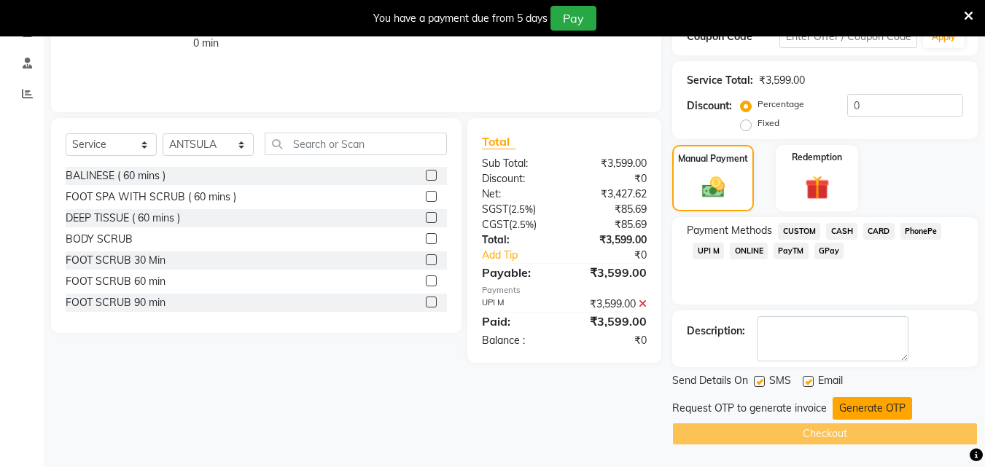
click at [865, 408] on button "Generate OTP" at bounding box center [871, 408] width 79 height 23
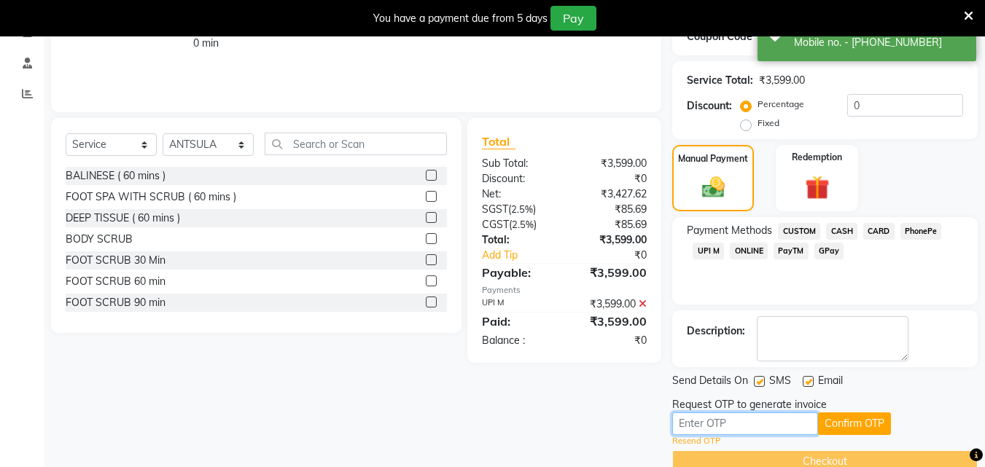
click at [791, 423] on input "text" at bounding box center [745, 424] width 146 height 23
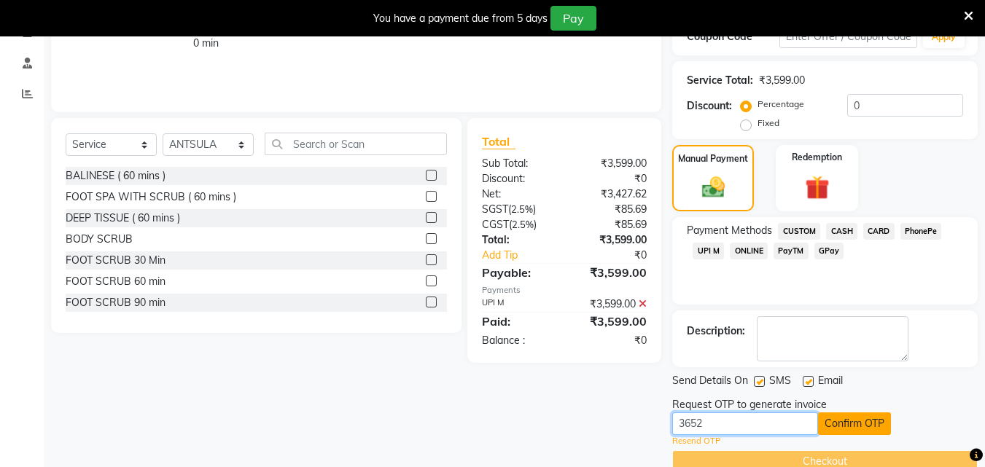
type input "3652"
click at [856, 415] on button "Confirm OTP" at bounding box center [854, 424] width 73 height 23
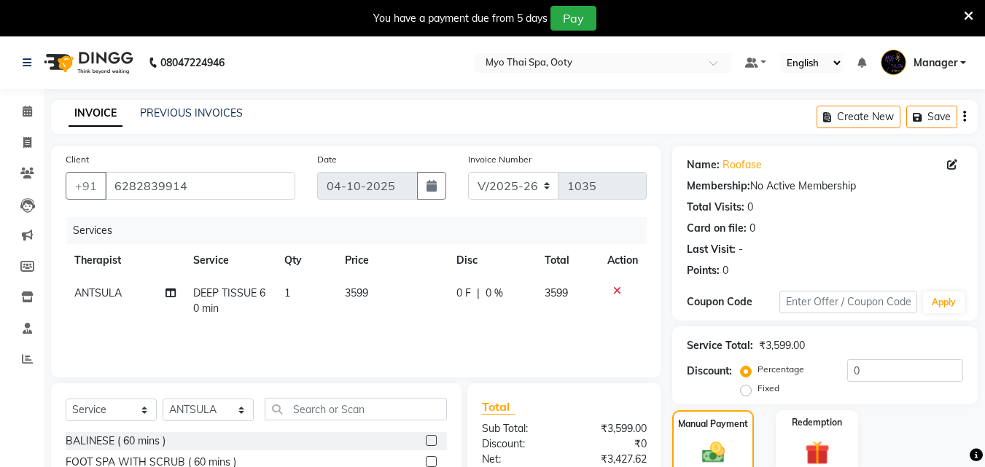
scroll to position [237, 0]
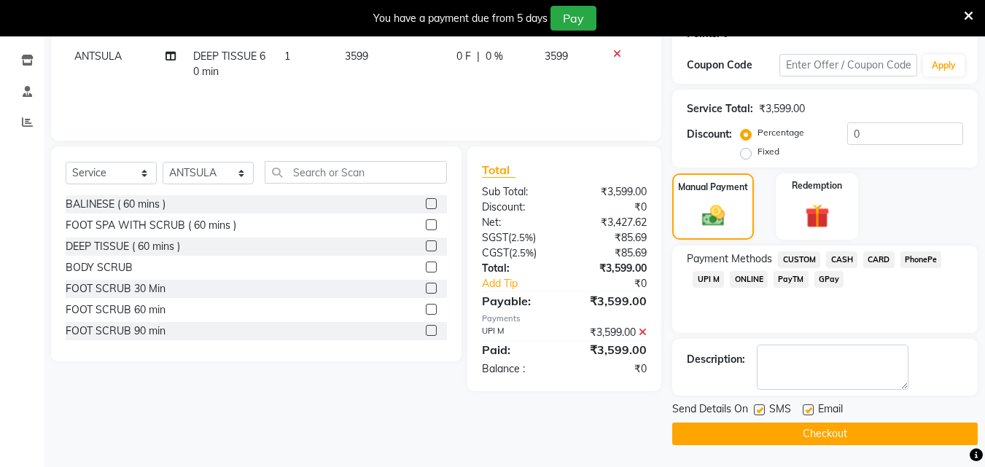
click at [804, 434] on button "Checkout" at bounding box center [824, 434] width 305 height 23
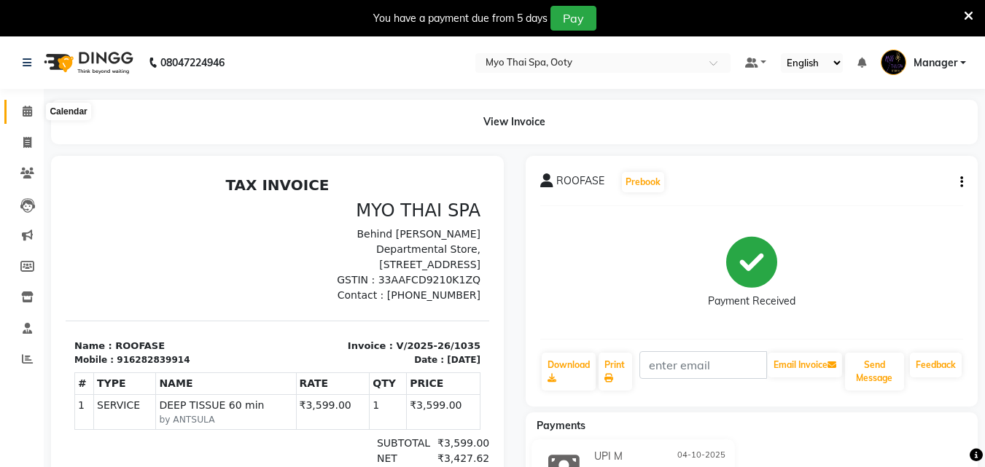
click at [34, 114] on span at bounding box center [28, 112] width 26 height 17
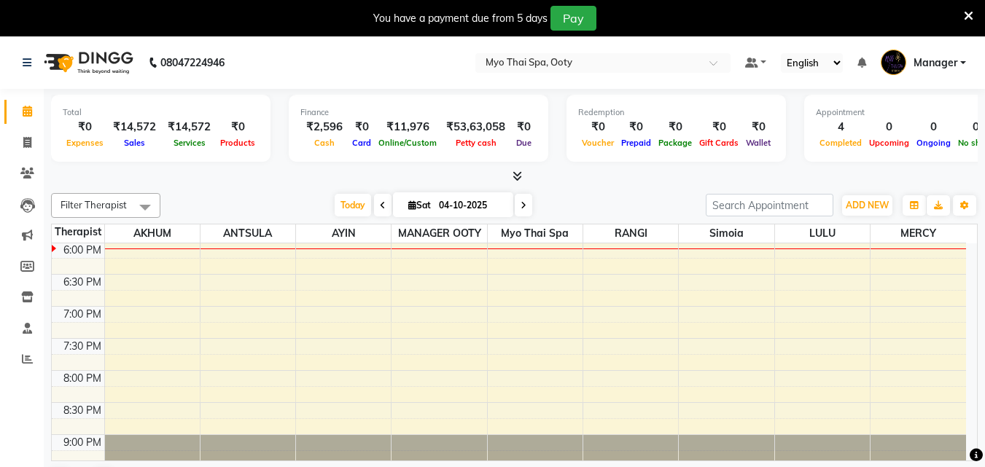
scroll to position [505, 0]
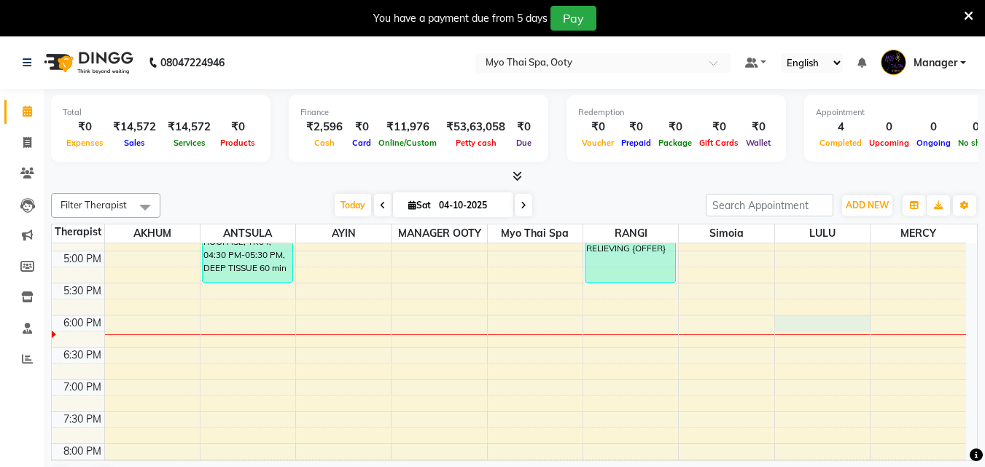
click at [814, 324] on div "9:00 AM 9:30 AM 10:00 AM 10:30 AM 11:00 AM 11:30 AM 12:00 PM 12:30 PM 1:00 PM 1…" at bounding box center [509, 154] width 914 height 833
select select "88042"
select select "tentative"
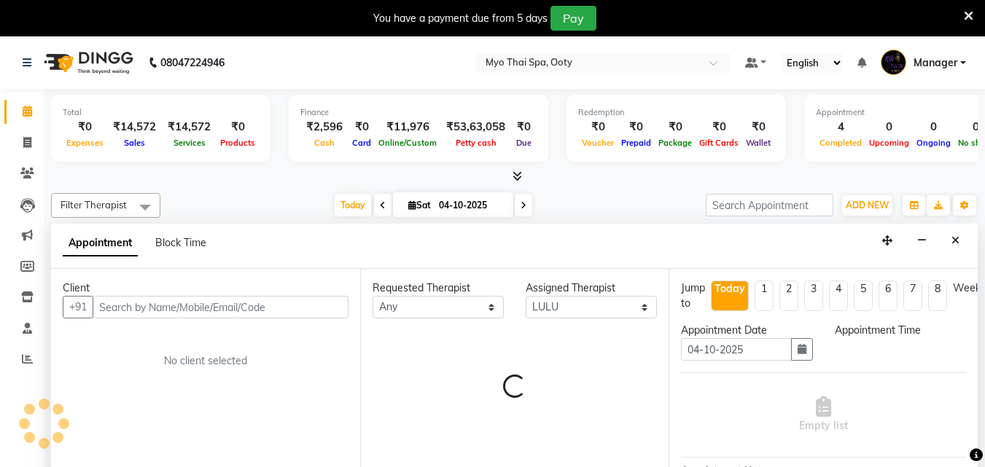
scroll to position [37, 0]
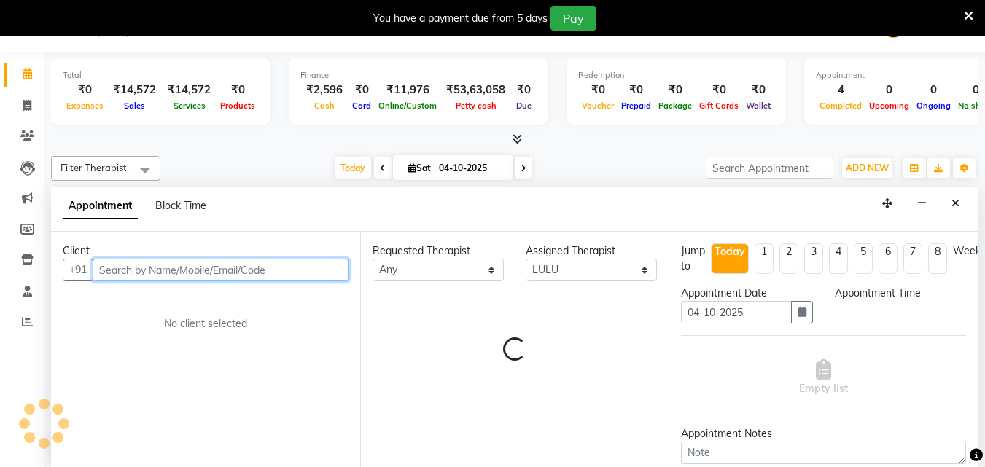
select select "1080"
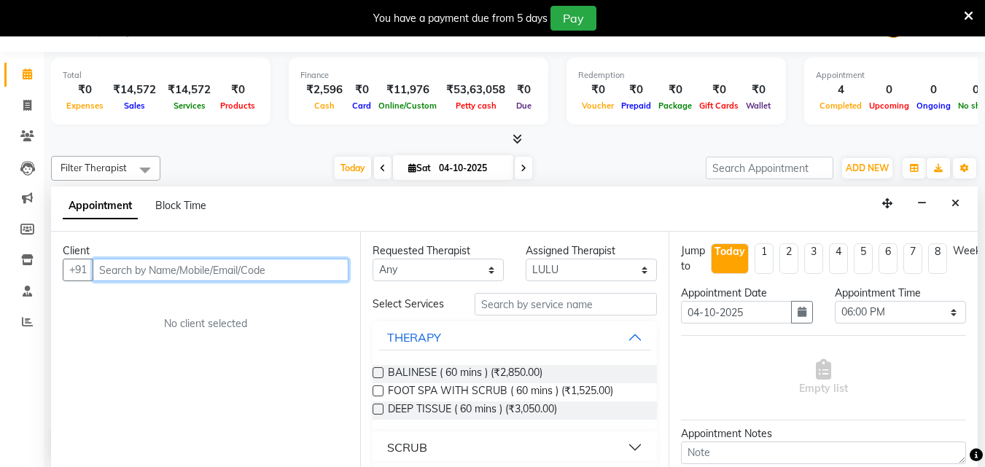
click at [259, 272] on input "text" at bounding box center [221, 270] width 256 height 23
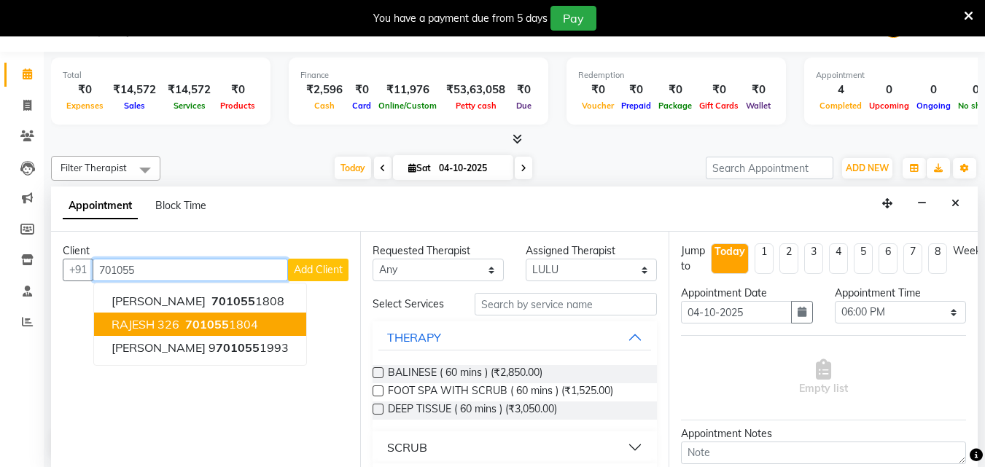
click at [214, 331] on span "701055" at bounding box center [207, 324] width 44 height 15
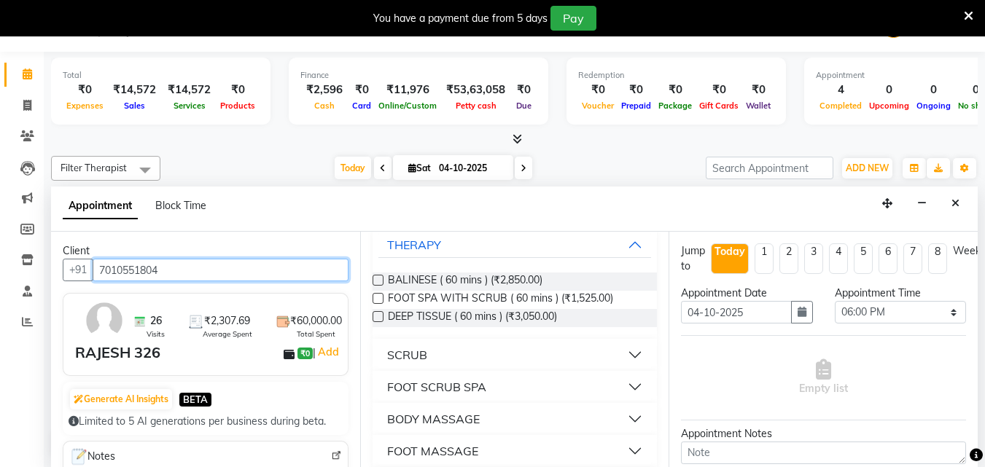
scroll to position [128, 0]
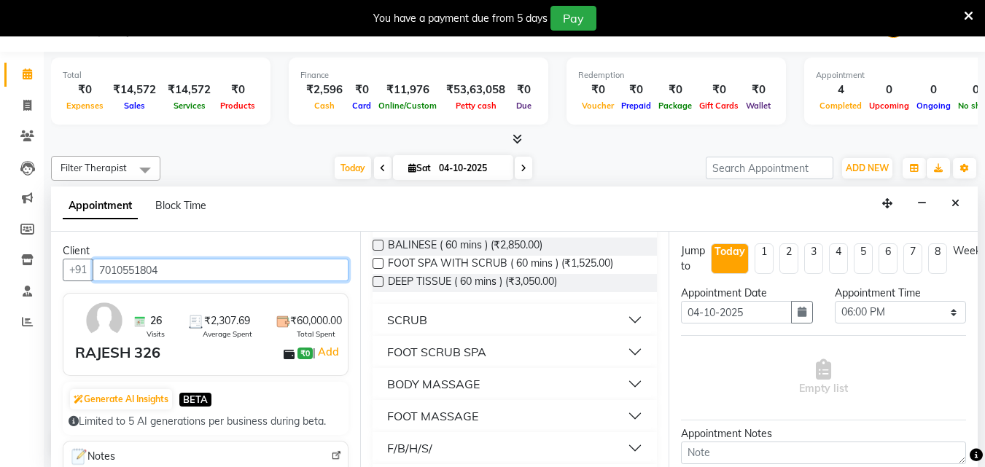
type input "7010551804"
click at [631, 373] on button "BODY MASSAGE" at bounding box center [514, 384] width 273 height 26
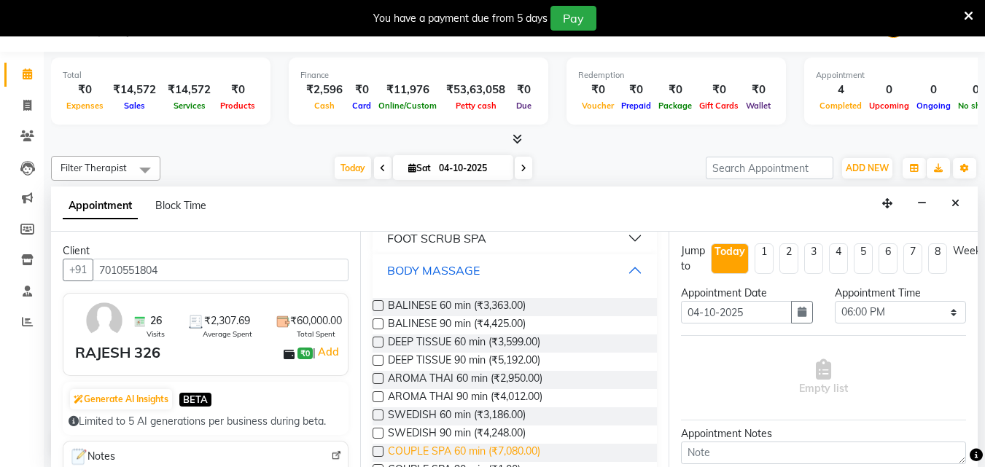
scroll to position [273, 0]
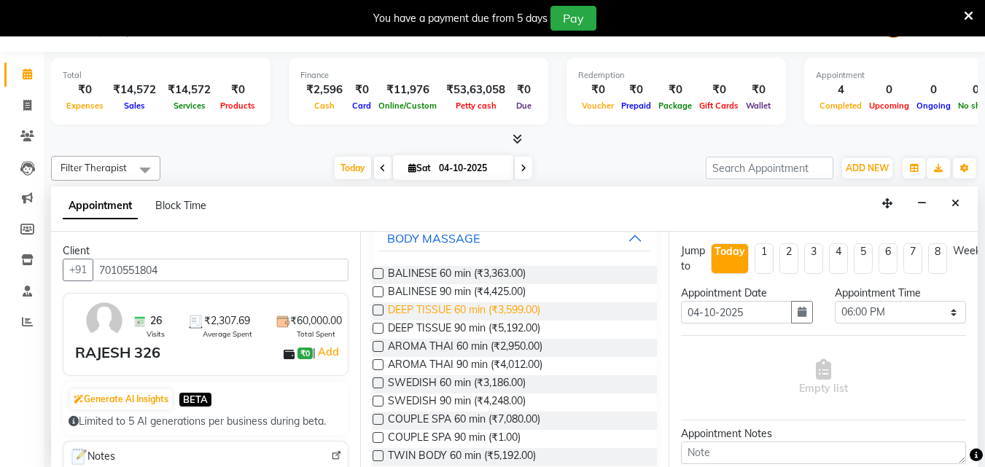
click at [474, 307] on span "DEEP TISSUE 60 min (₹3,599.00)" at bounding box center [464, 312] width 152 height 18
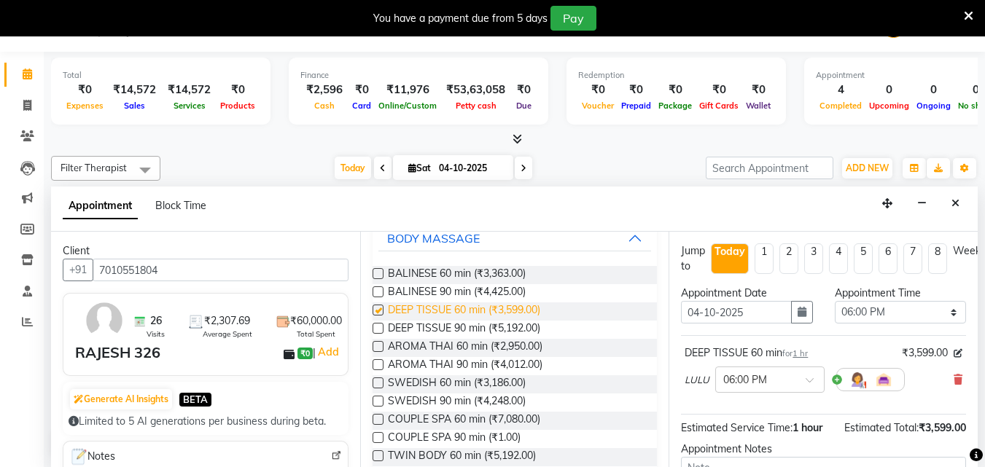
checkbox input "false"
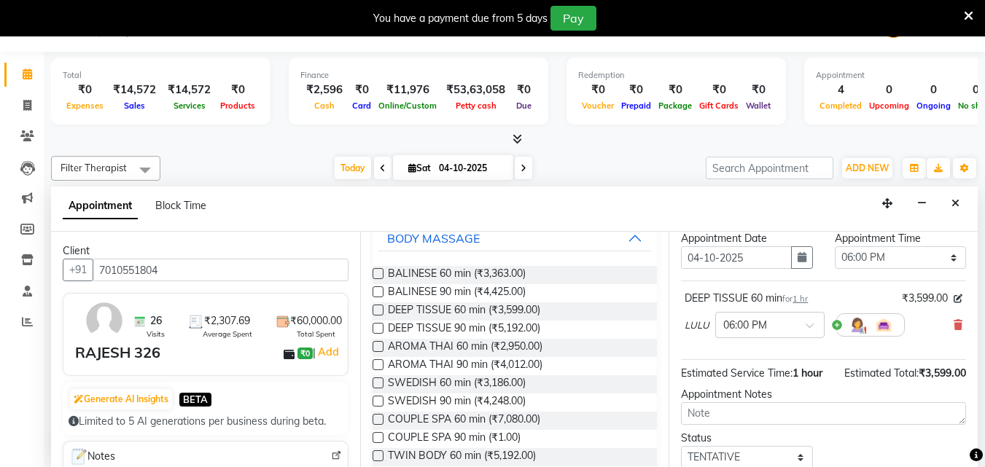
scroll to position [159, 0]
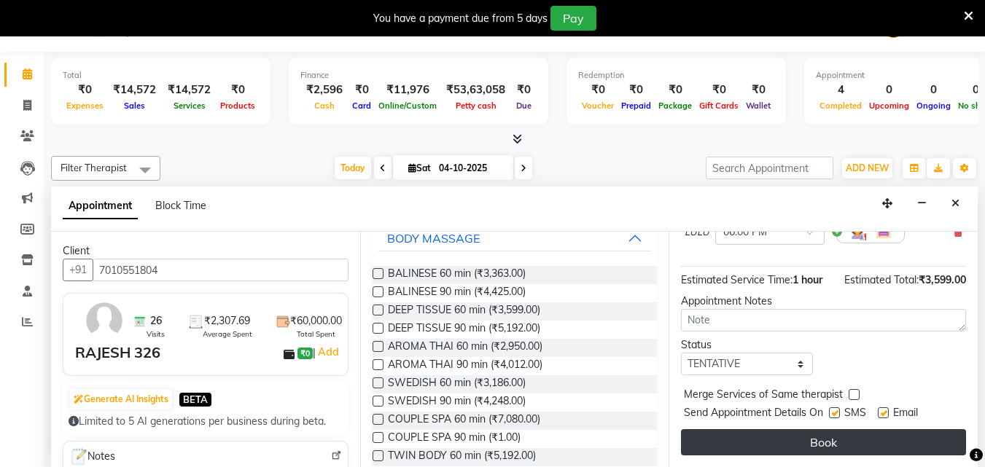
click at [811, 431] on button "Book" at bounding box center [823, 442] width 285 height 26
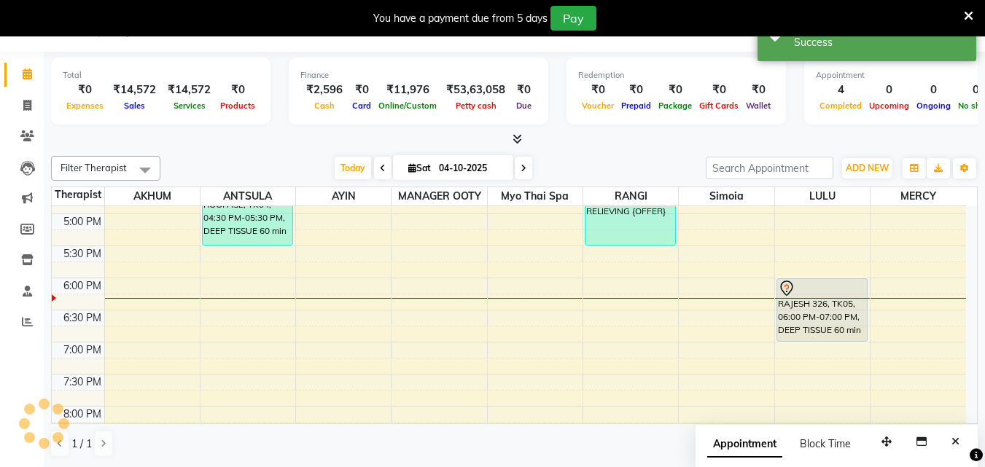
scroll to position [0, 0]
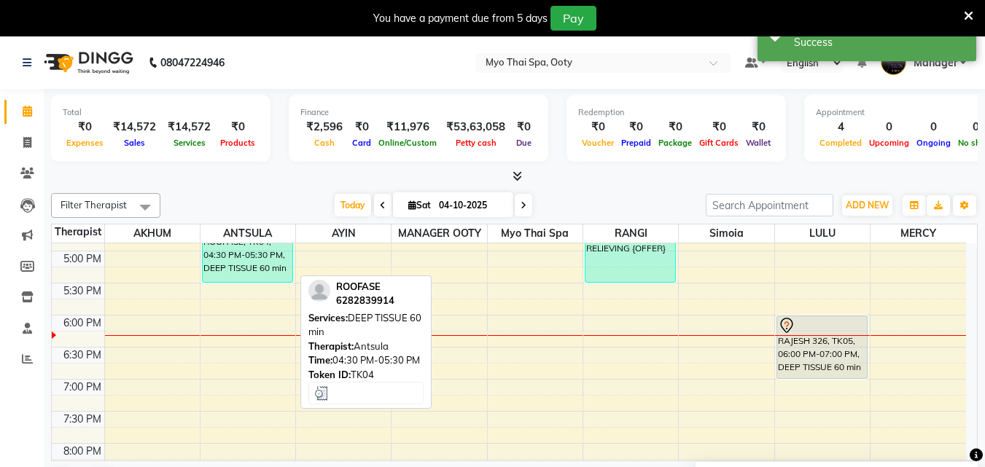
click at [265, 262] on div "ROOFASE, TK04, 04:30 PM-05:30 PM, DEEP TISSUE 60 min" at bounding box center [248, 251] width 90 height 62
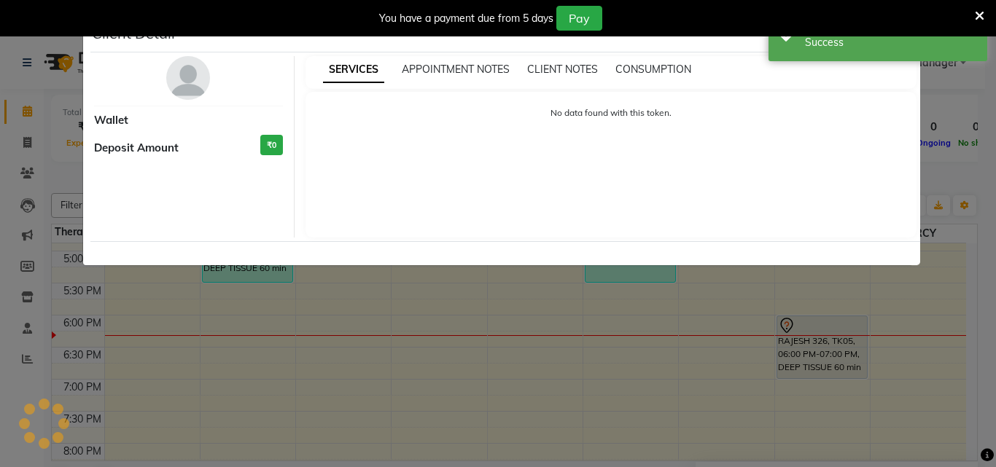
select select "3"
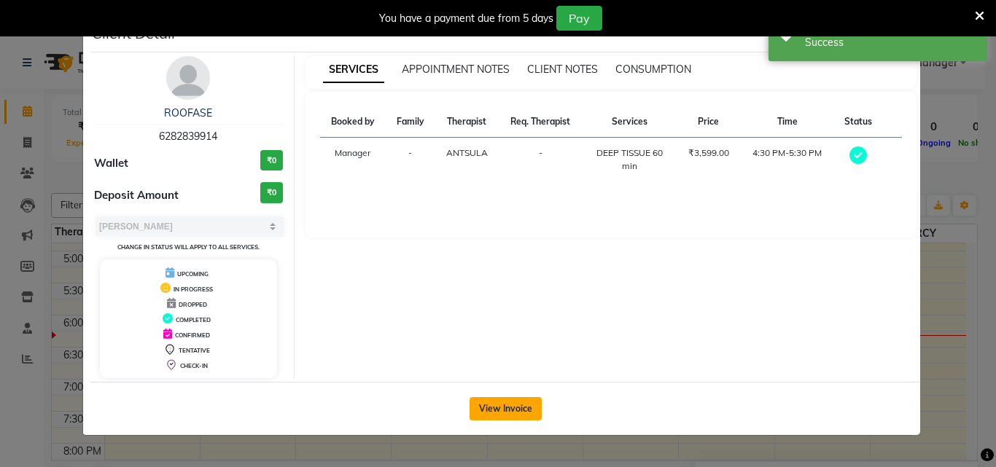
click at [498, 402] on button "View Invoice" at bounding box center [505, 408] width 72 height 23
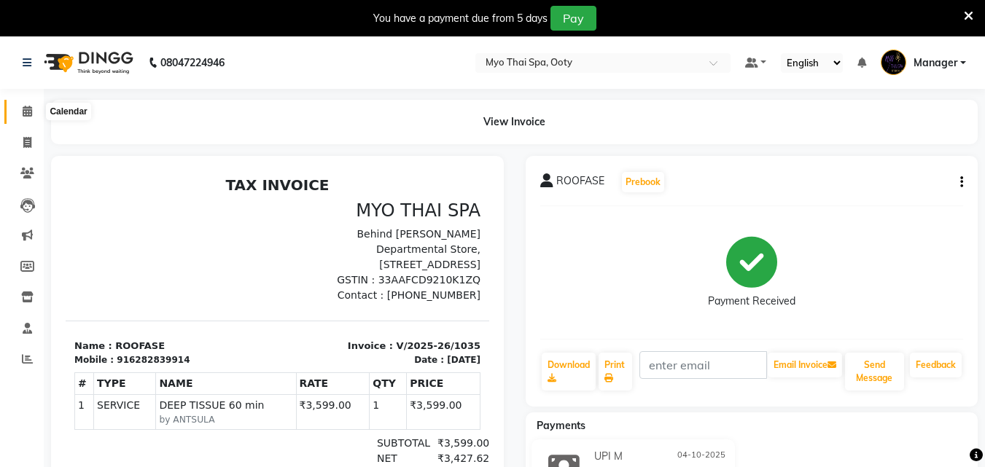
click at [35, 112] on span at bounding box center [28, 112] width 26 height 17
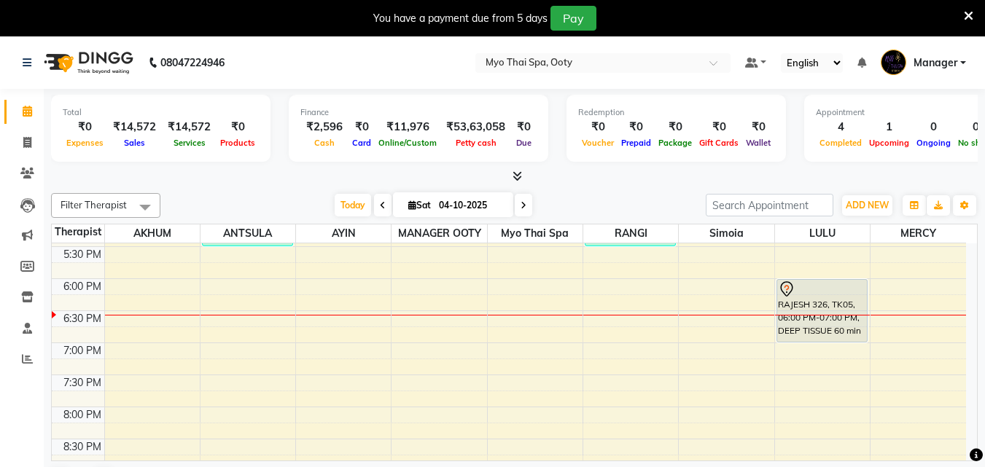
scroll to position [543, 0]
